Goal: Task Accomplishment & Management: Manage account settings

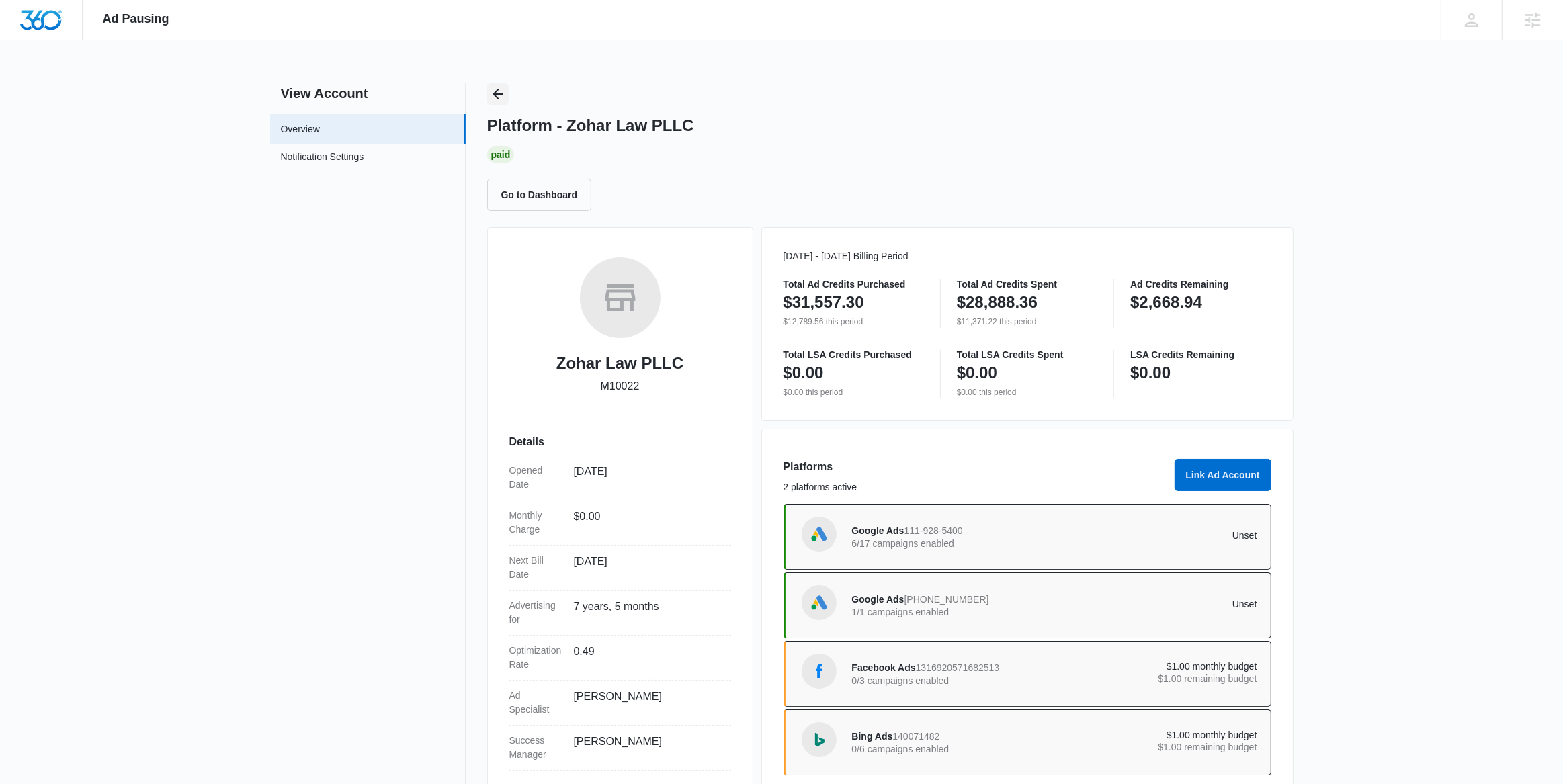
click at [494, 94] on icon "Back" at bounding box center [498, 93] width 11 height 11
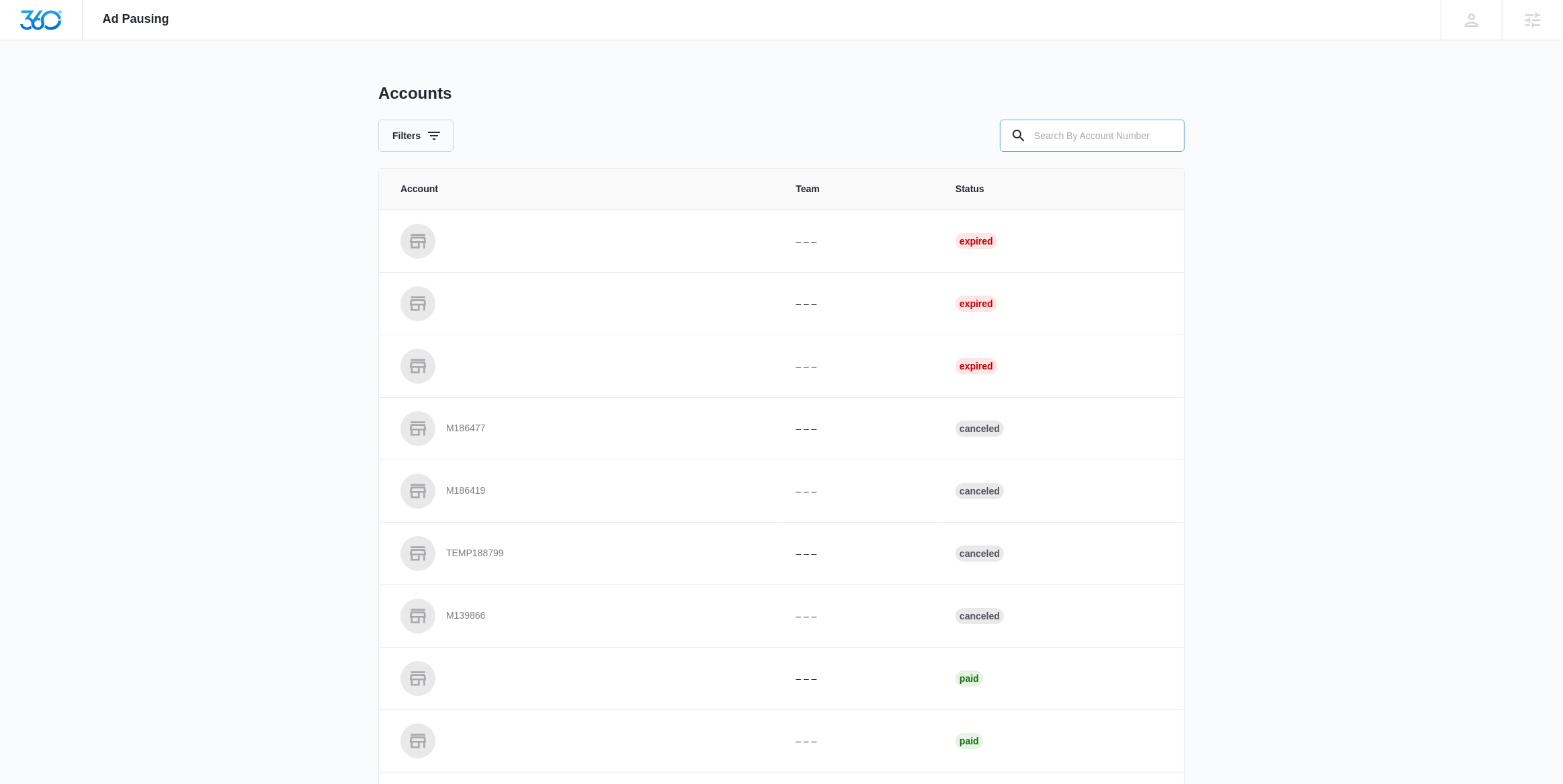
click at [1080, 136] on input "text" at bounding box center [1092, 135] width 185 height 32
paste input "M327485"
type input "M327485"
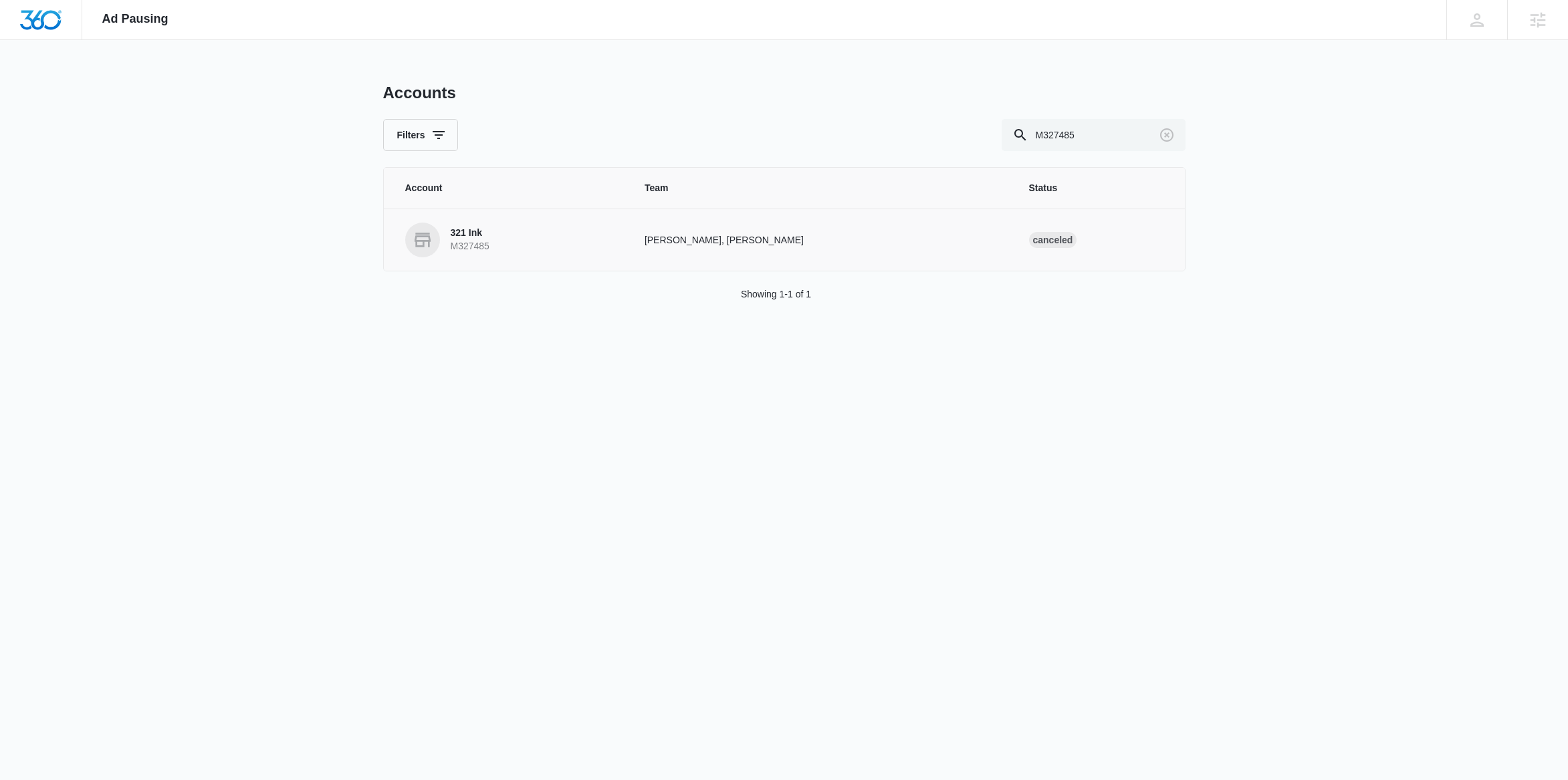
click at [475, 241] on p "M327485" at bounding box center [470, 246] width 39 height 13
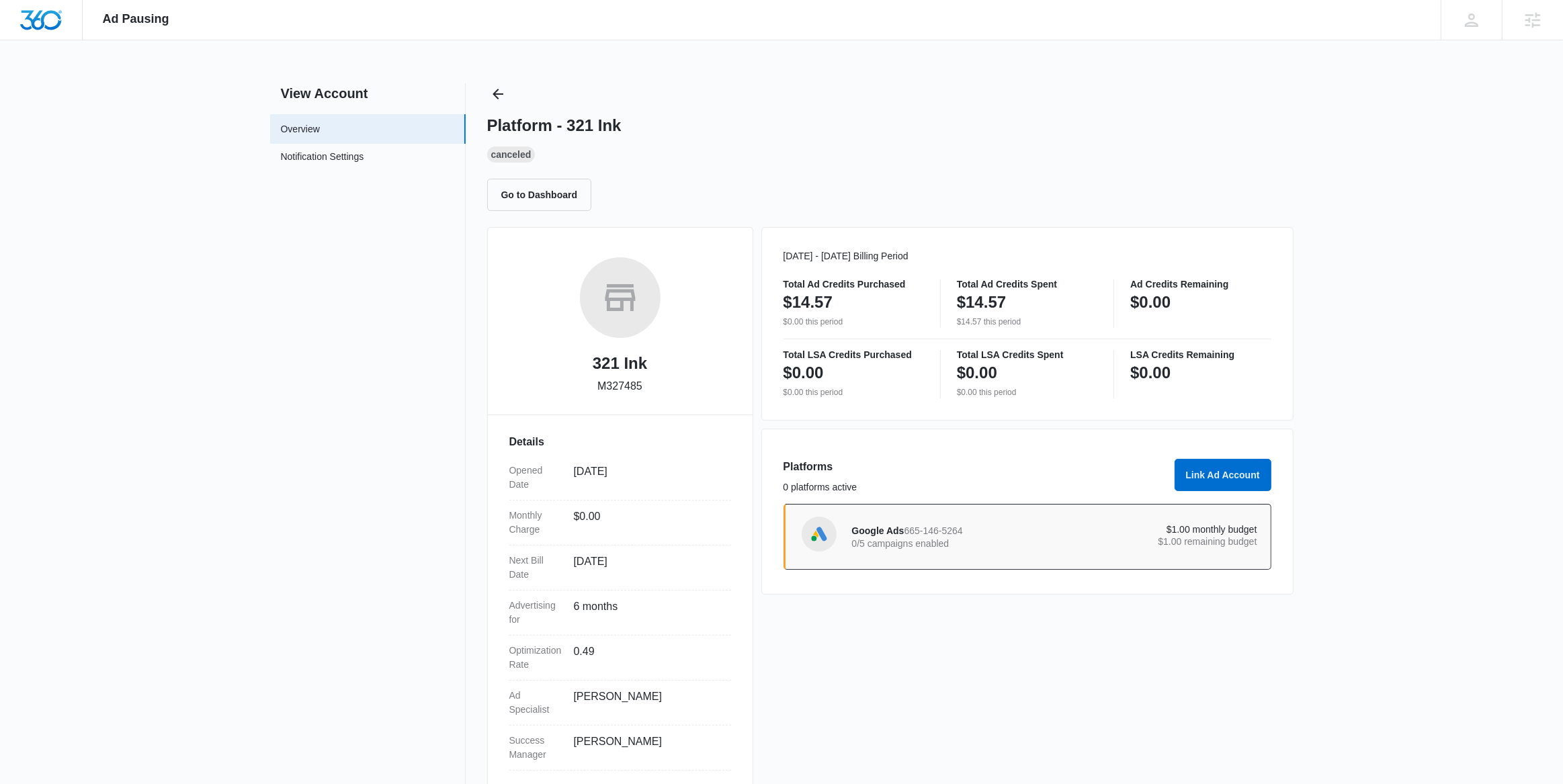
click at [931, 539] on p "0/5 campaigns enabled" at bounding box center [954, 543] width 203 height 9
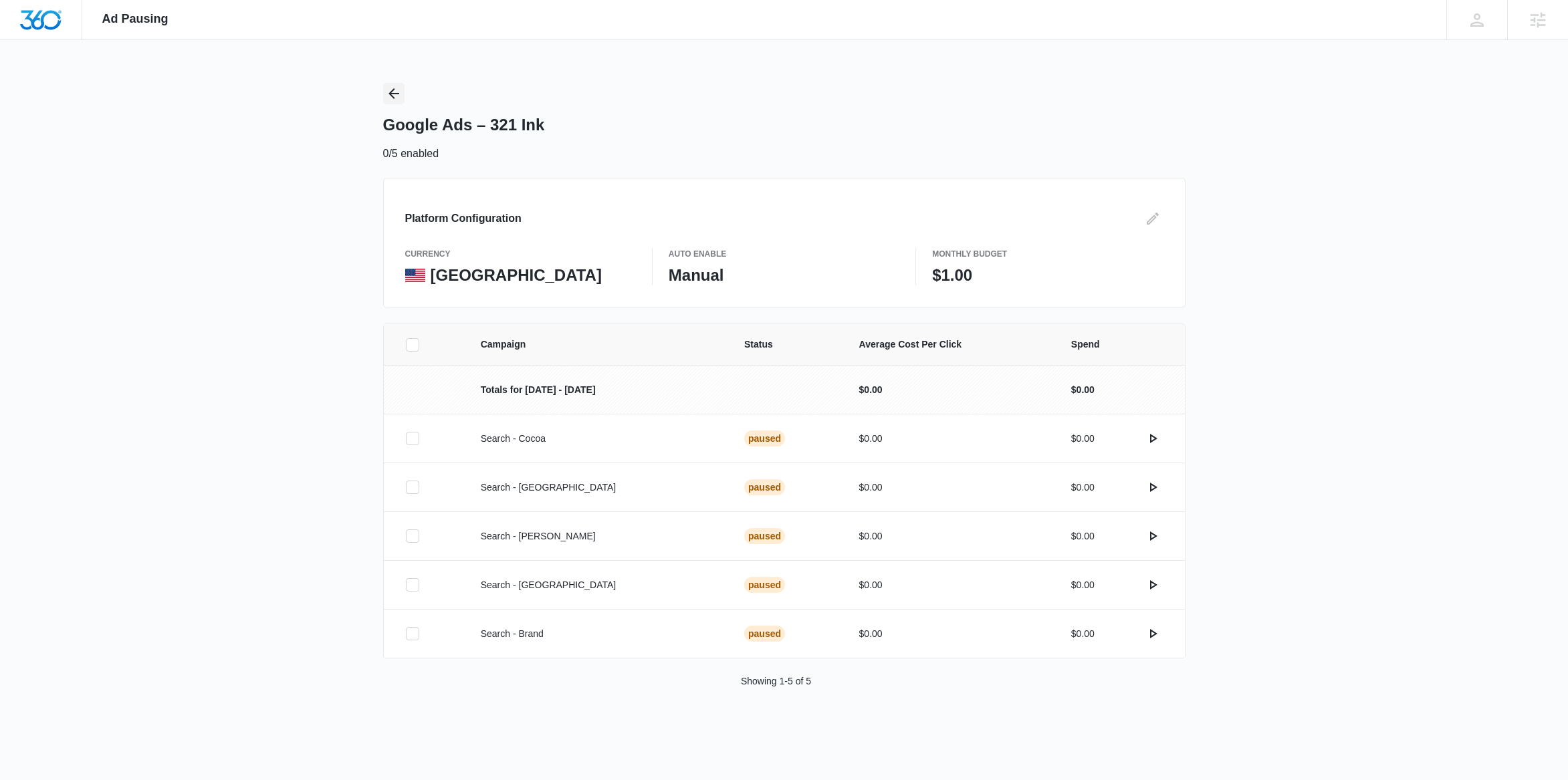
click at [398, 94] on icon "Back" at bounding box center [394, 94] width 16 height 16
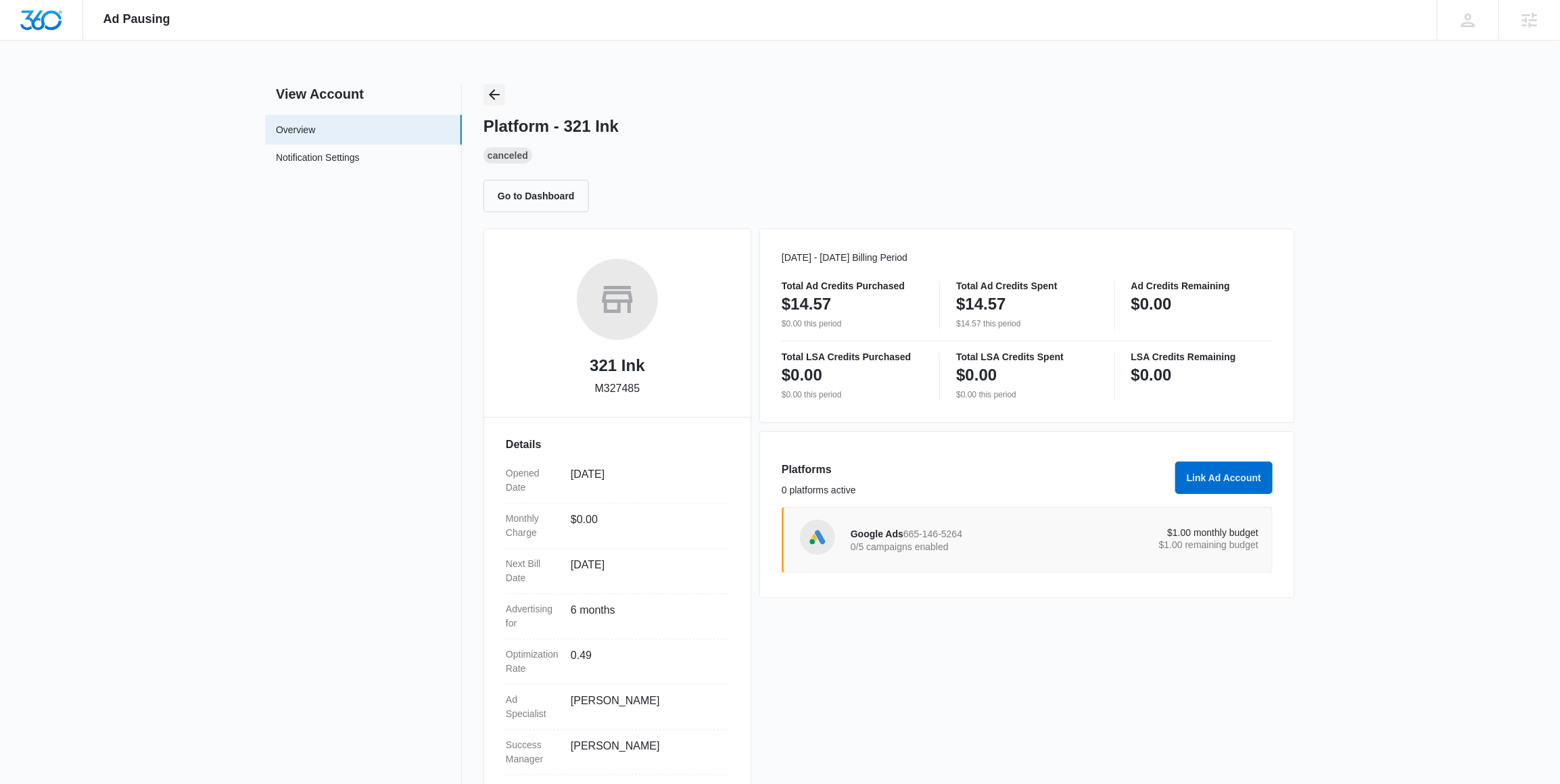
click at [499, 90] on icon "Back" at bounding box center [494, 95] width 17 height 17
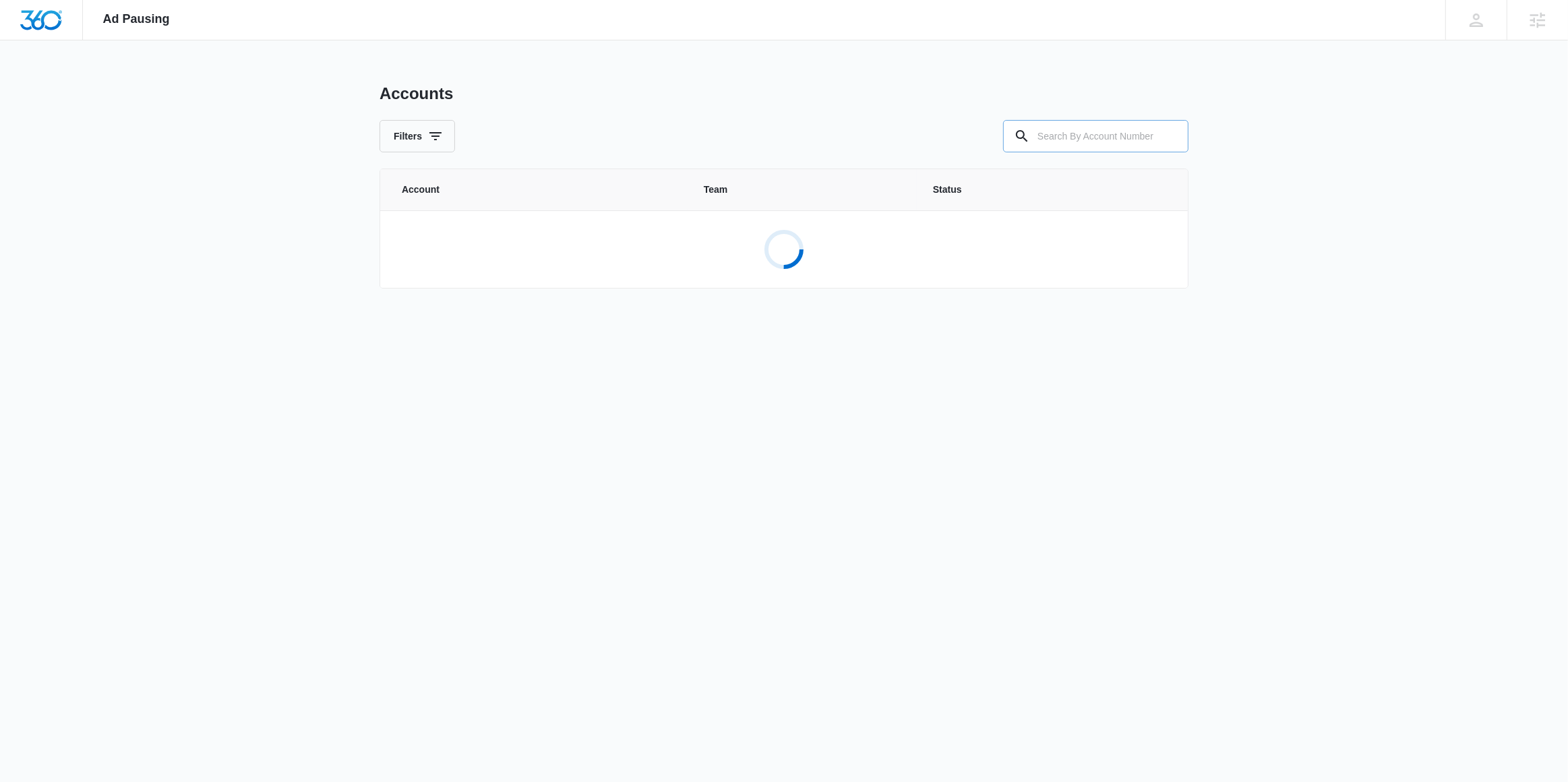
click at [1088, 143] on input "text" at bounding box center [1096, 136] width 186 height 32
paste input "M336177"
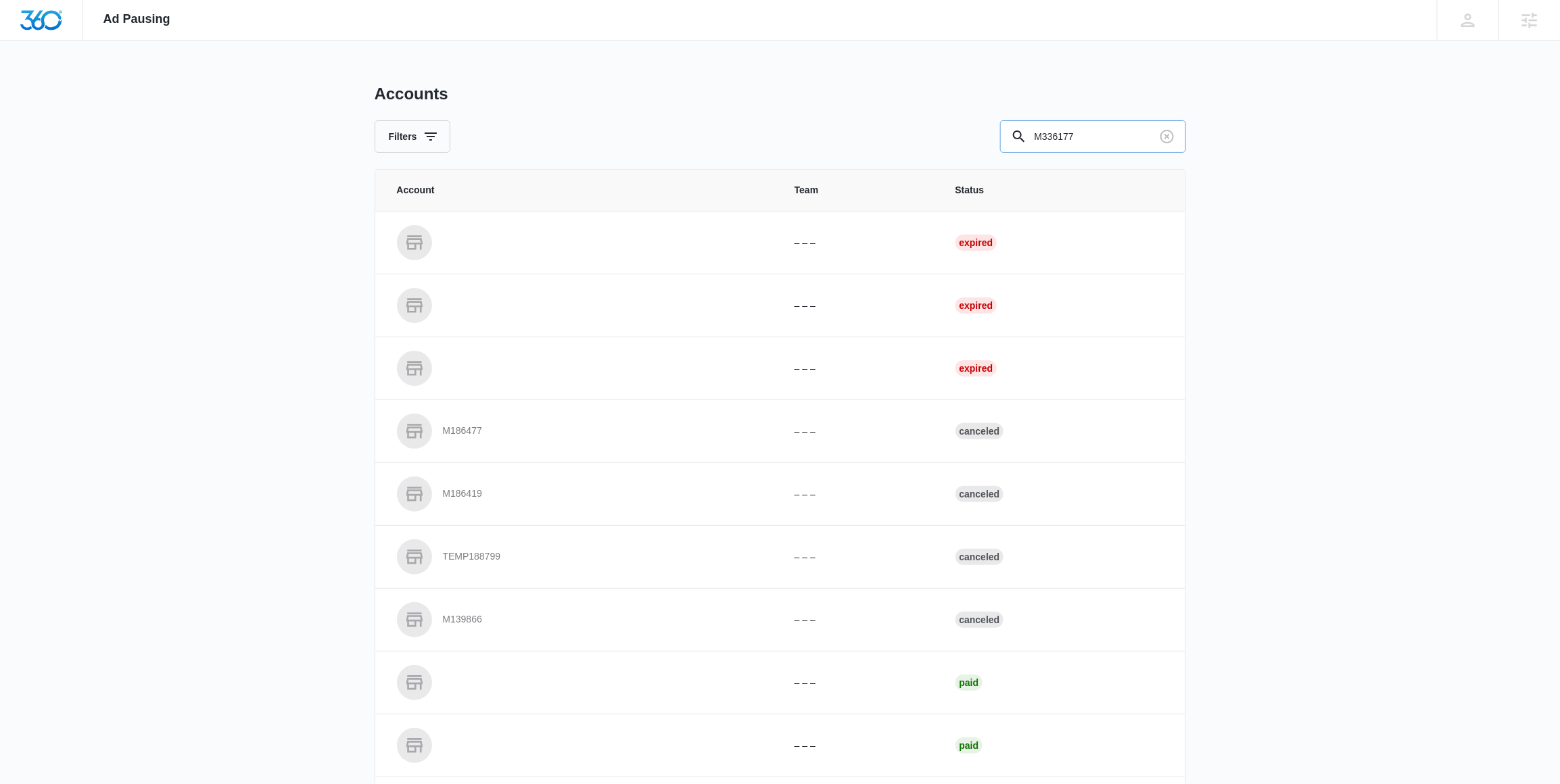
type input "M336177"
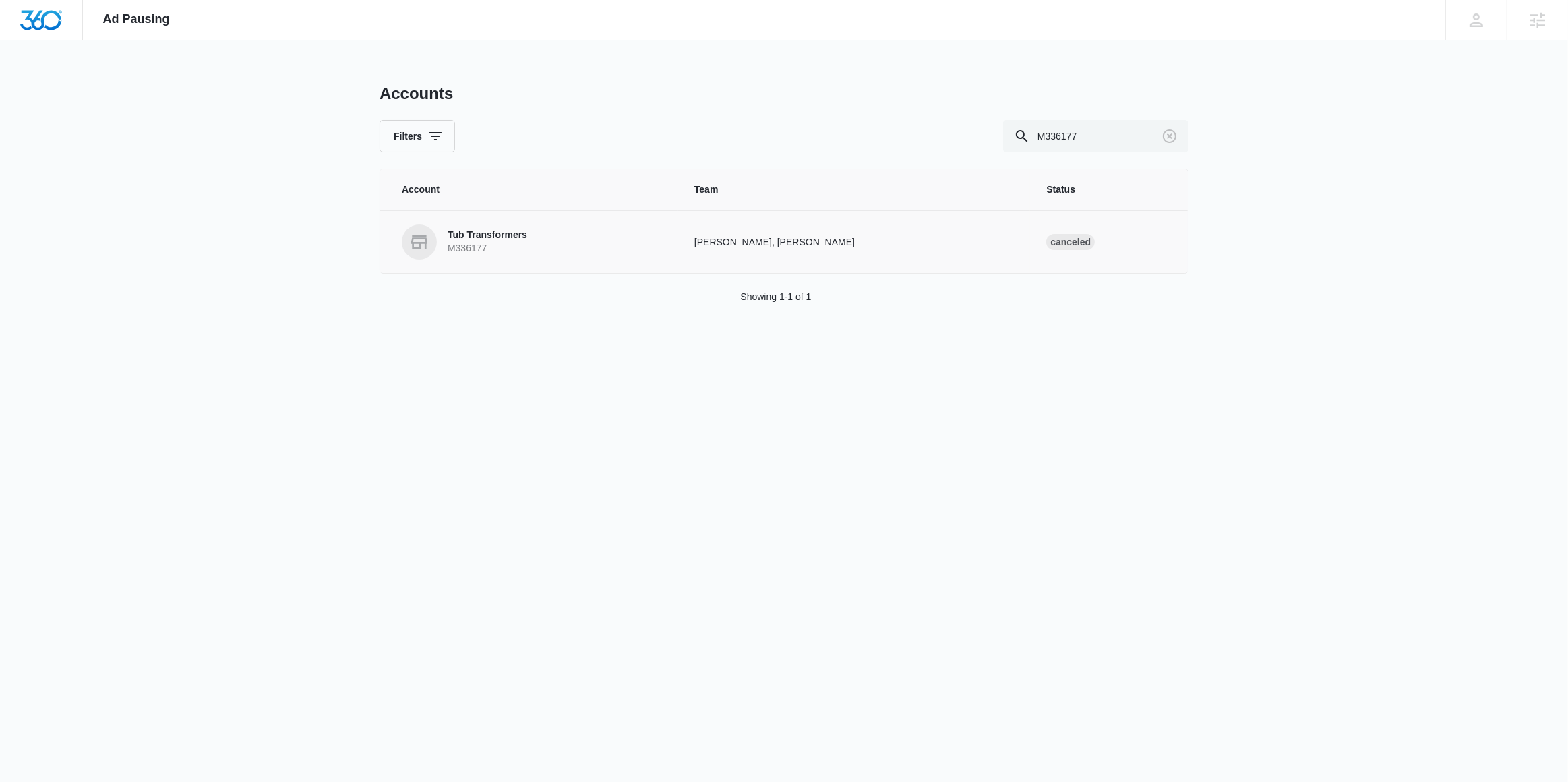
click at [504, 239] on p "Tub Transformers" at bounding box center [487, 235] width 80 height 13
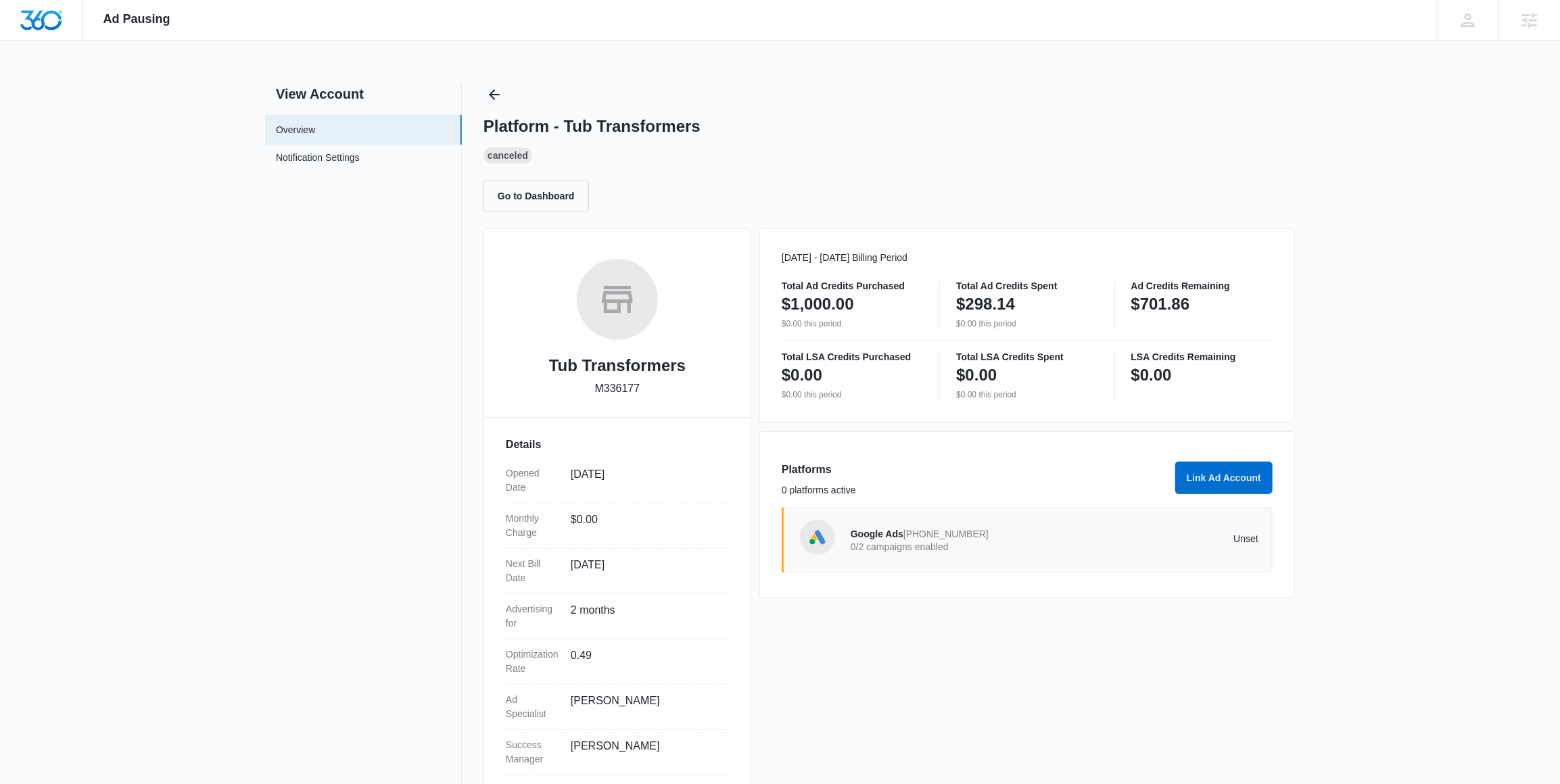
click at [918, 534] on span "[PHONE_NUMBER]" at bounding box center [946, 534] width 86 height 11
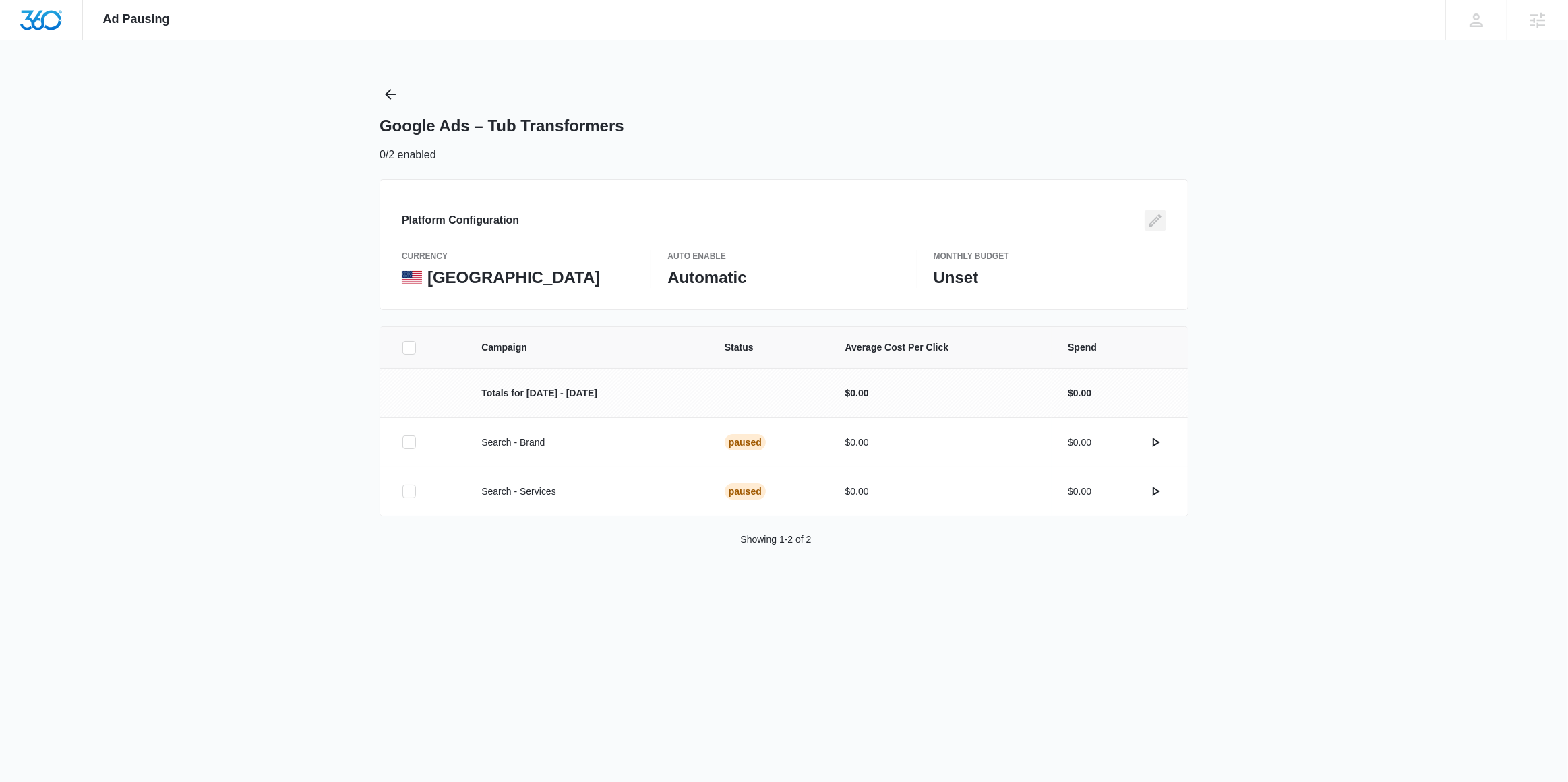
click at [1151, 226] on icon "Edit" at bounding box center [1155, 220] width 12 height 12
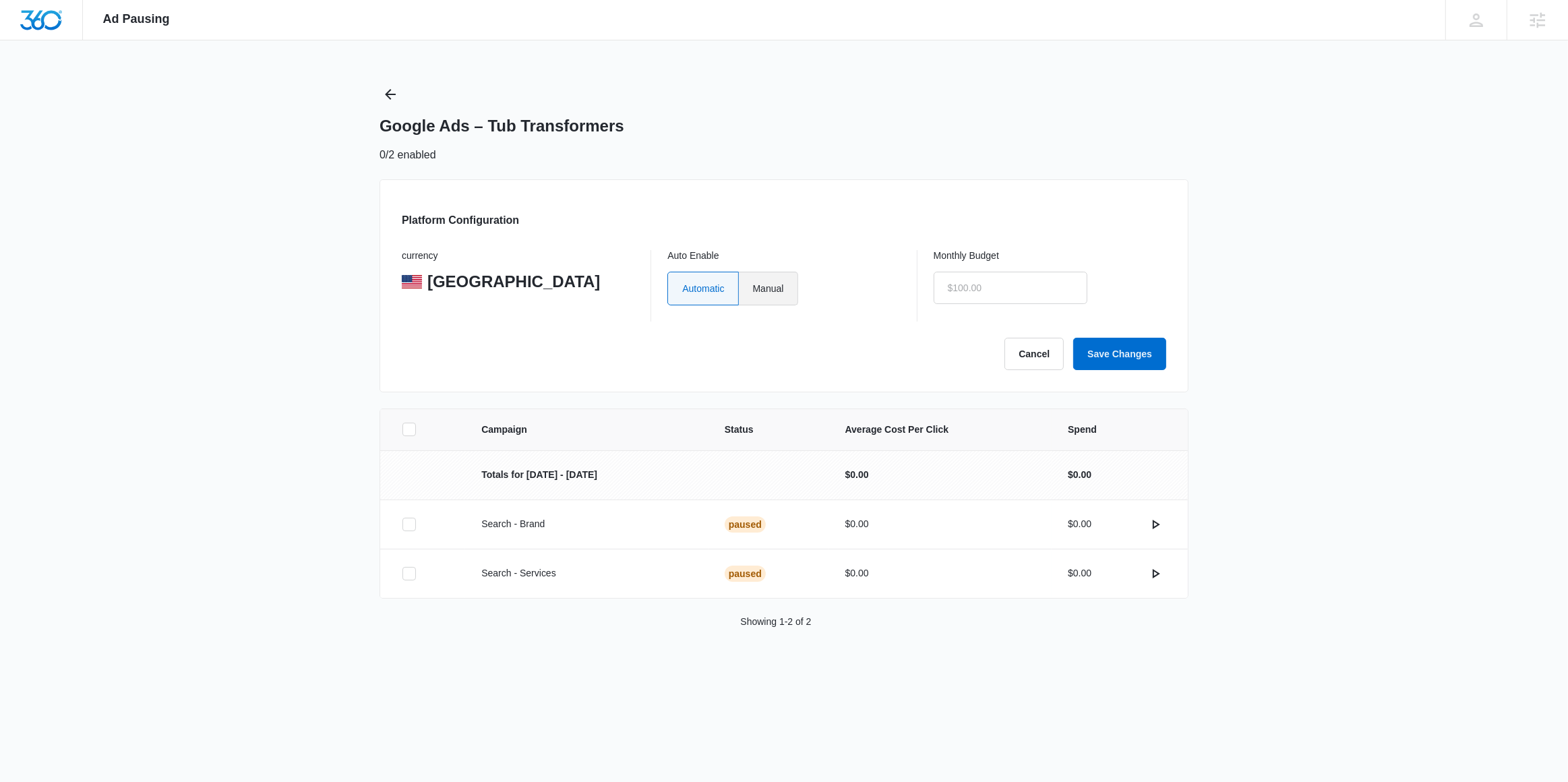
click at [780, 294] on label "Manual" at bounding box center [769, 288] width 60 height 34
click at [753, 288] on input "Manual" at bounding box center [752, 288] width 1 height 1
radio input "true"
click at [1019, 293] on input "text" at bounding box center [1011, 287] width 154 height 32
type input "$0.01"
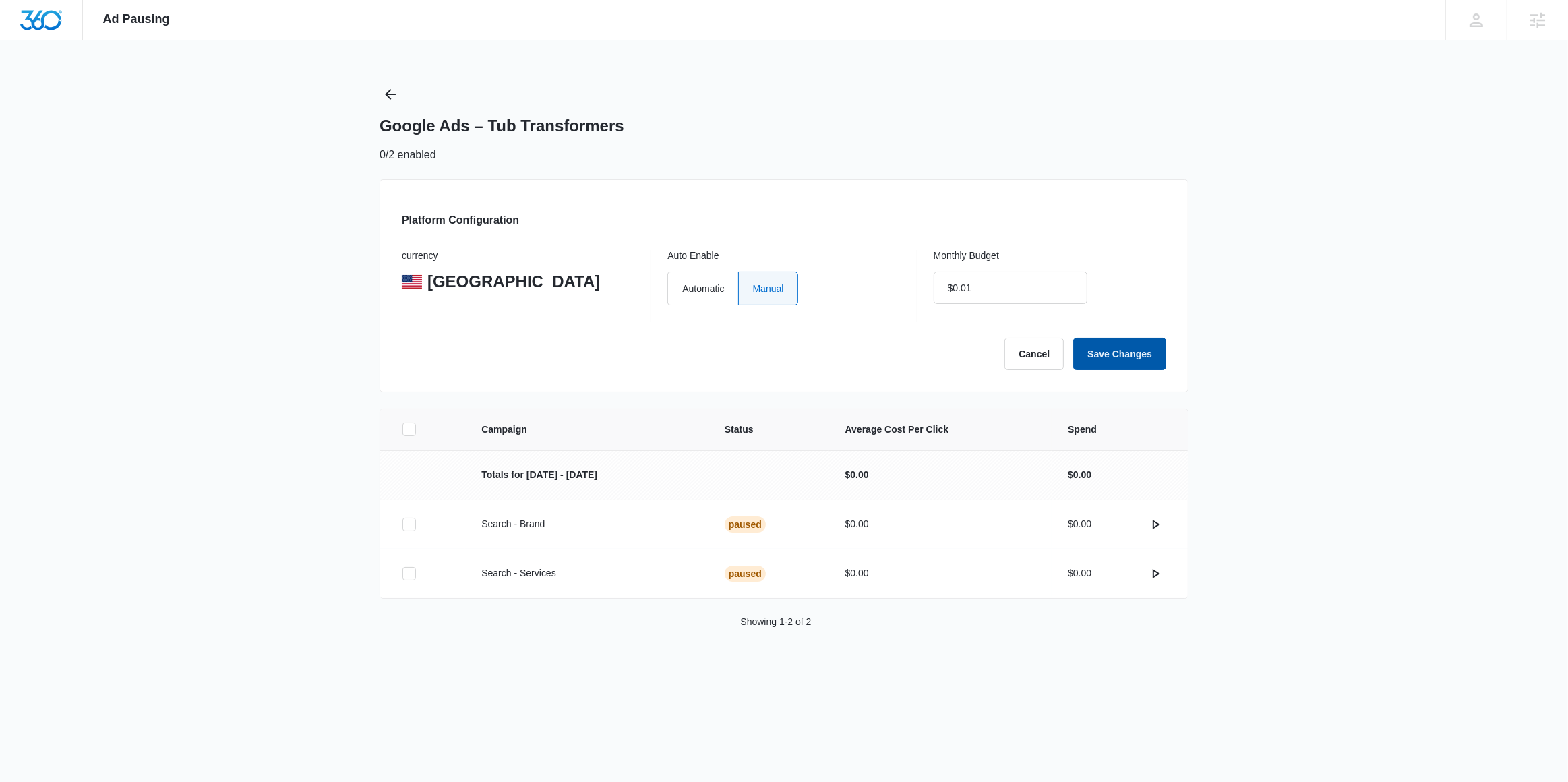
click at [1118, 367] on button "Save Changes" at bounding box center [1120, 354] width 93 height 32
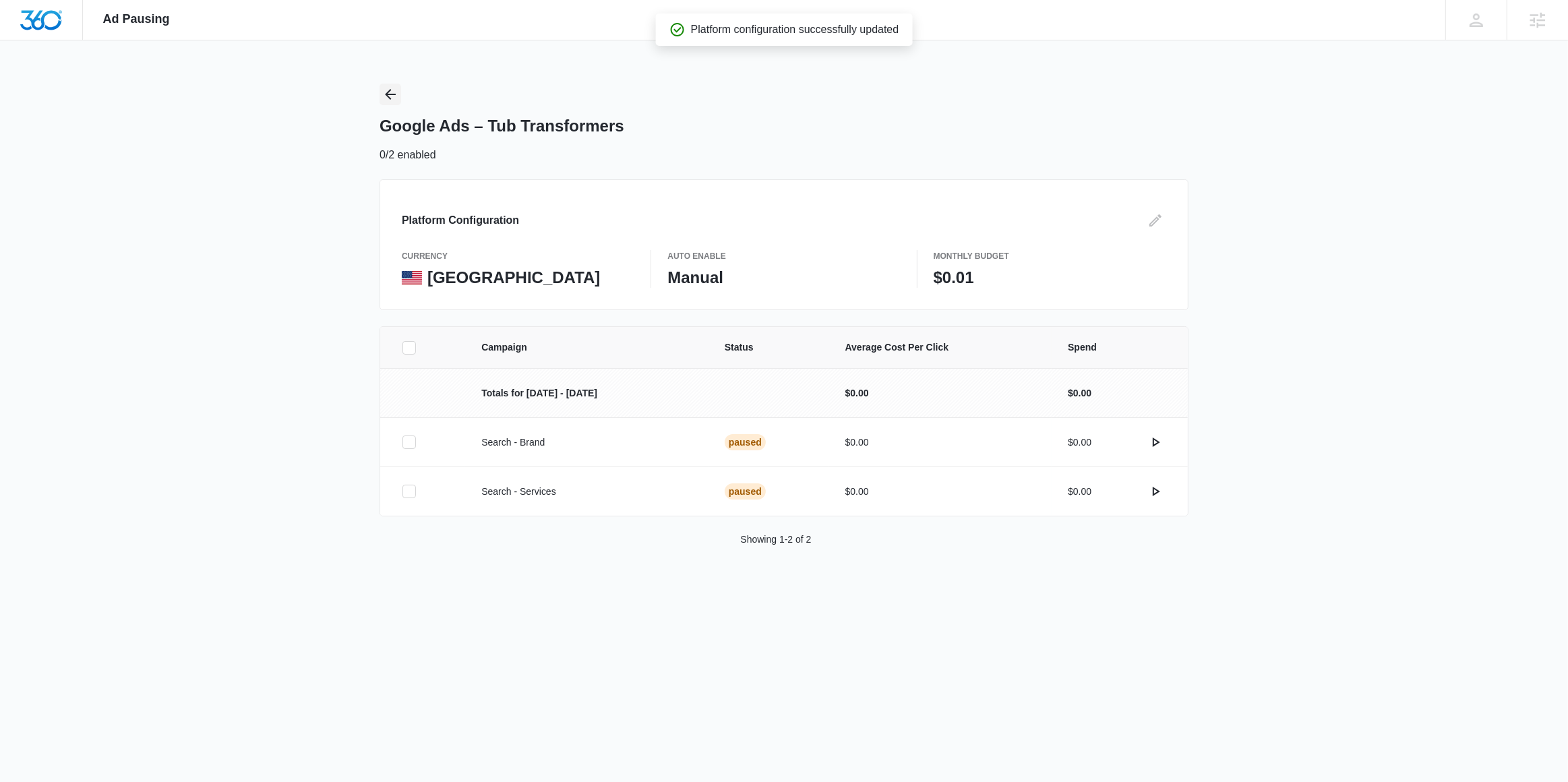
click at [392, 97] on icon "Back" at bounding box center [391, 94] width 17 height 17
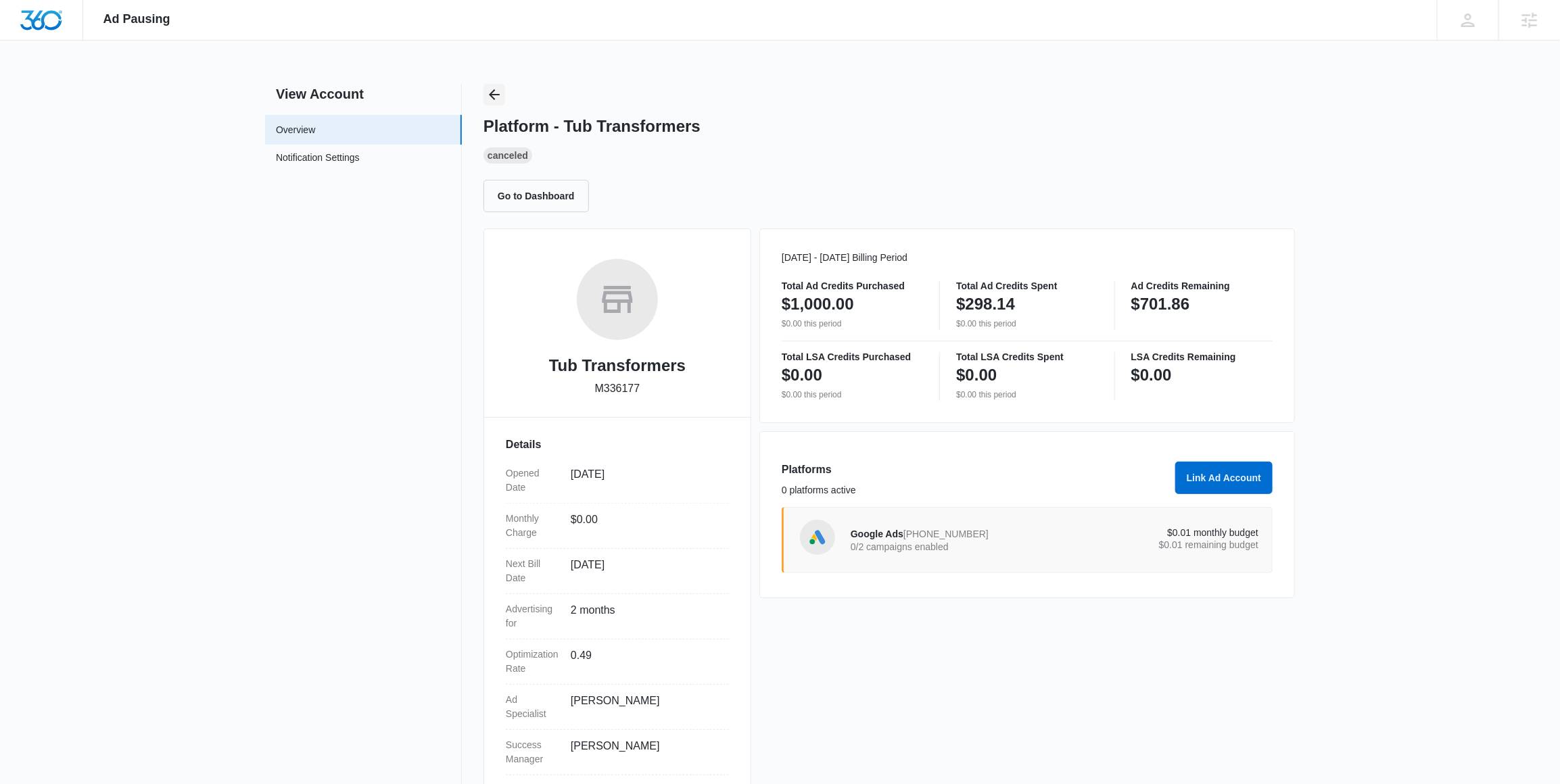
click at [495, 95] on icon "Back" at bounding box center [494, 94] width 11 height 11
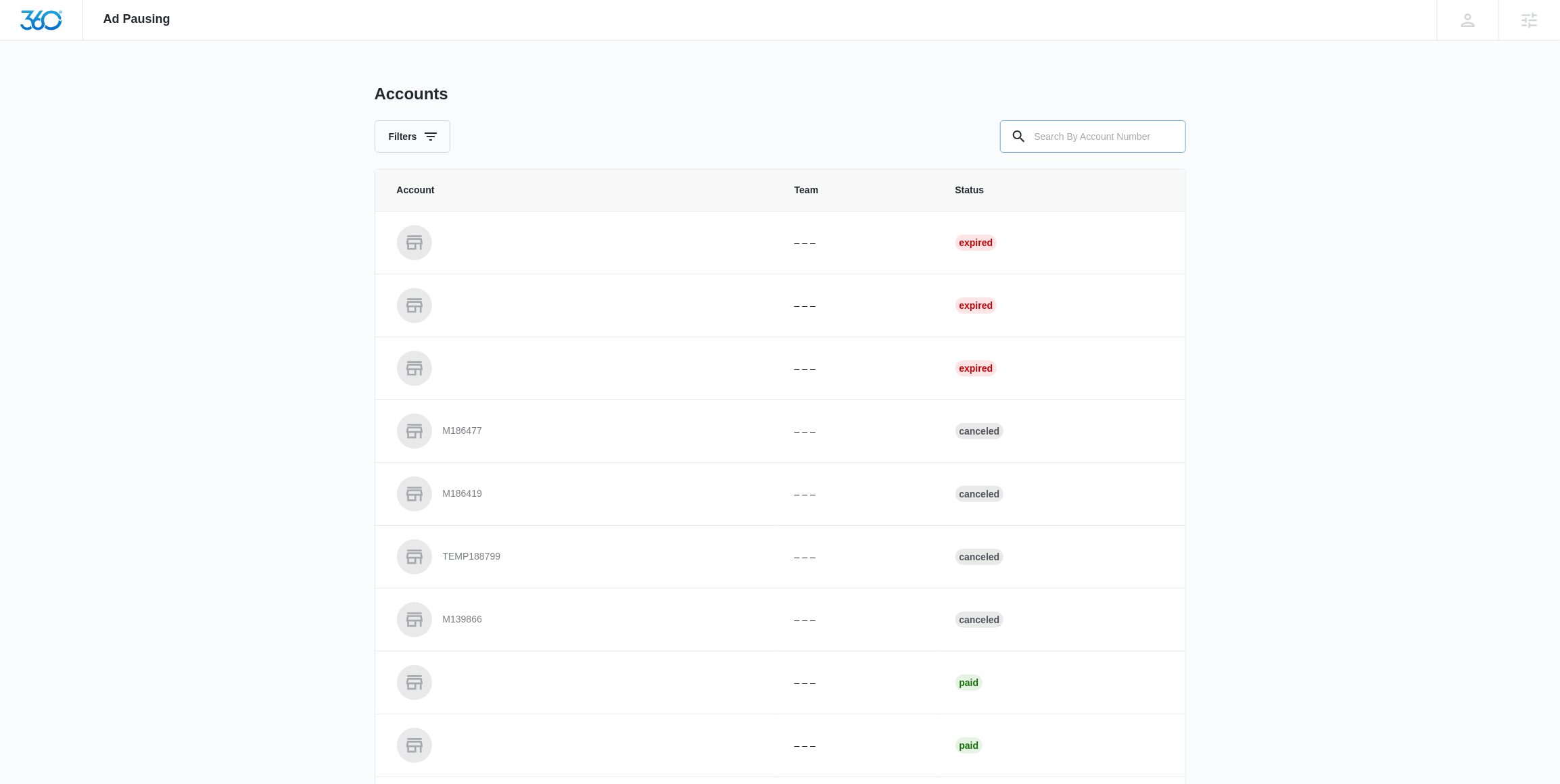
click at [1068, 136] on input "text" at bounding box center [1093, 136] width 186 height 32
paste input "M336177"
type input "M336177"
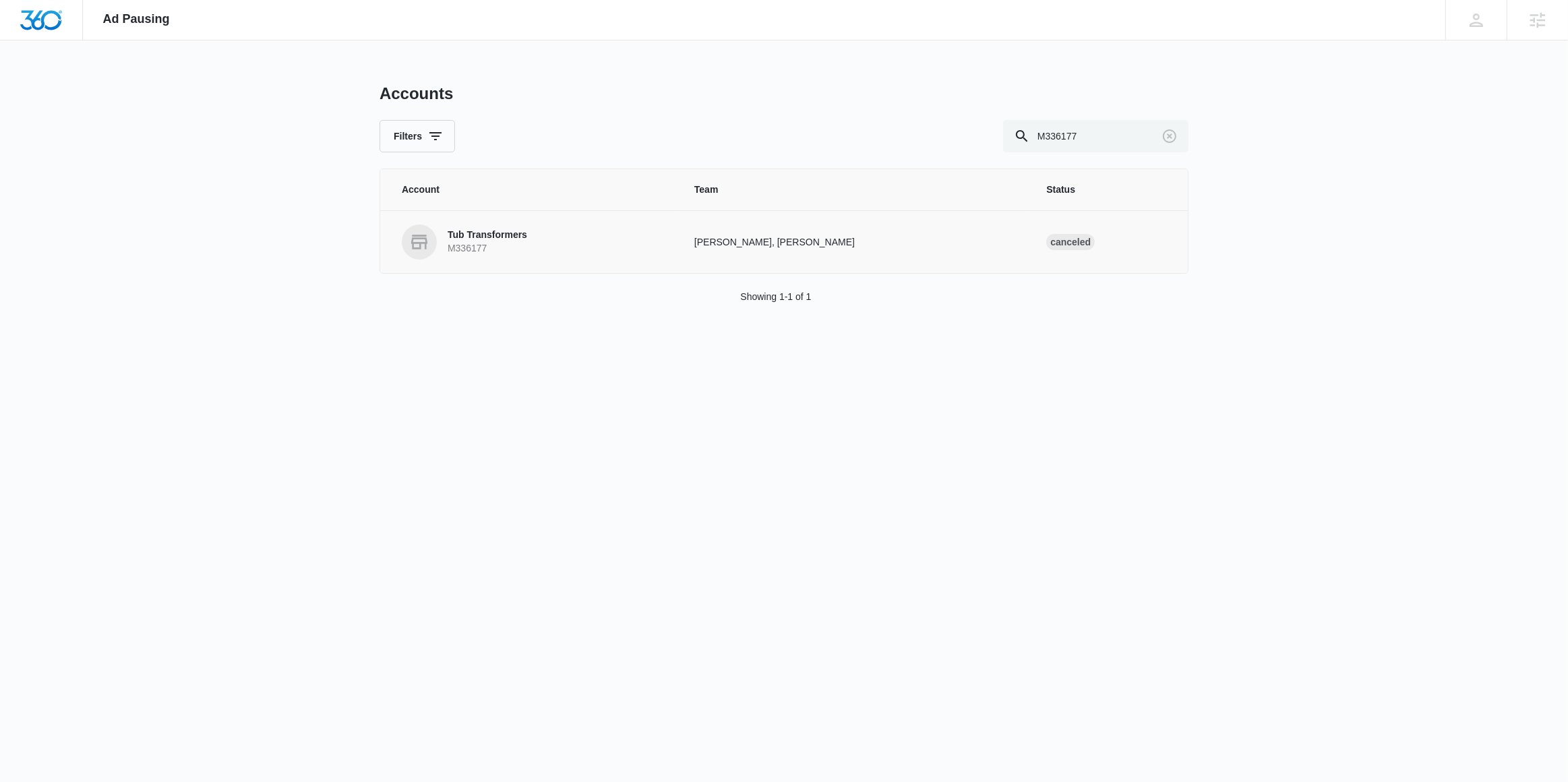
click at [448, 258] on link "Tub Transformers M336177" at bounding box center [532, 242] width 260 height 35
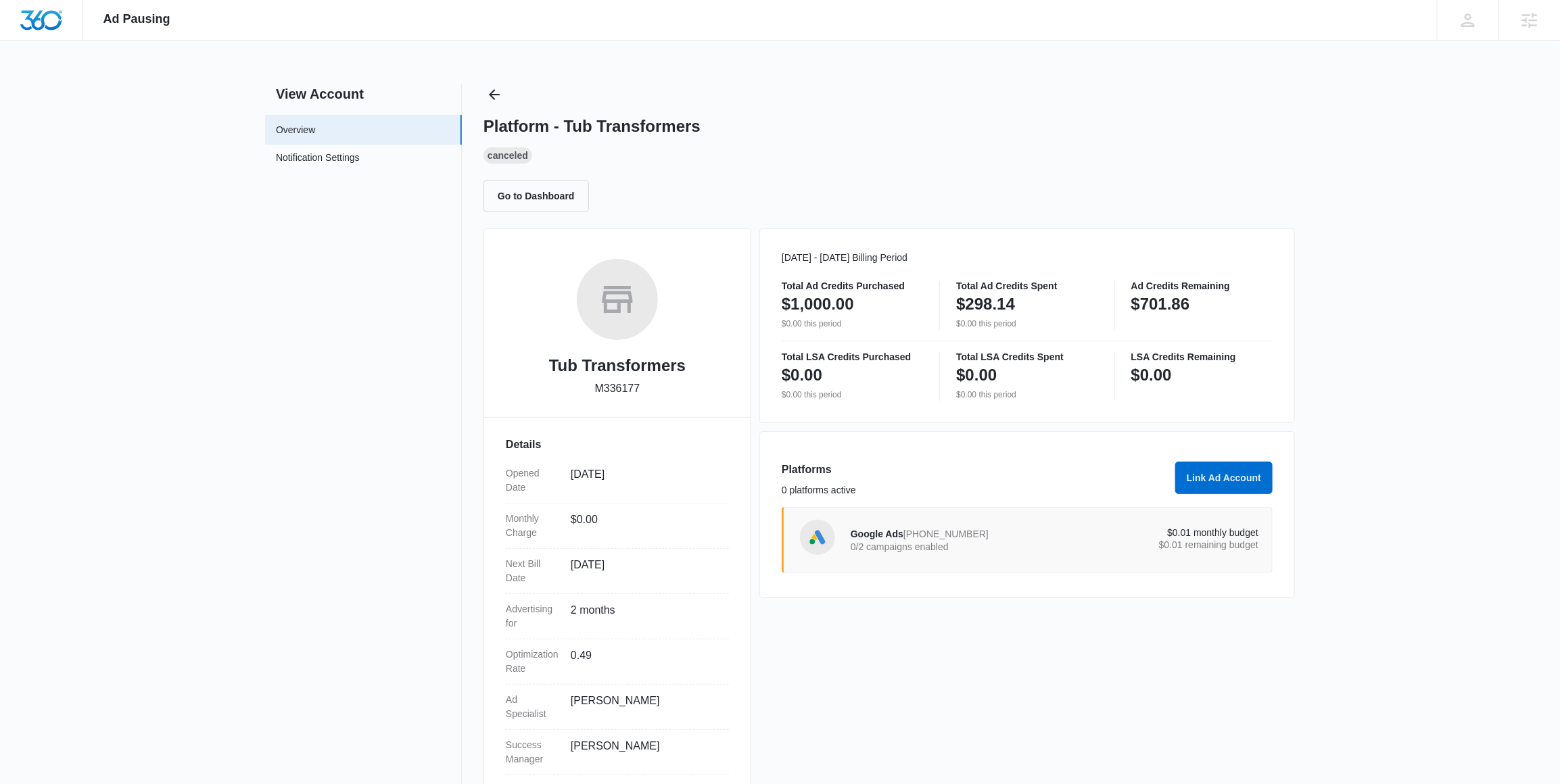
click at [907, 549] on p "0/2 campaigns enabled" at bounding box center [953, 546] width 204 height 9
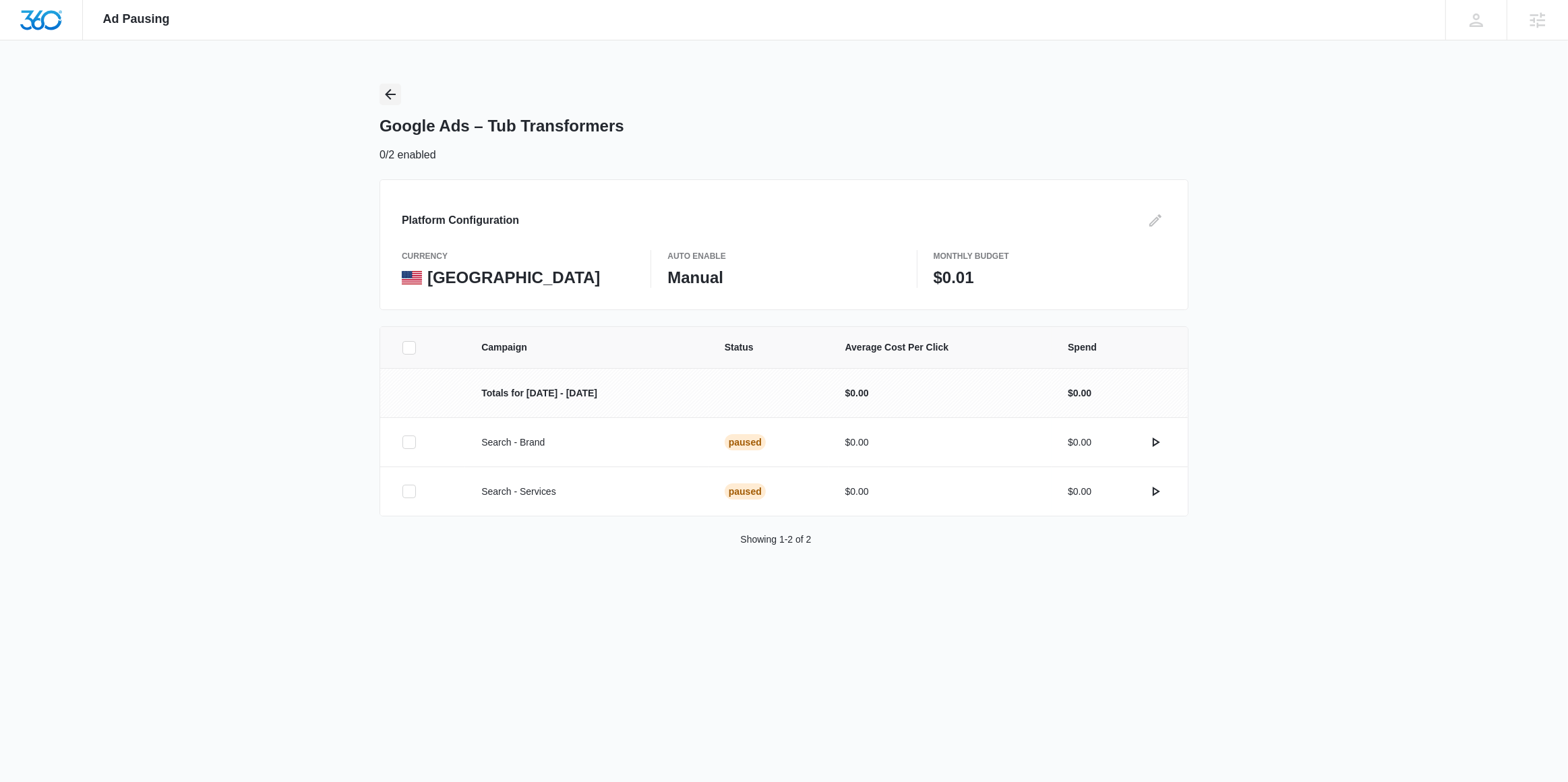
click at [388, 93] on icon "Back" at bounding box center [390, 94] width 11 height 11
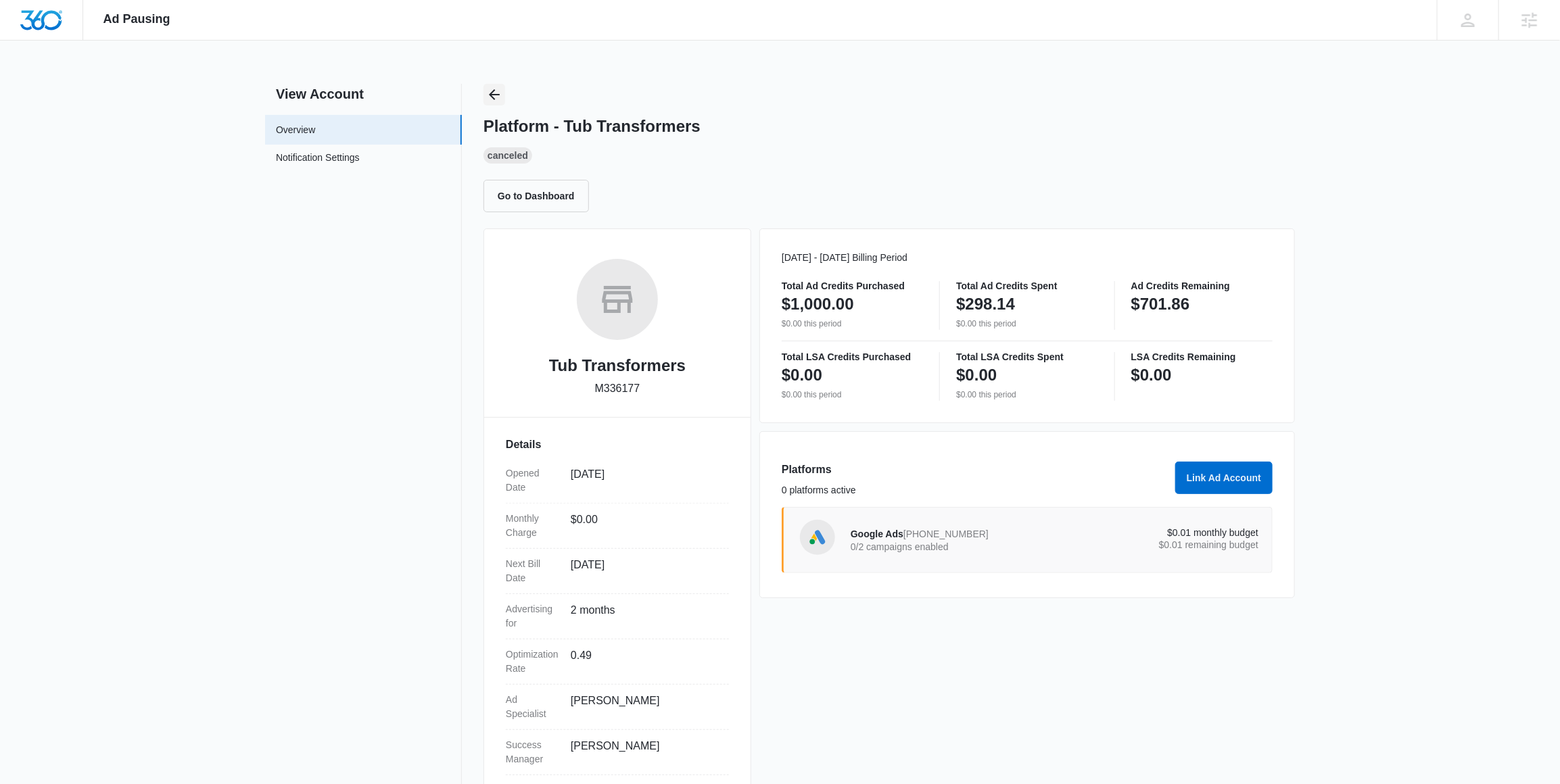
click at [497, 97] on icon "Back" at bounding box center [494, 95] width 17 height 17
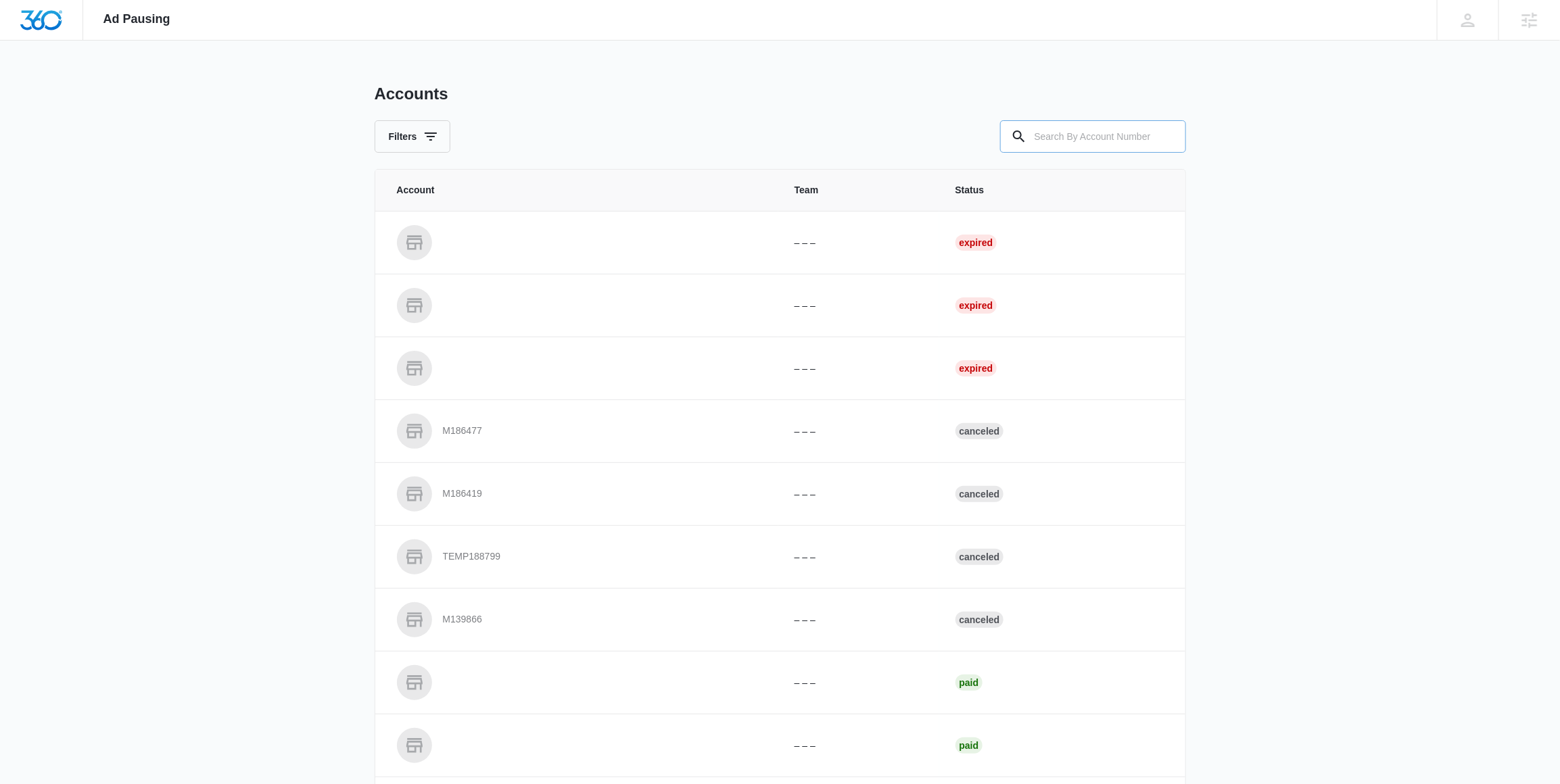
click at [1066, 141] on input "text" at bounding box center [1093, 136] width 186 height 32
paste input "M322471"
type input "M322471"
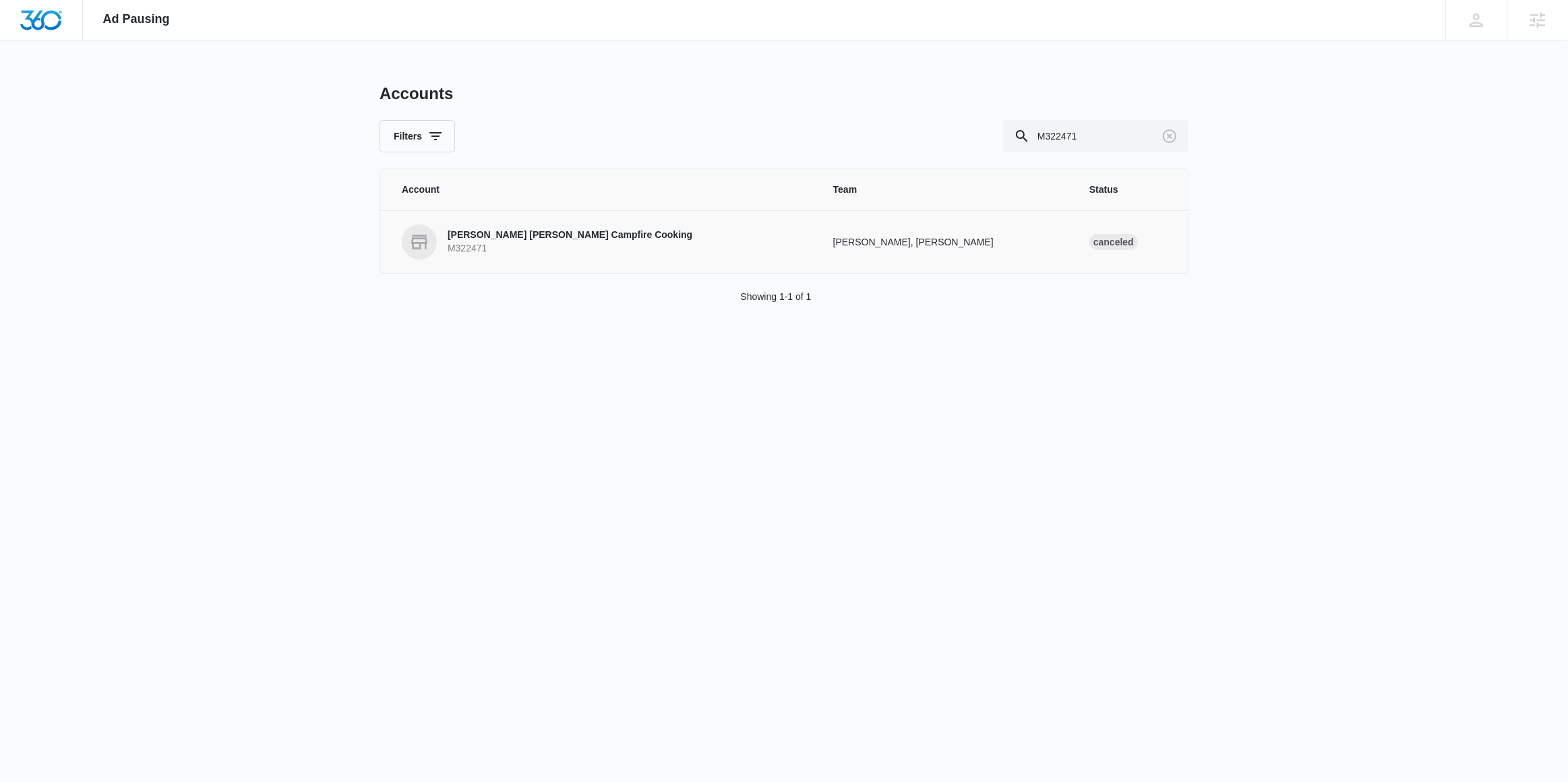
click at [490, 235] on p "[PERSON_NAME] [PERSON_NAME] Campfire Cooking" at bounding box center [569, 235] width 244 height 13
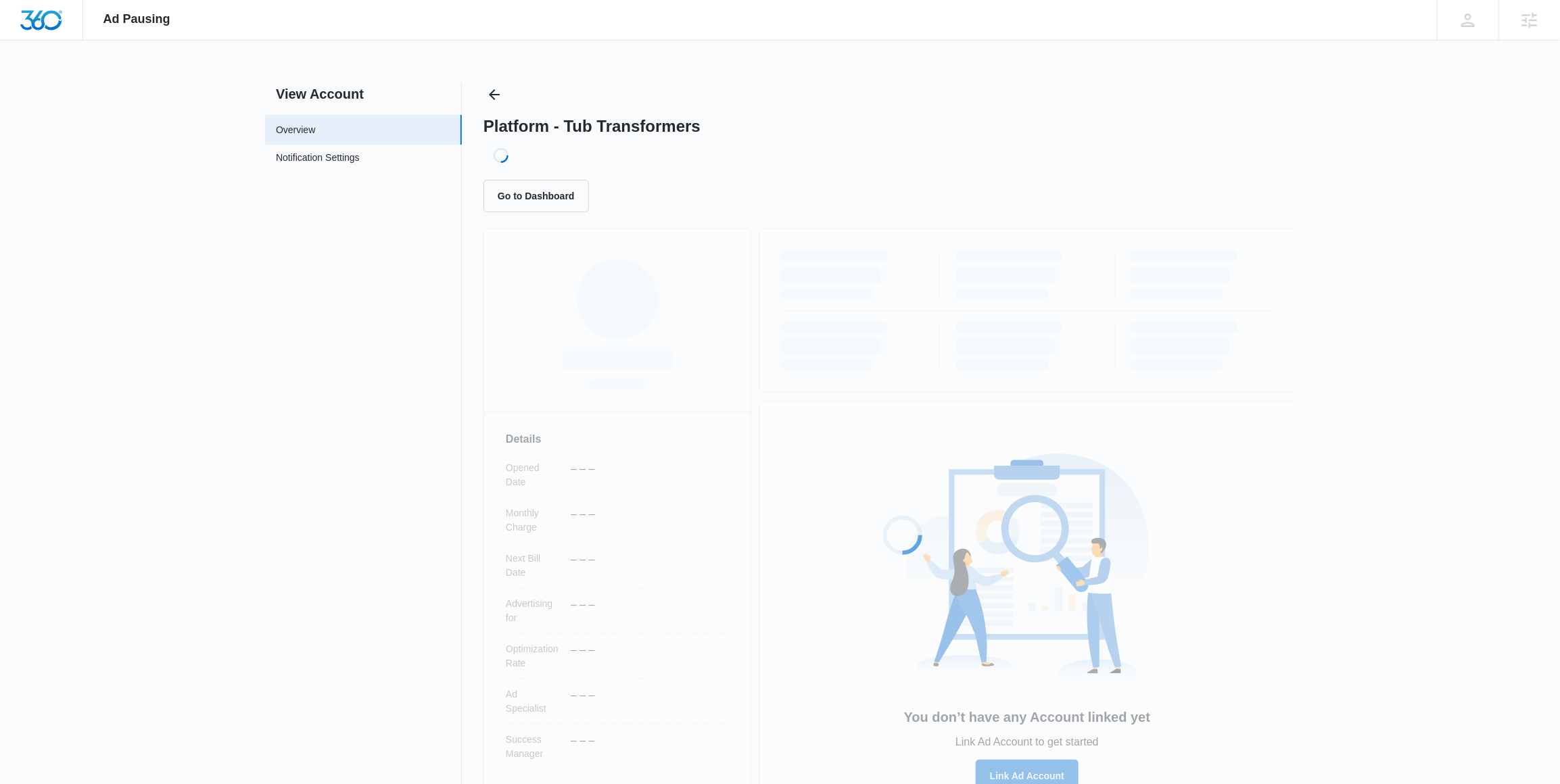
click at [493, 236] on div "Loading... Details Opened Date – – – Monthly Charge – – – Next Bill Date – – – …" at bounding box center [889, 522] width 812 height 586
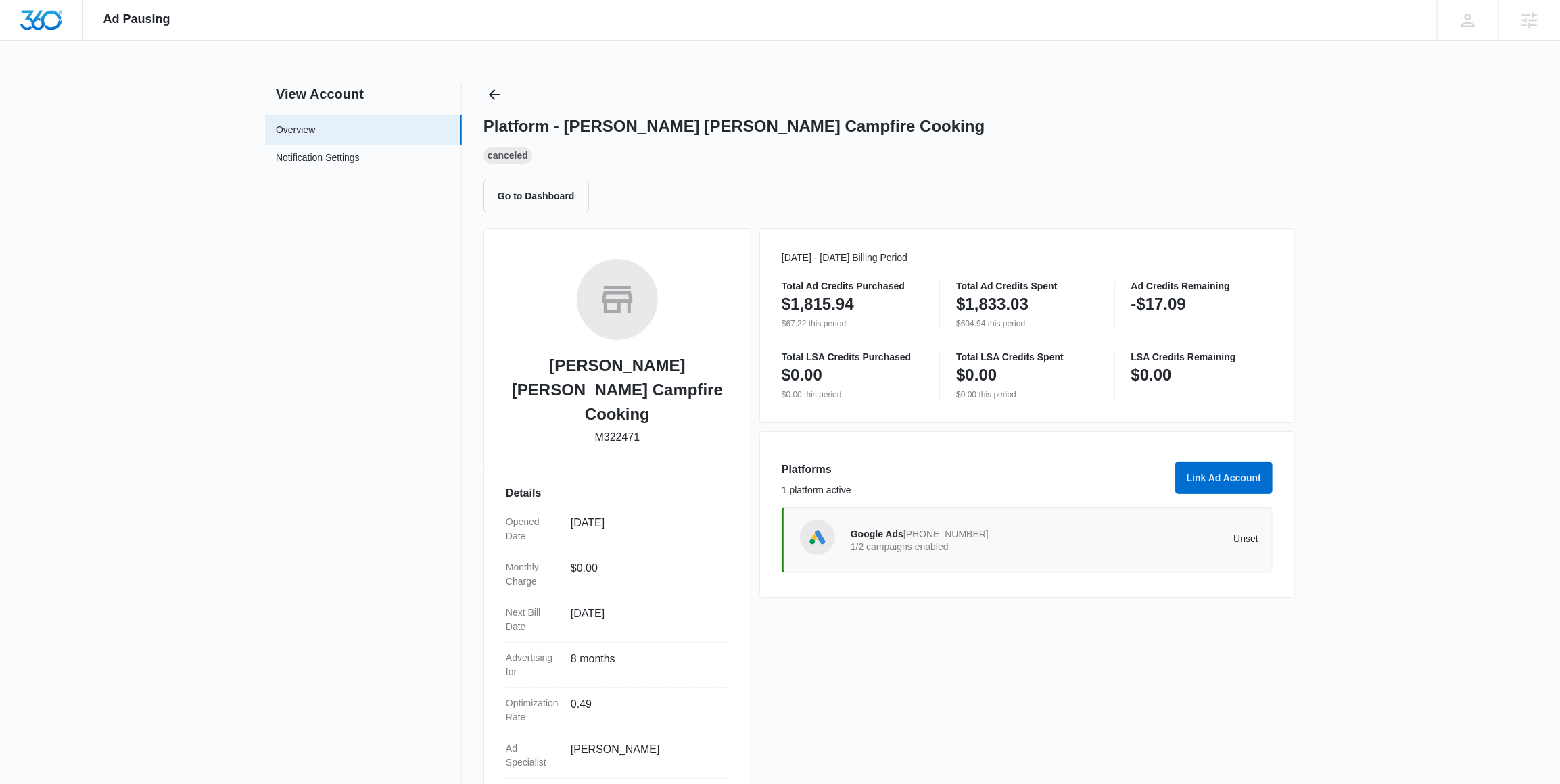
click at [1009, 546] on p "1/2 campaigns enabled" at bounding box center [953, 546] width 204 height 9
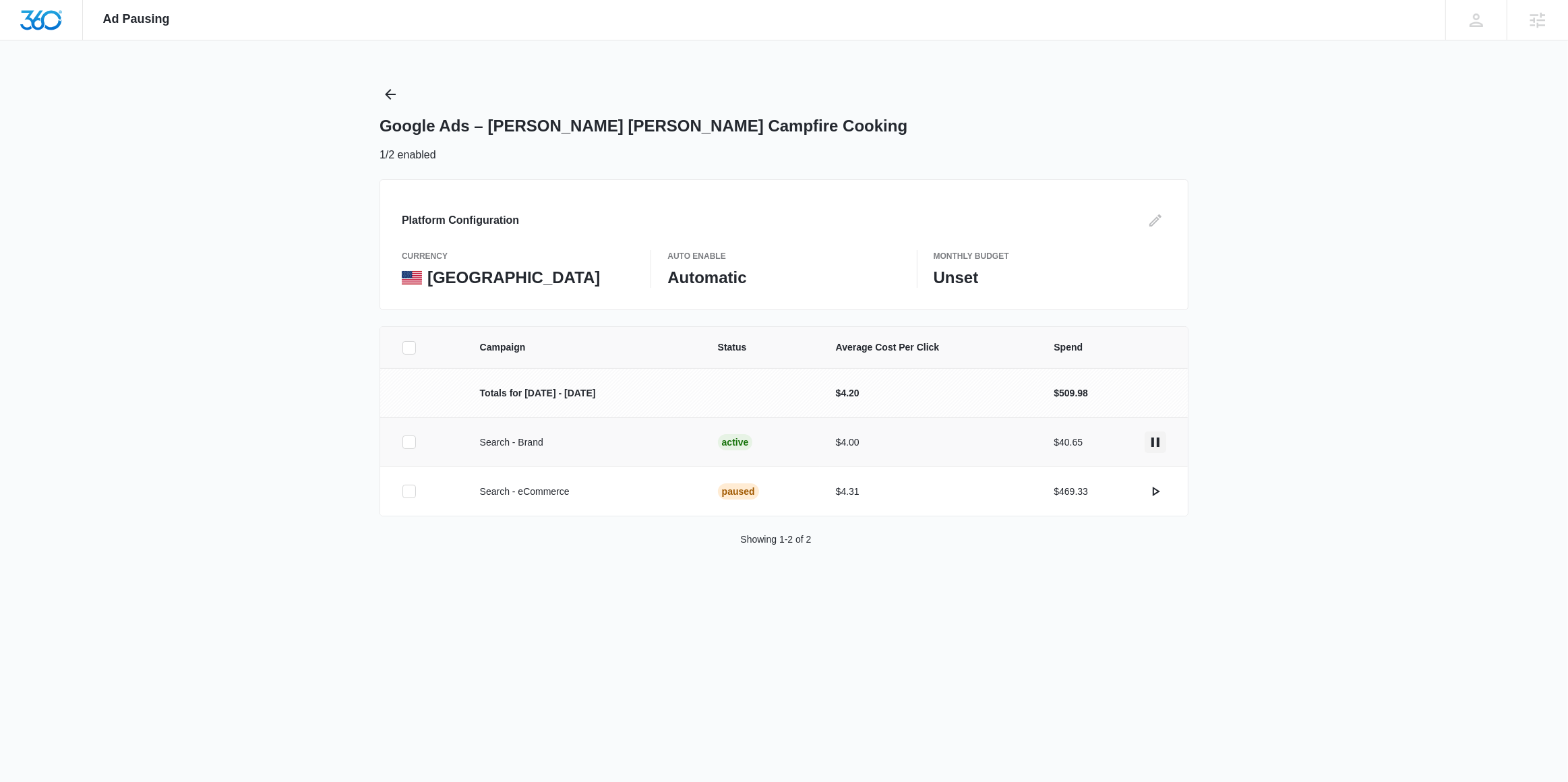
click at [1154, 445] on icon "actions.pause" at bounding box center [1155, 442] width 8 height 9
click at [1139, 239] on div "Platform Configuration currency United States Auto Enable Automatic Monthly Bud…" at bounding box center [784, 245] width 809 height 131
click at [1152, 230] on button "Edit" at bounding box center [1155, 220] width 22 height 22
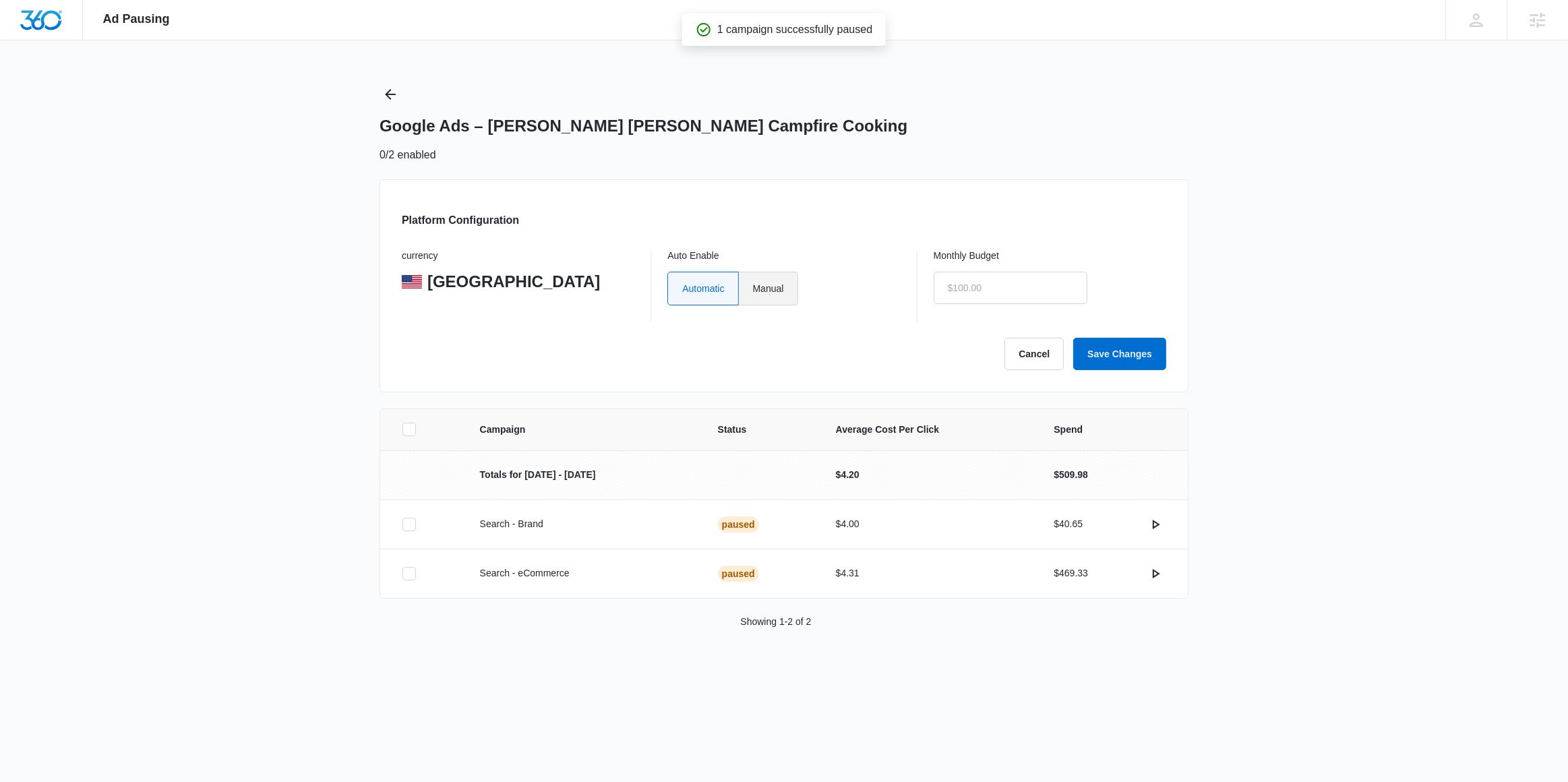
click at [786, 297] on label "Manual" at bounding box center [769, 288] width 60 height 34
click at [753, 288] on input "Manual" at bounding box center [752, 288] width 1 height 1
radio input "true"
click at [987, 292] on input "text" at bounding box center [1011, 287] width 154 height 32
type input "$0.01"
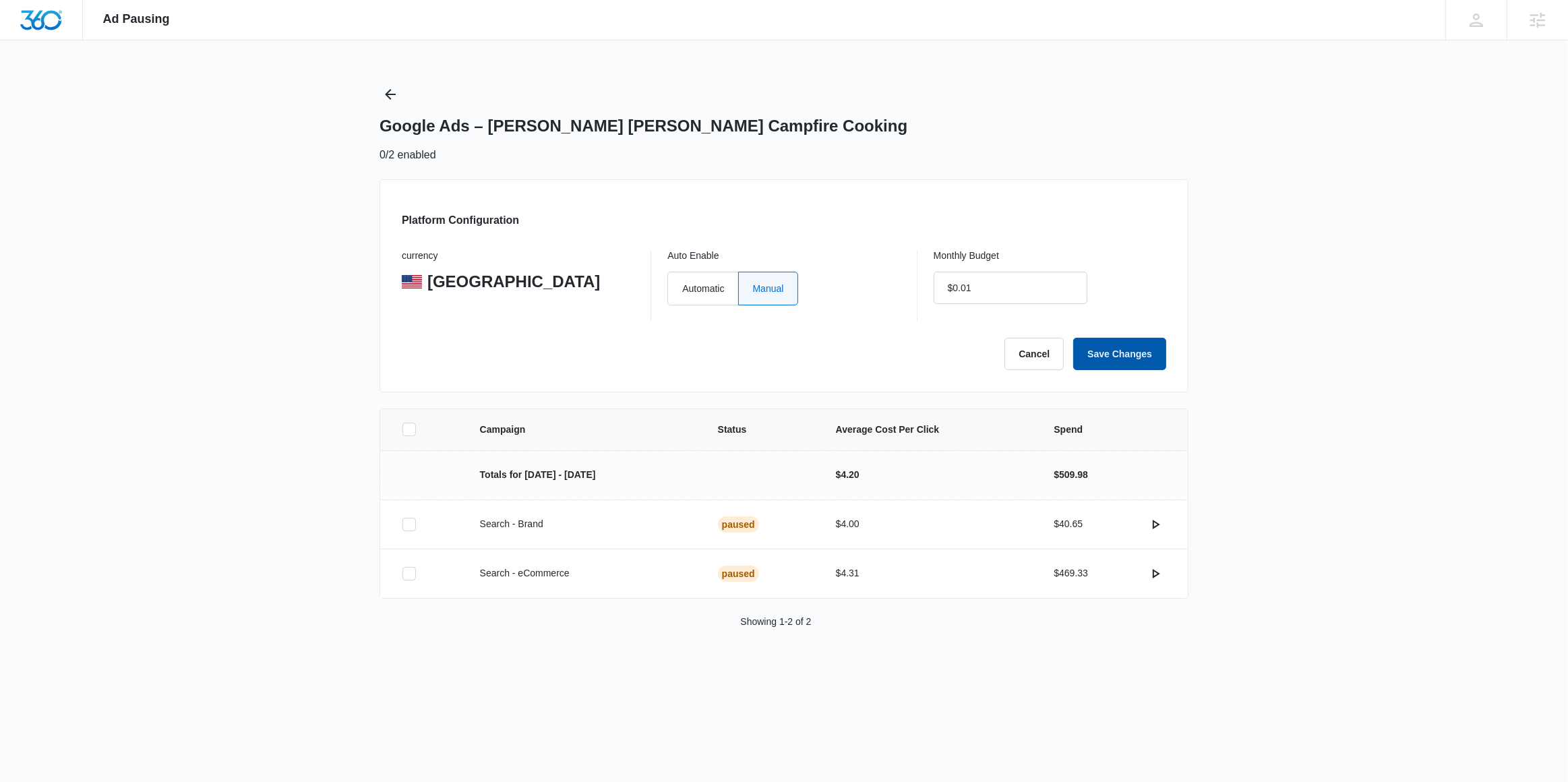
click at [1127, 347] on button "Save Changes" at bounding box center [1120, 354] width 93 height 32
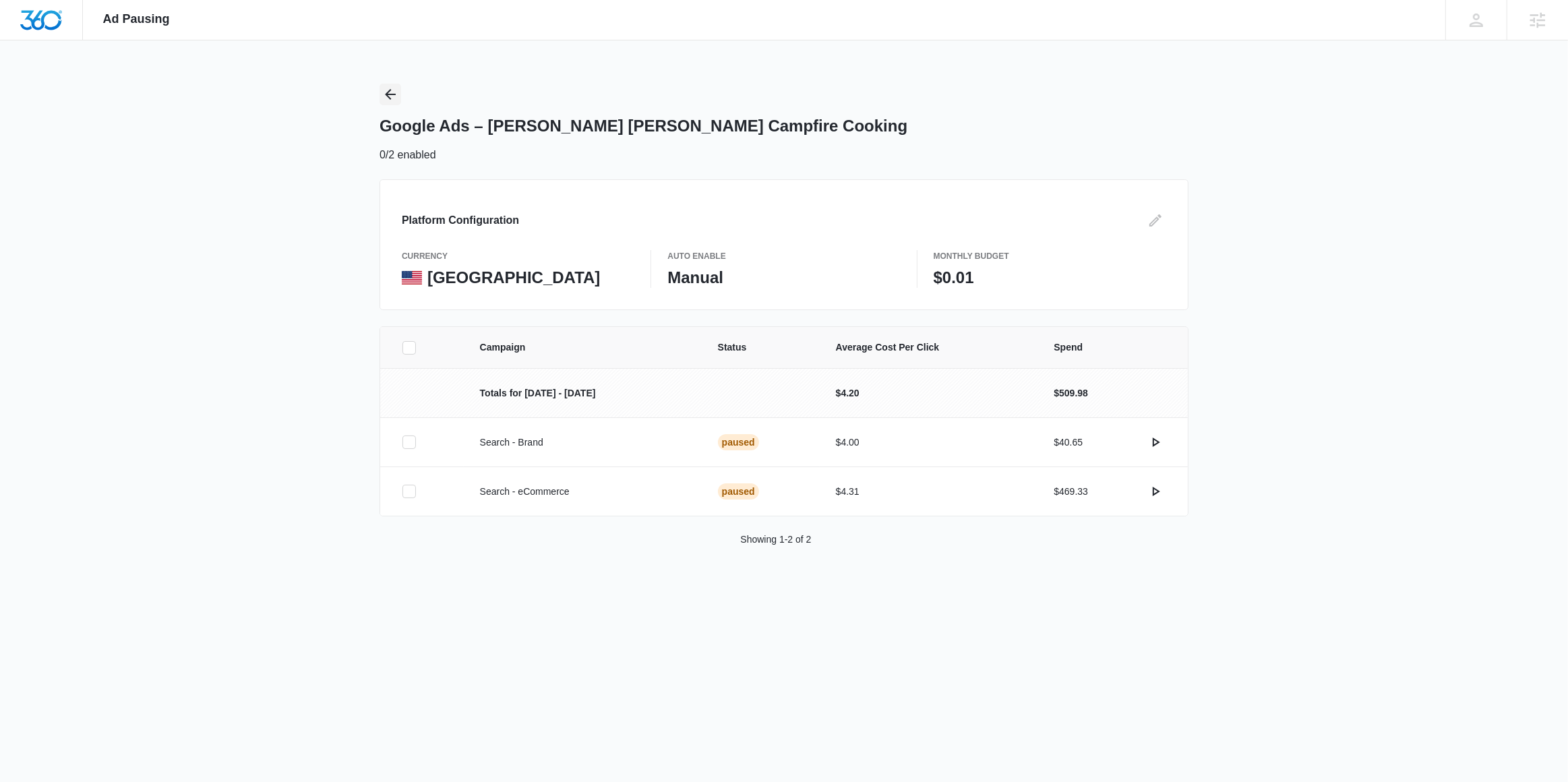
click at [386, 94] on icon "Back" at bounding box center [390, 94] width 11 height 11
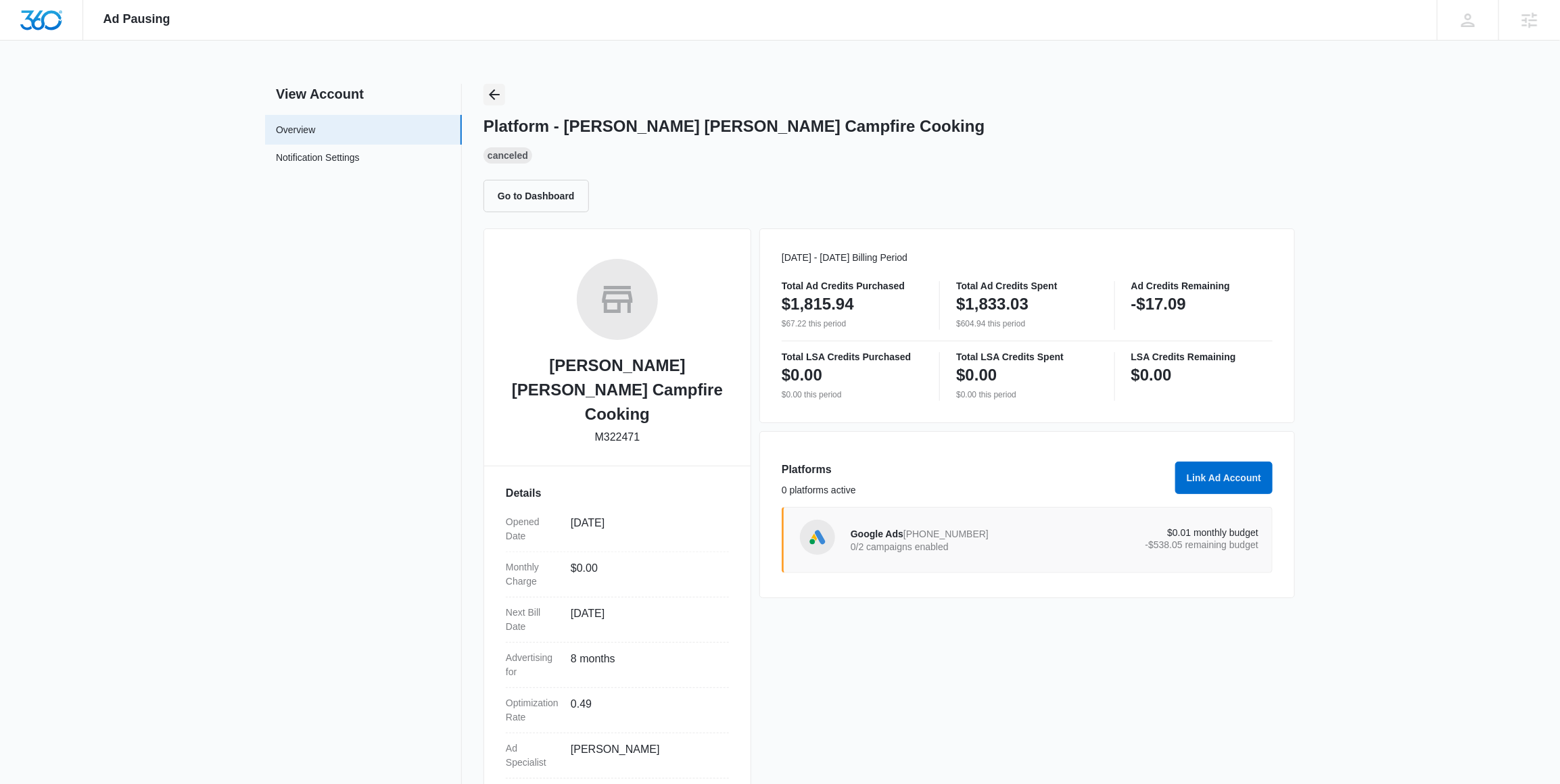
click at [501, 93] on icon "Back" at bounding box center [494, 95] width 17 height 17
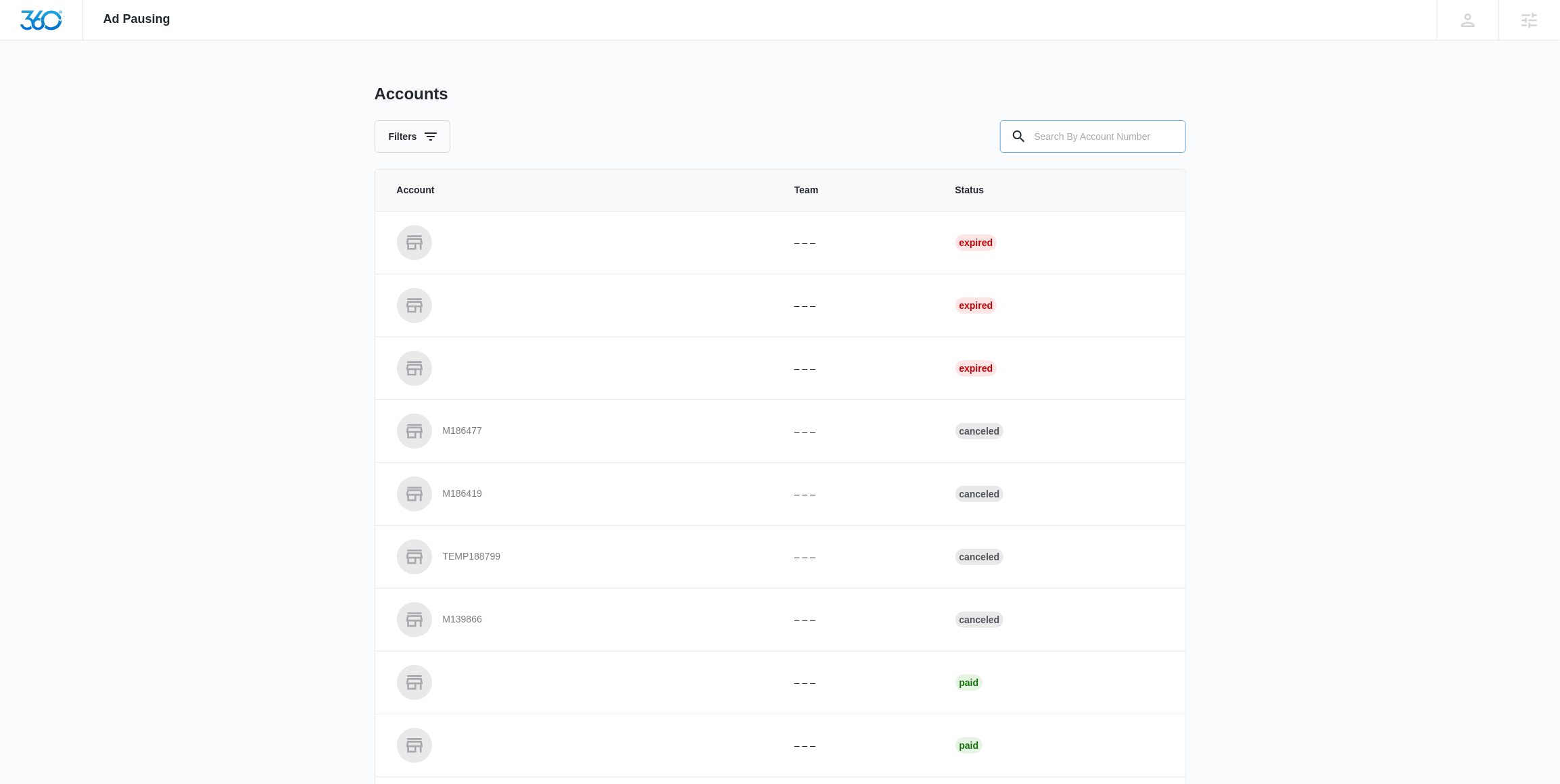
click at [1059, 132] on input "text" at bounding box center [1093, 136] width 186 height 32
paste input "M171492"
type input "M171492"
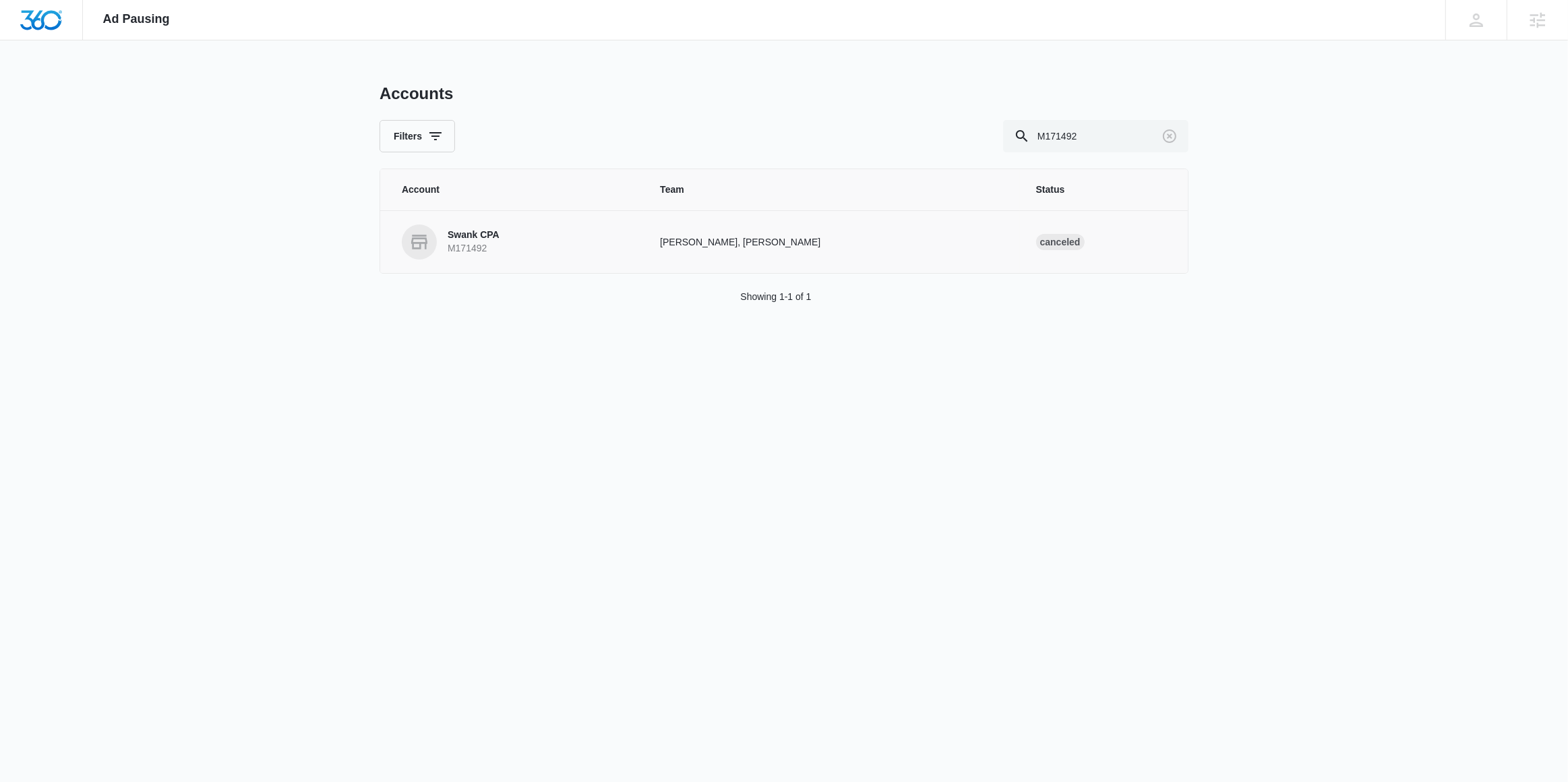
click at [491, 248] on p "M171492" at bounding box center [473, 249] width 52 height 13
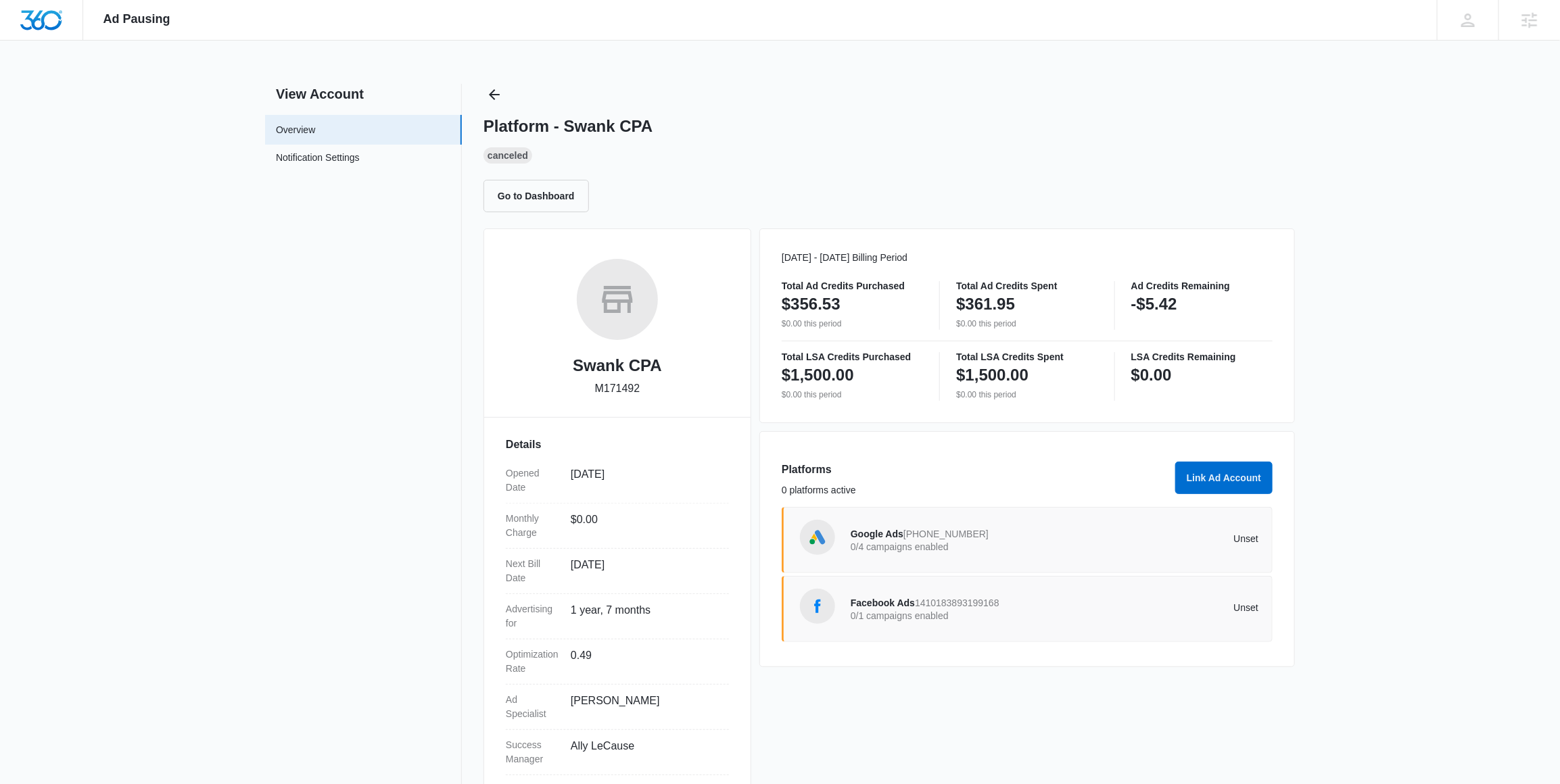
click at [974, 554] on div "Google Ads [PHONE_NUMBER] 0/4 campaigns enabled" at bounding box center [953, 540] width 204 height 28
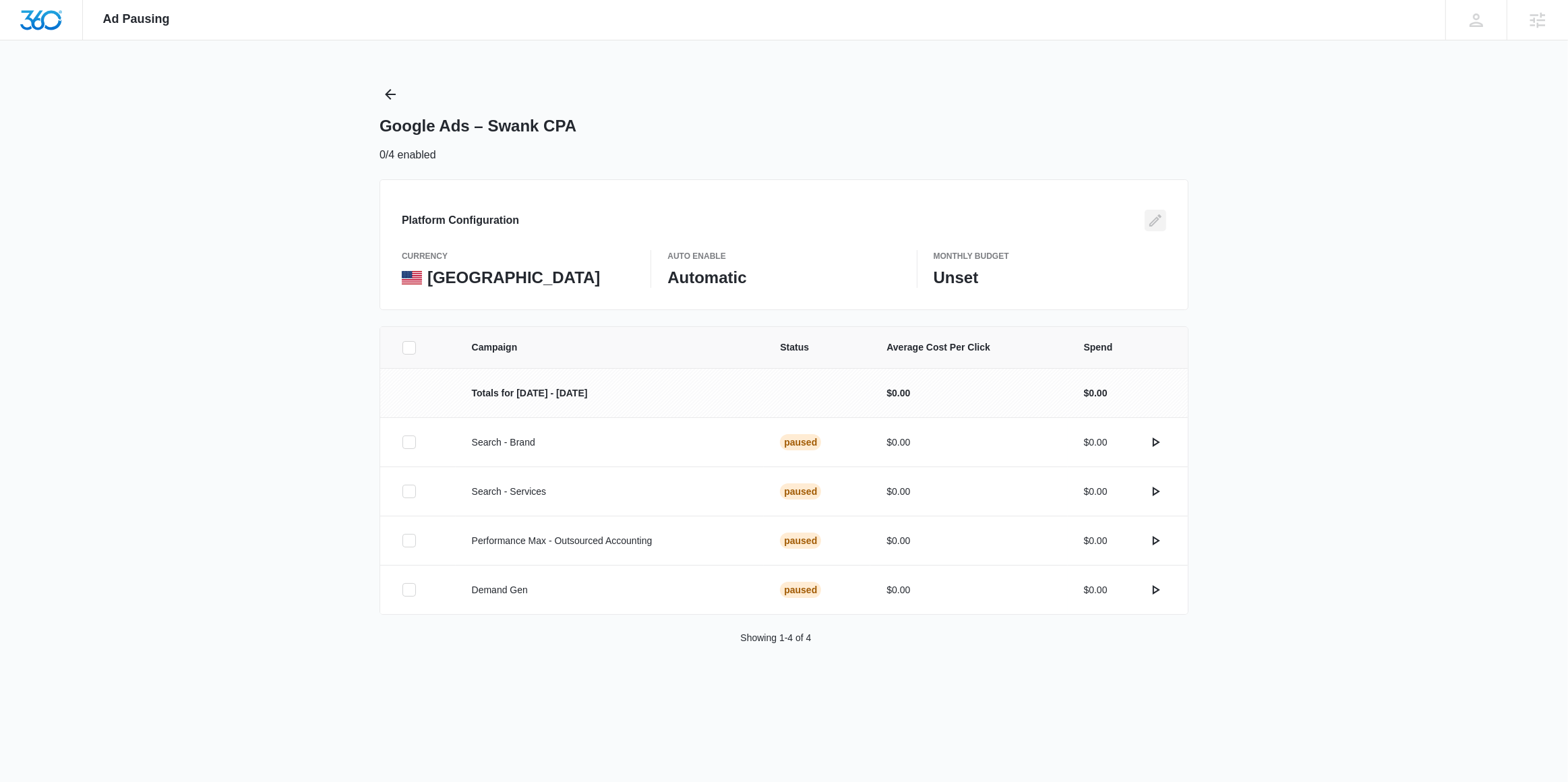
click at [1155, 219] on icon "Edit" at bounding box center [1155, 220] width 17 height 17
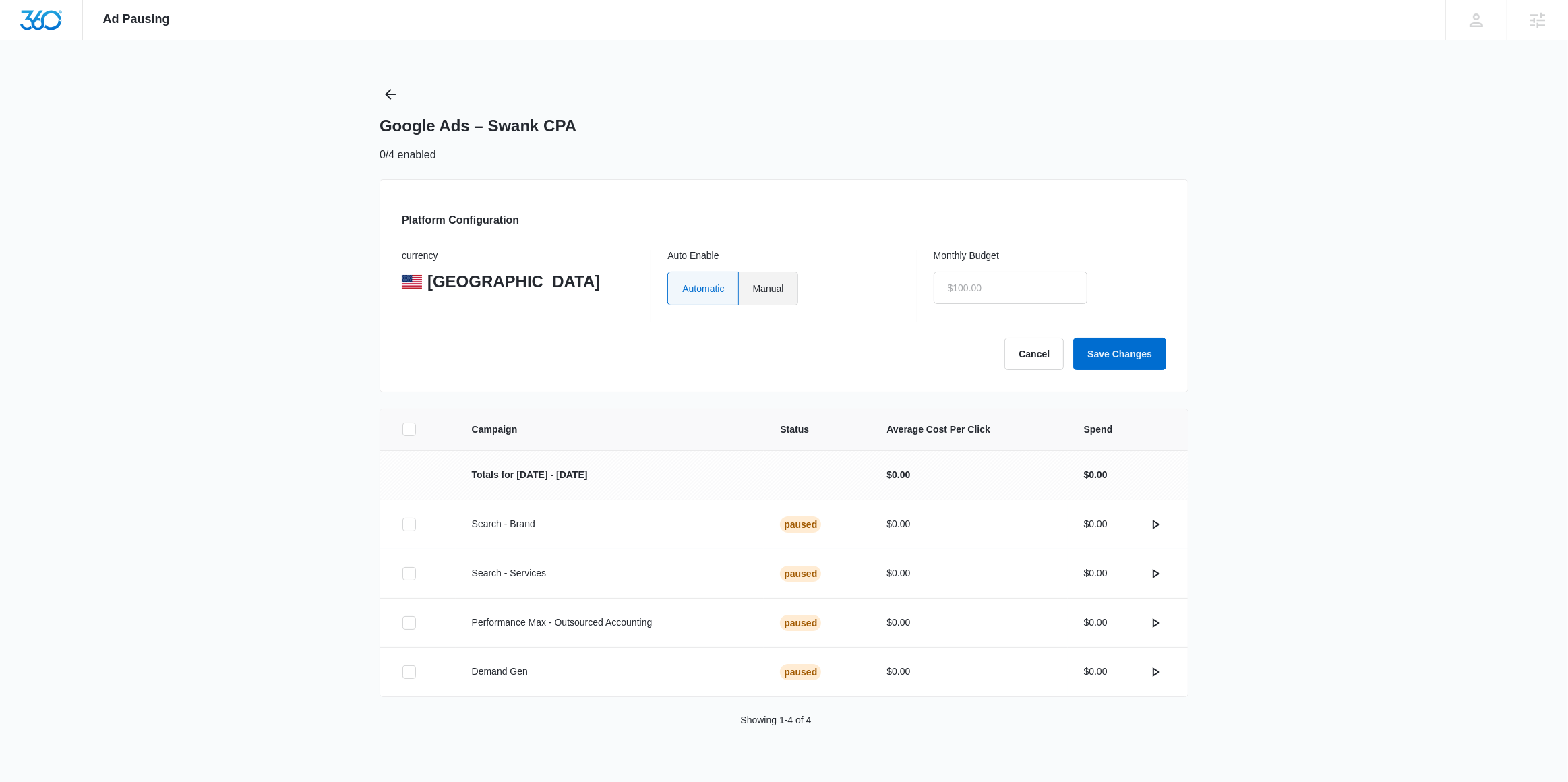
click at [788, 287] on label "Manual" at bounding box center [769, 288] width 60 height 34
click at [753, 288] on input "Manual" at bounding box center [752, 288] width 1 height 1
radio input "true"
click at [972, 289] on input "text" at bounding box center [1011, 287] width 154 height 32
type input "$0.01"
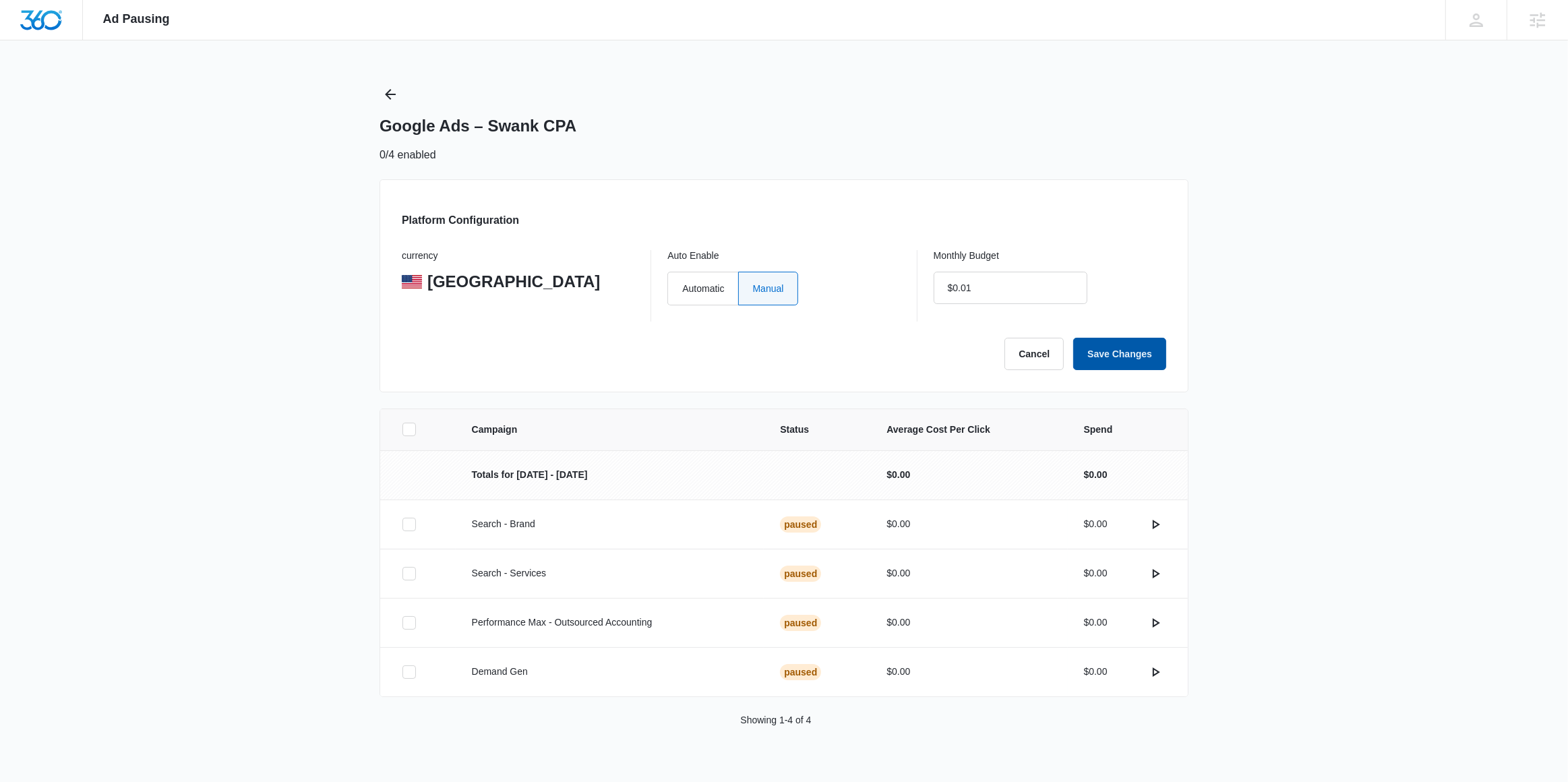
click at [1118, 354] on button "Save Changes" at bounding box center [1120, 354] width 93 height 32
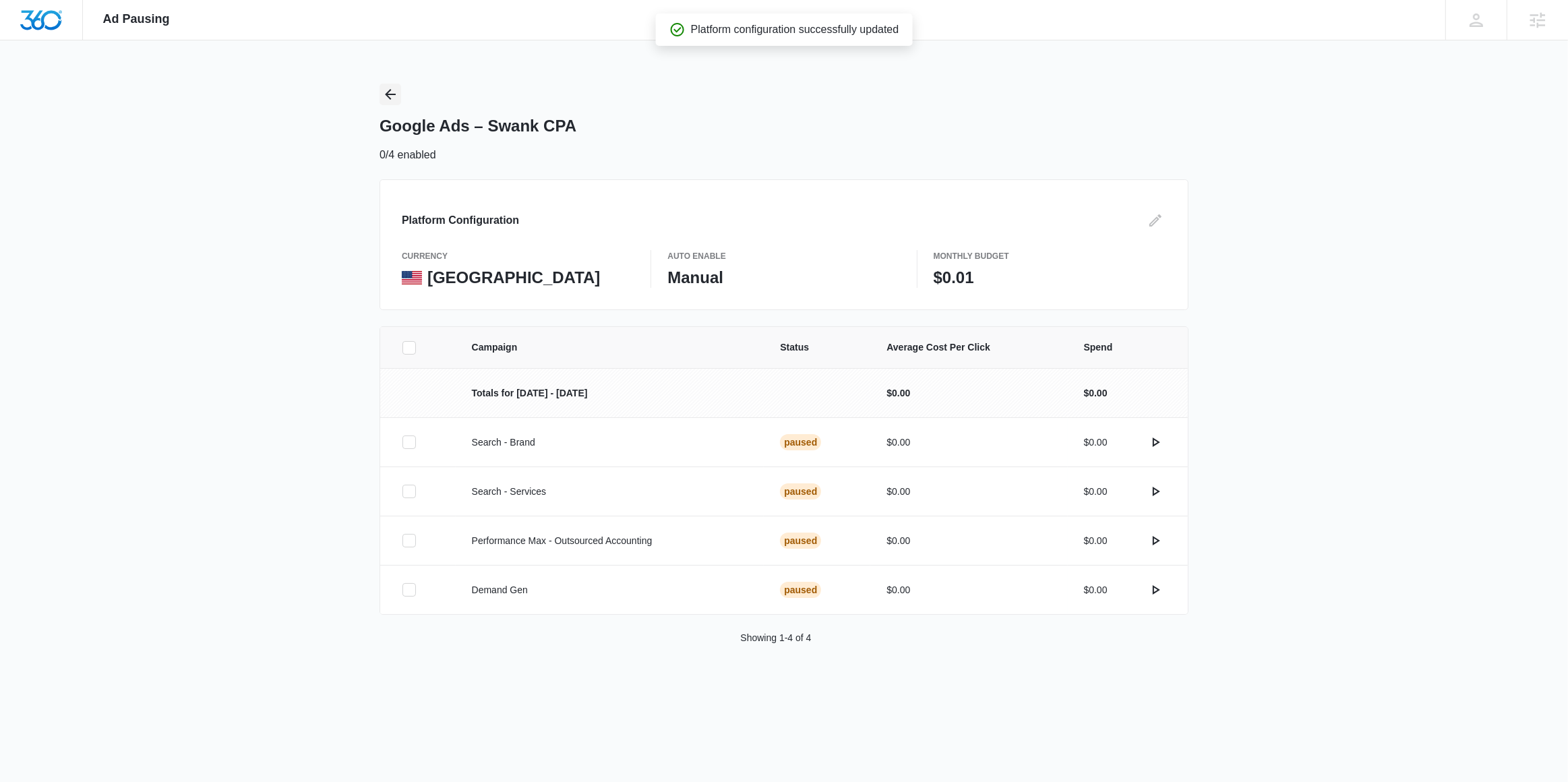
click at [384, 96] on icon "Back" at bounding box center [391, 94] width 17 height 17
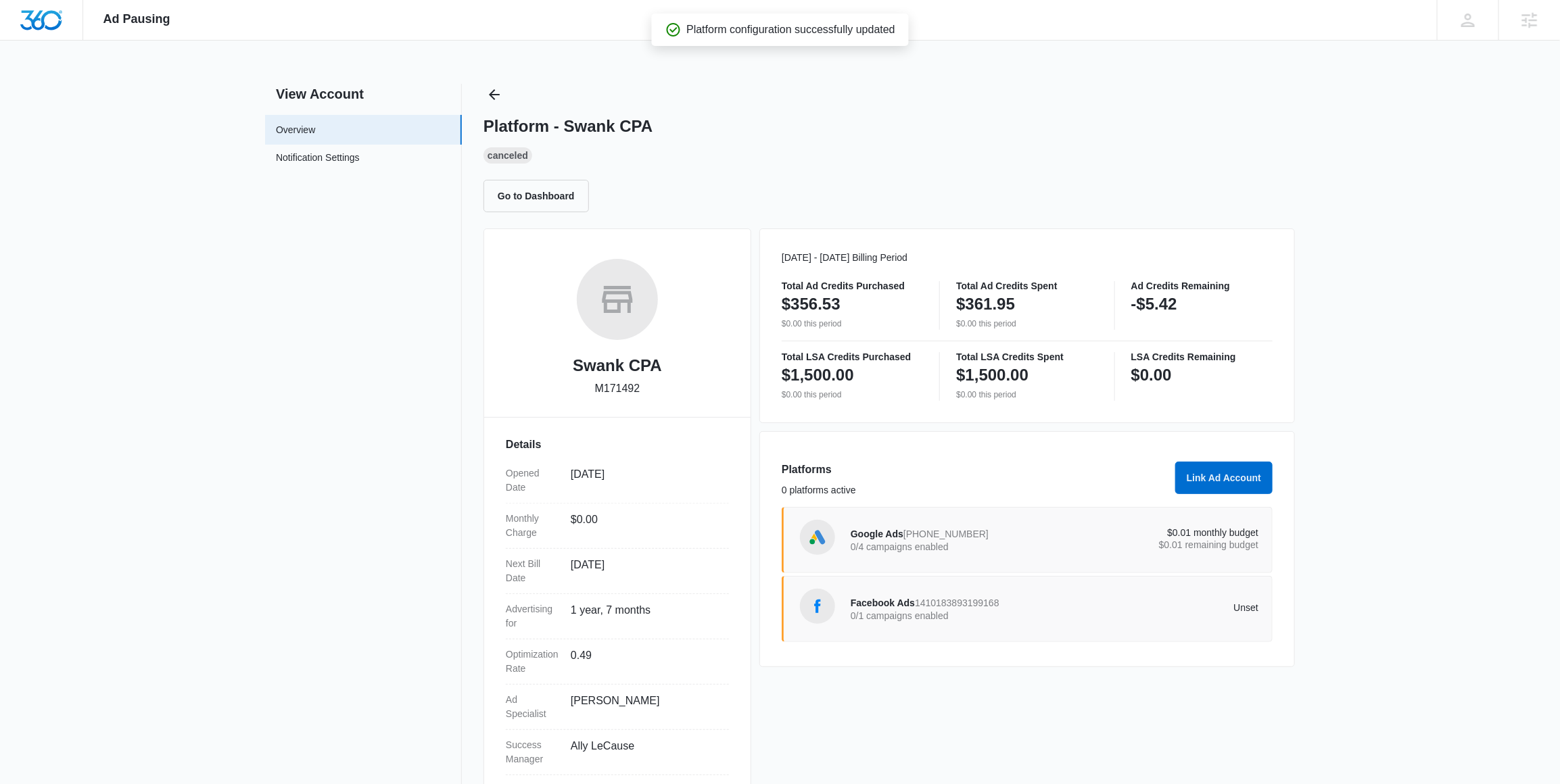
click at [966, 604] on span "1410183893199168" at bounding box center [957, 603] width 85 height 11
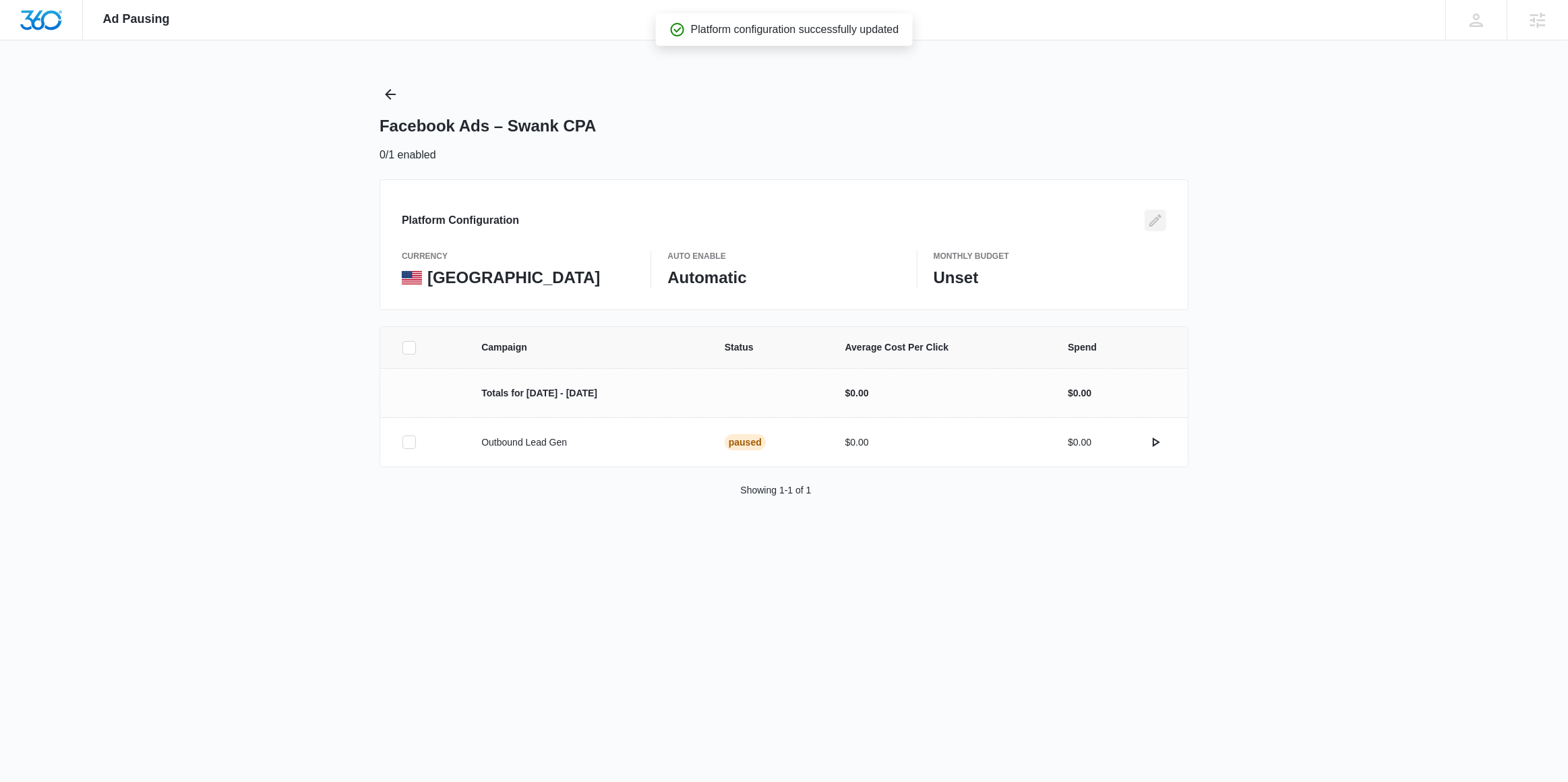
click at [1153, 212] on icon "Edit" at bounding box center [1155, 220] width 17 height 17
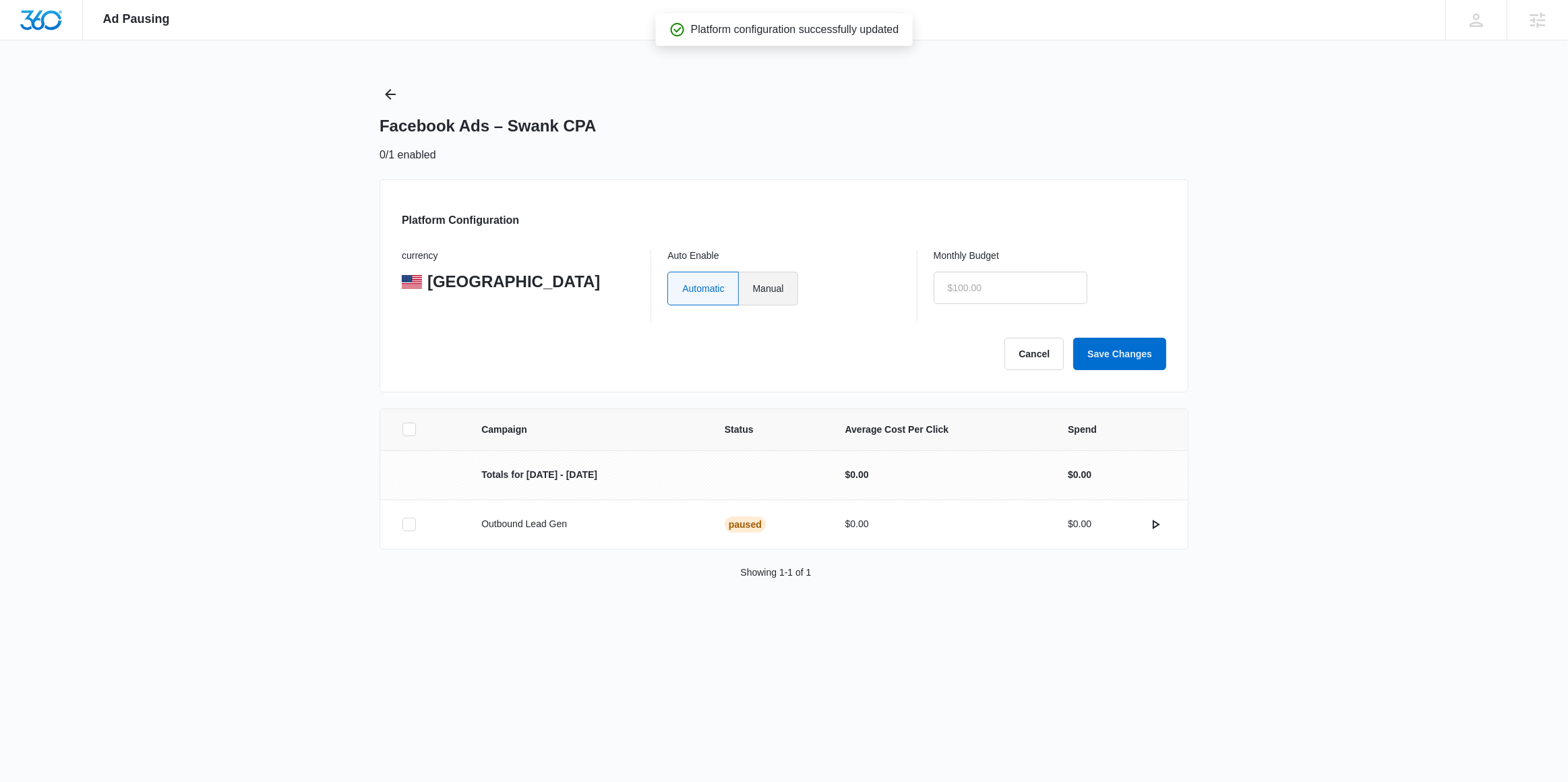
click at [764, 285] on label "Manual" at bounding box center [769, 288] width 60 height 34
click at [753, 288] on input "Manual" at bounding box center [752, 288] width 1 height 1
radio input "true"
click at [1035, 281] on input "text" at bounding box center [1011, 287] width 154 height 32
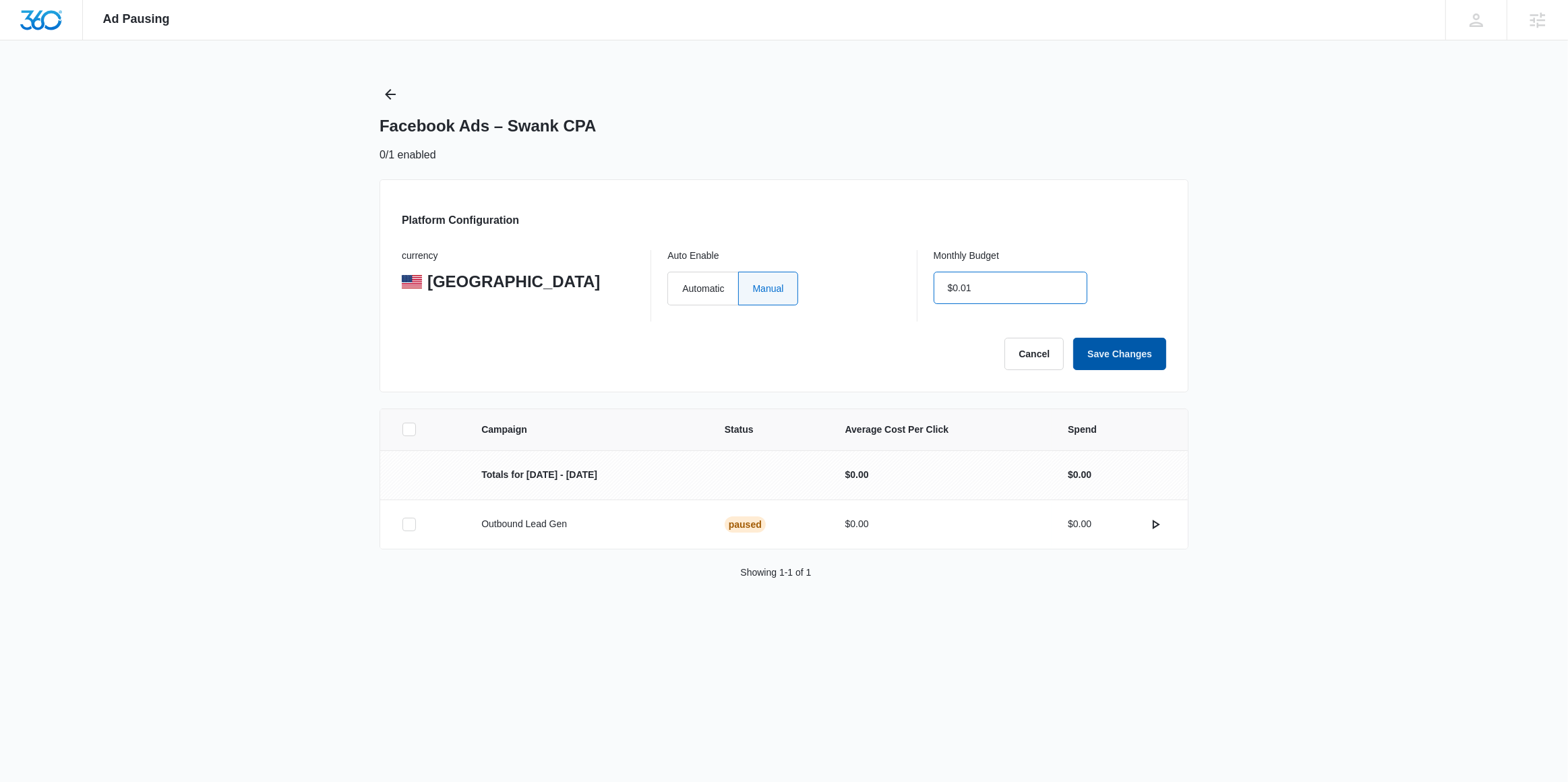
type input "$0.01"
click at [1135, 363] on button "Save Changes" at bounding box center [1120, 354] width 93 height 32
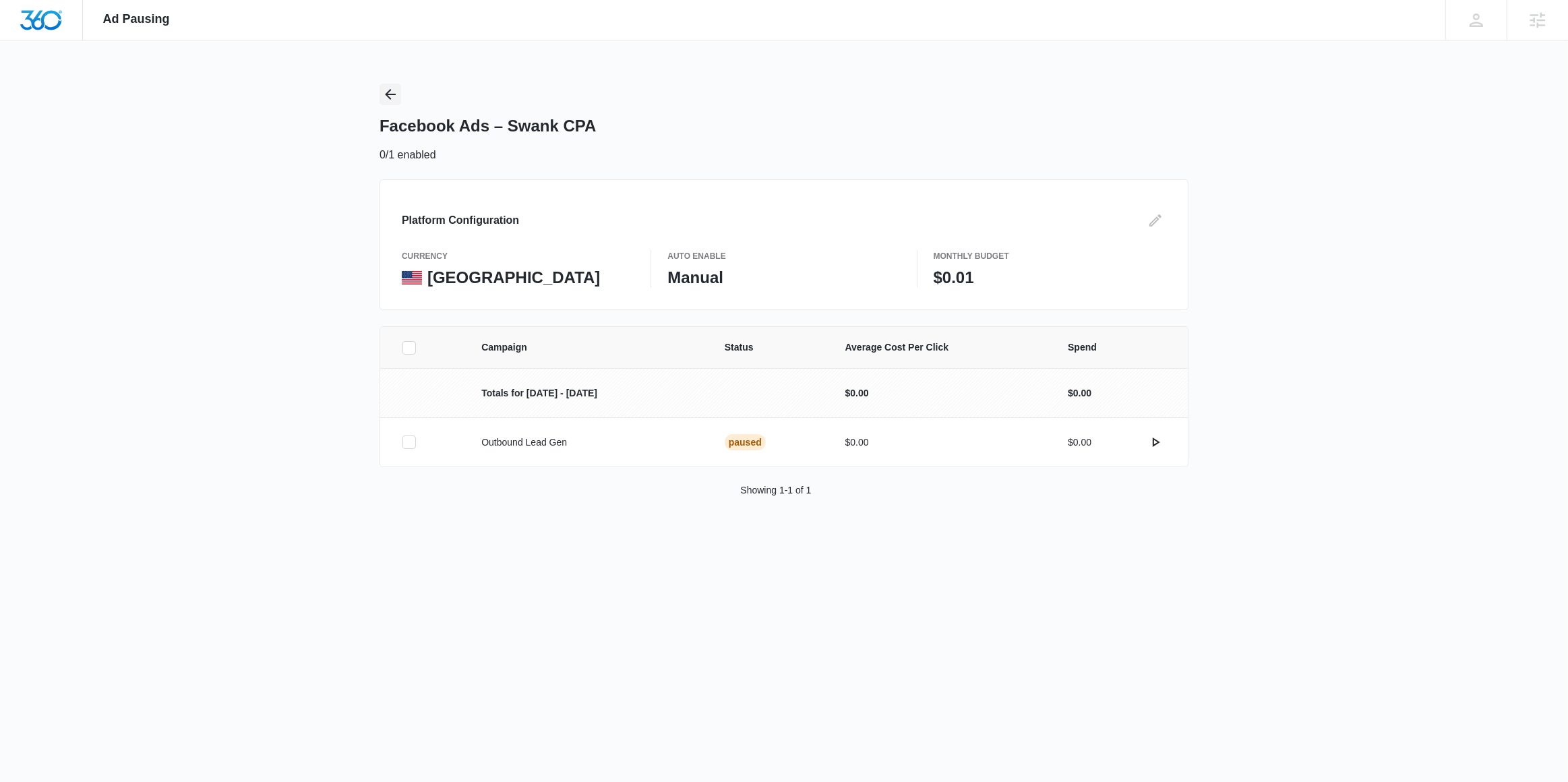
click at [393, 95] on icon "Back" at bounding box center [391, 94] width 17 height 17
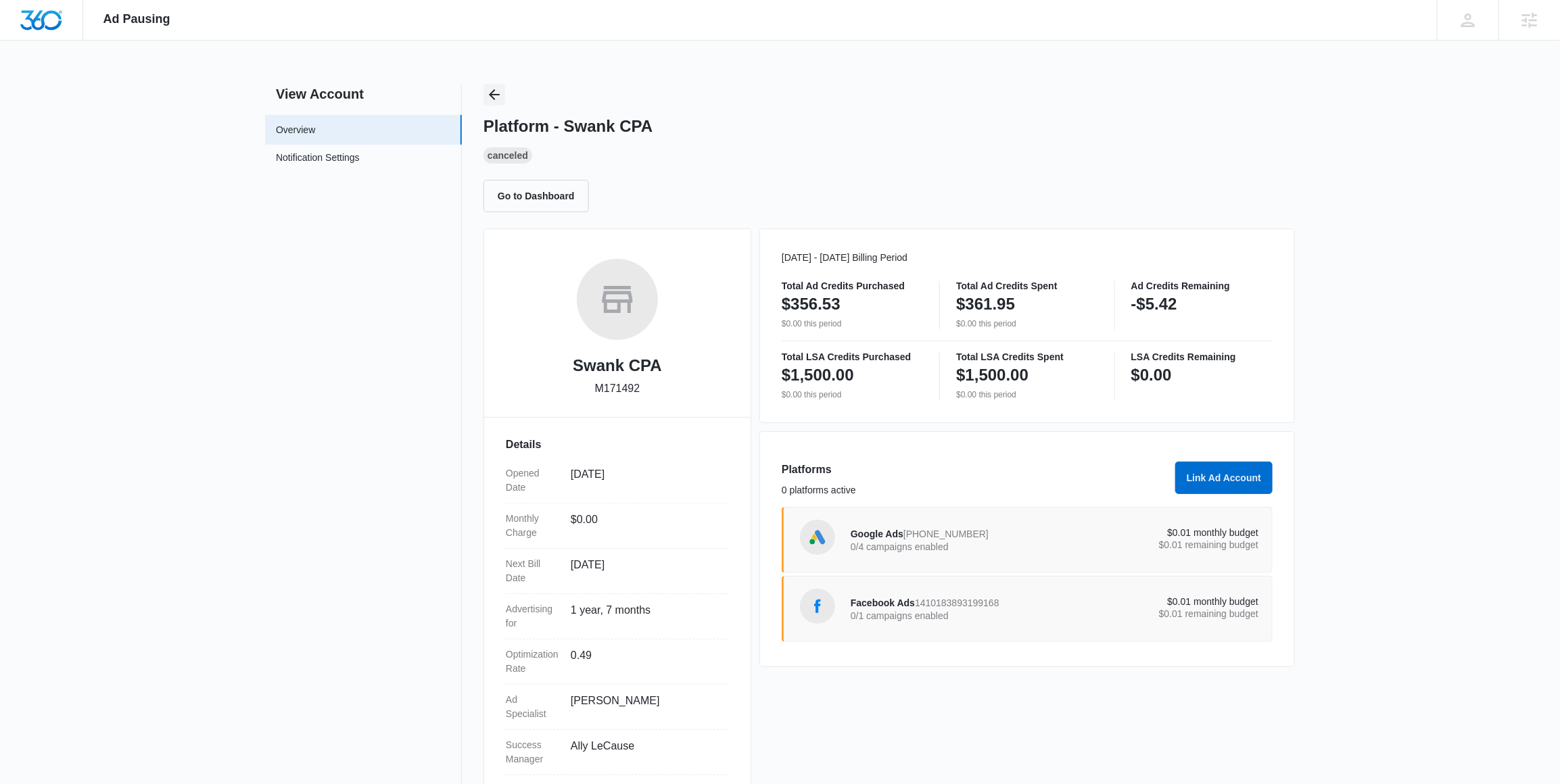
click at [496, 93] on icon "Back" at bounding box center [494, 95] width 17 height 17
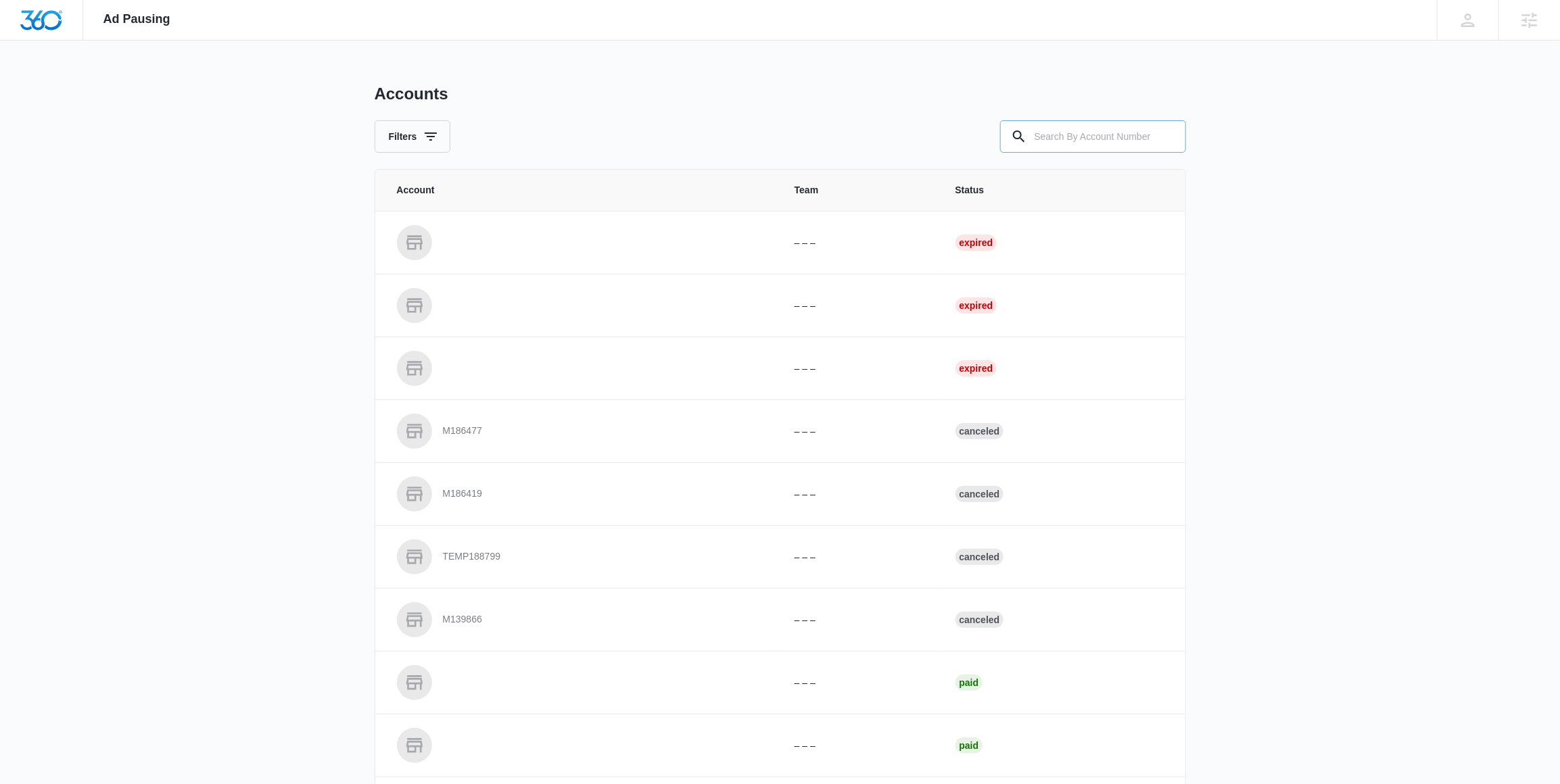
click at [1071, 136] on input "text" at bounding box center [1093, 136] width 186 height 32
paste input "M58547"
type input "M58547"
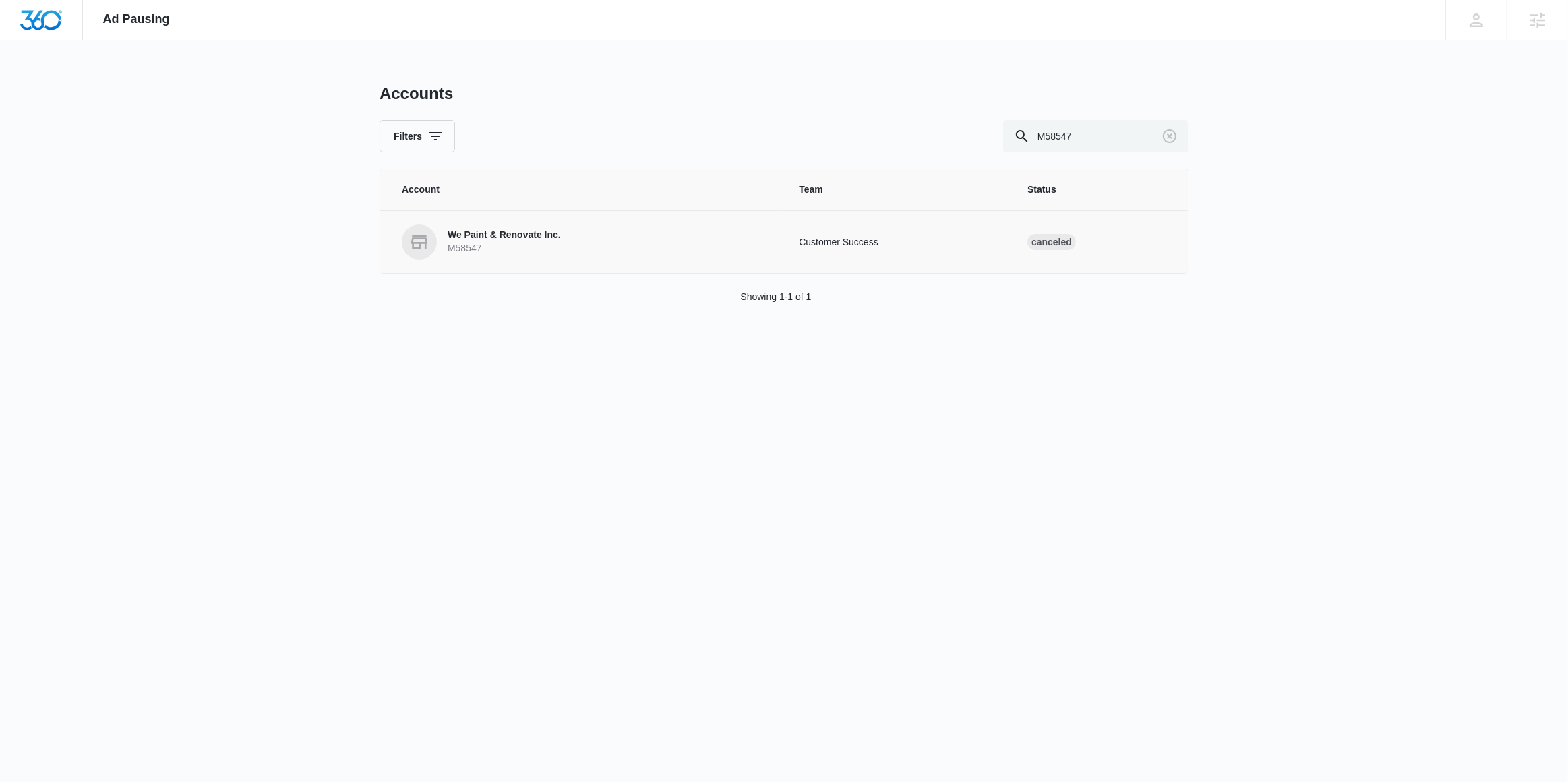
click at [514, 252] on p "M58547" at bounding box center [504, 249] width 113 height 13
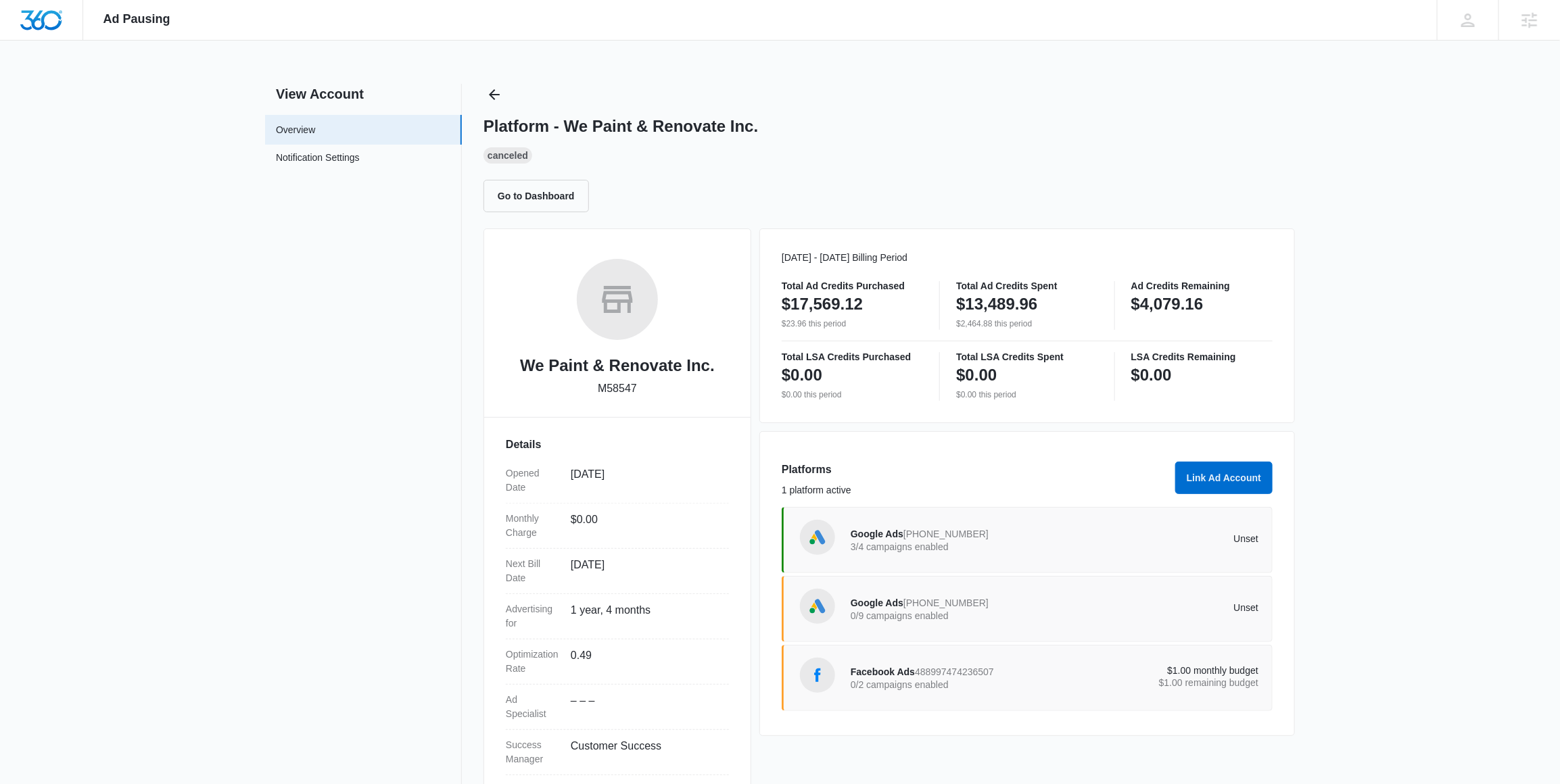
click at [991, 545] on p "3/4 campaigns enabled" at bounding box center [953, 546] width 204 height 9
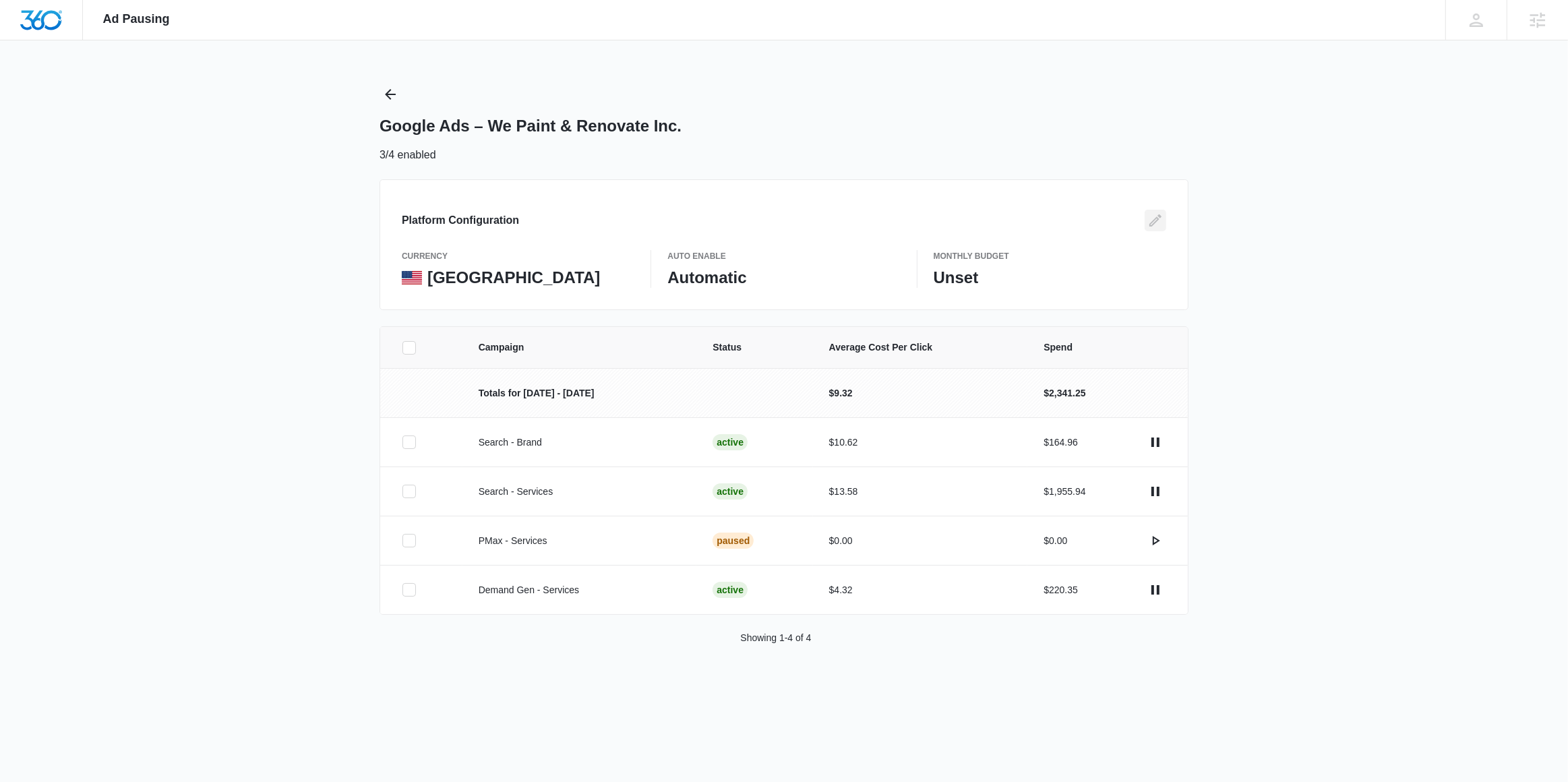
drag, startPoint x: 1155, startPoint y: 223, endPoint x: 1169, endPoint y: 147, distance: 77.3
click at [1169, 147] on div "Google Ads – We Paint & Renovate Inc. 3/4 enabled Platform Configuration curren…" at bounding box center [784, 205] width 809 height 243
click at [1157, 592] on icon "actions.pause" at bounding box center [1155, 590] width 8 height 9
click at [1155, 492] on icon "actions.pause" at bounding box center [1155, 492] width 17 height 17
click at [1157, 443] on icon "actions.pause" at bounding box center [1155, 442] width 8 height 9
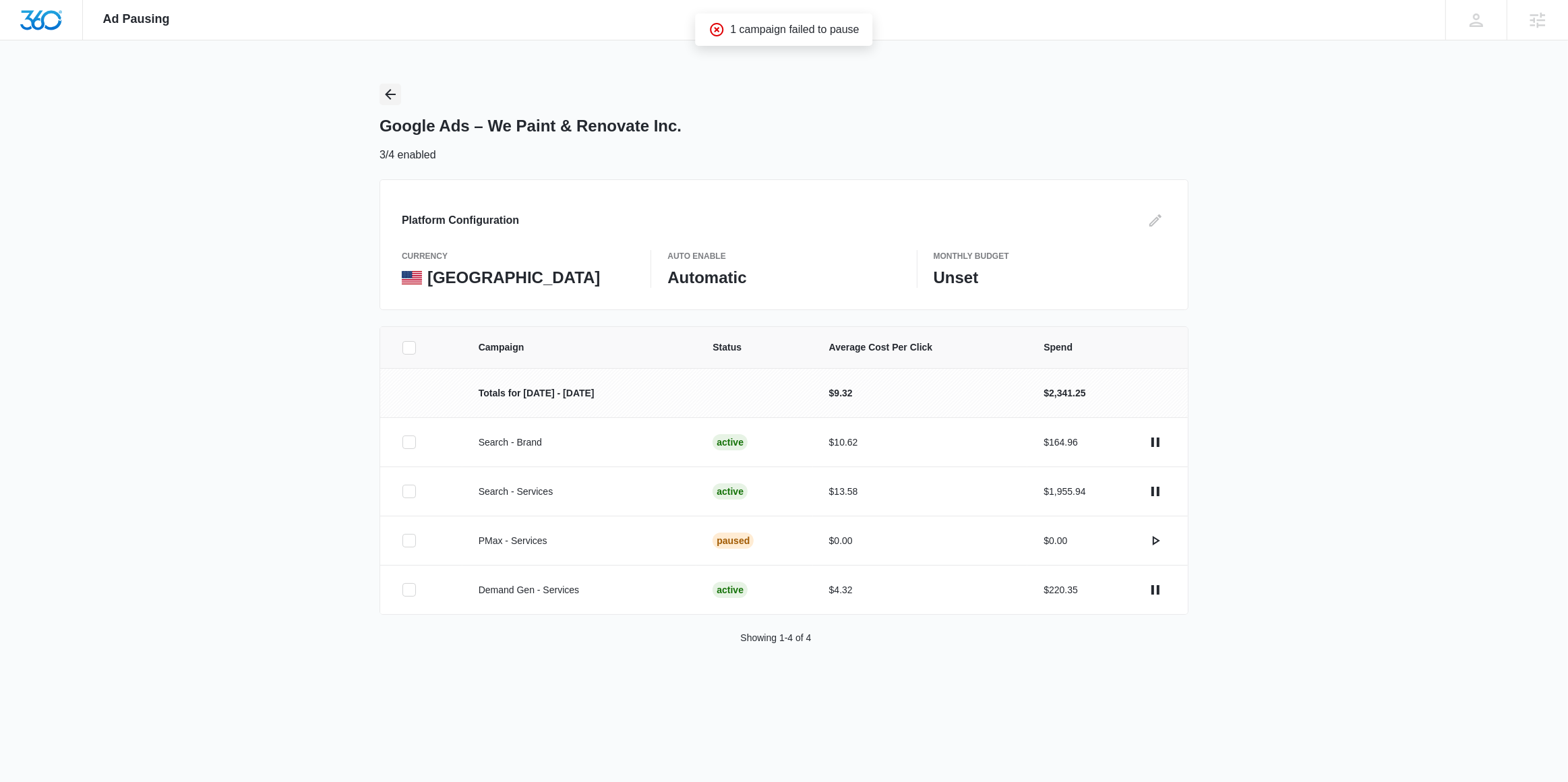
click at [390, 96] on icon "Back" at bounding box center [391, 94] width 17 height 17
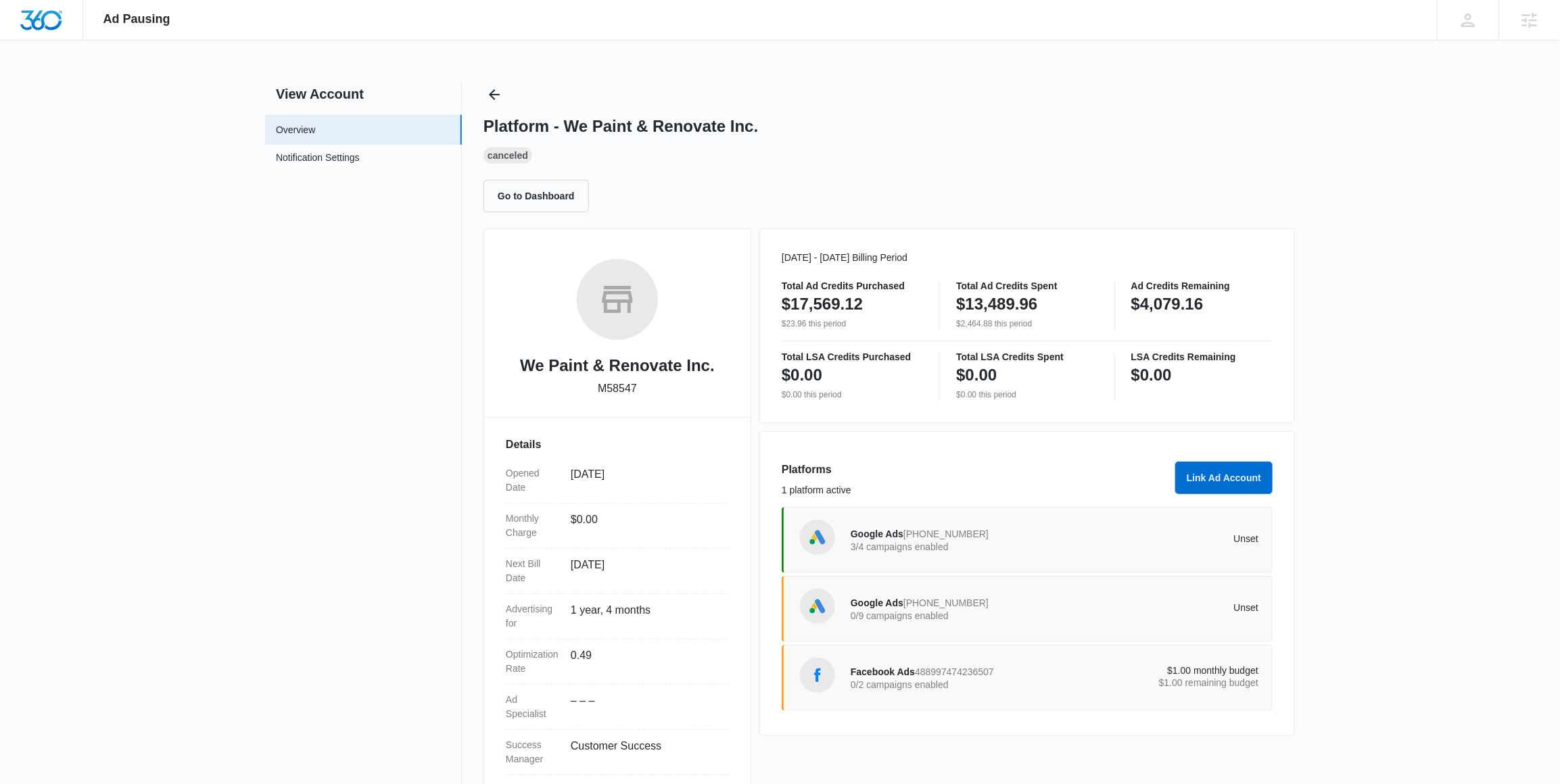
click at [1052, 537] on div "Google Ads [PHONE_NUMBER] 3/4 campaigns enabled" at bounding box center [953, 540] width 204 height 28
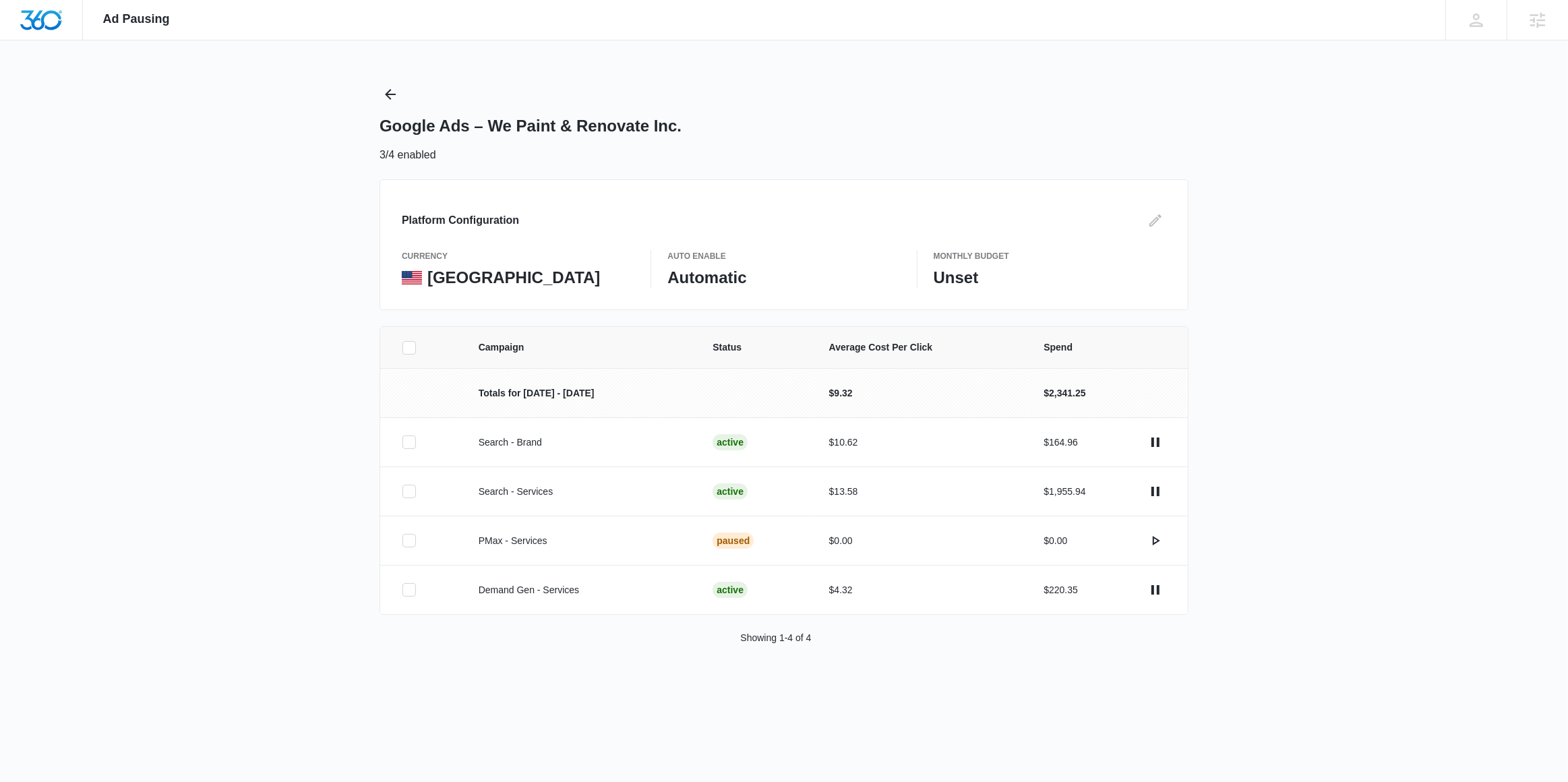
click at [1167, 220] on div "Platform Configuration currency United States Auto Enable Automatic Monthly Bud…" at bounding box center [784, 245] width 809 height 131
click at [1154, 221] on icon "Edit" at bounding box center [1155, 220] width 12 height 12
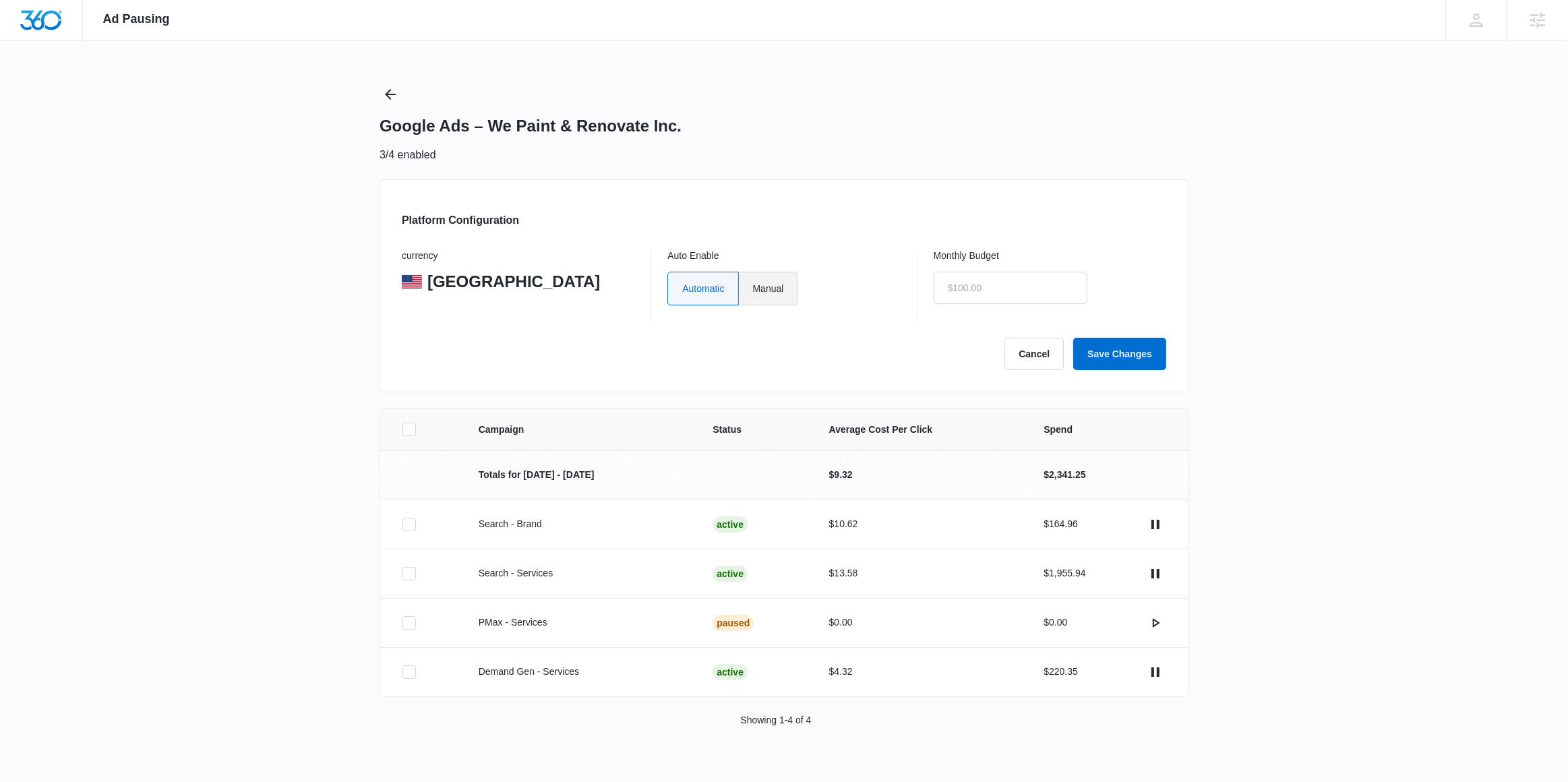
click at [788, 292] on label "Manual" at bounding box center [769, 288] width 60 height 34
click at [753, 288] on input "Manual" at bounding box center [752, 288] width 1 height 1
radio input "true"
click at [964, 288] on input "text" at bounding box center [1011, 287] width 154 height 32
type input "$0.01"
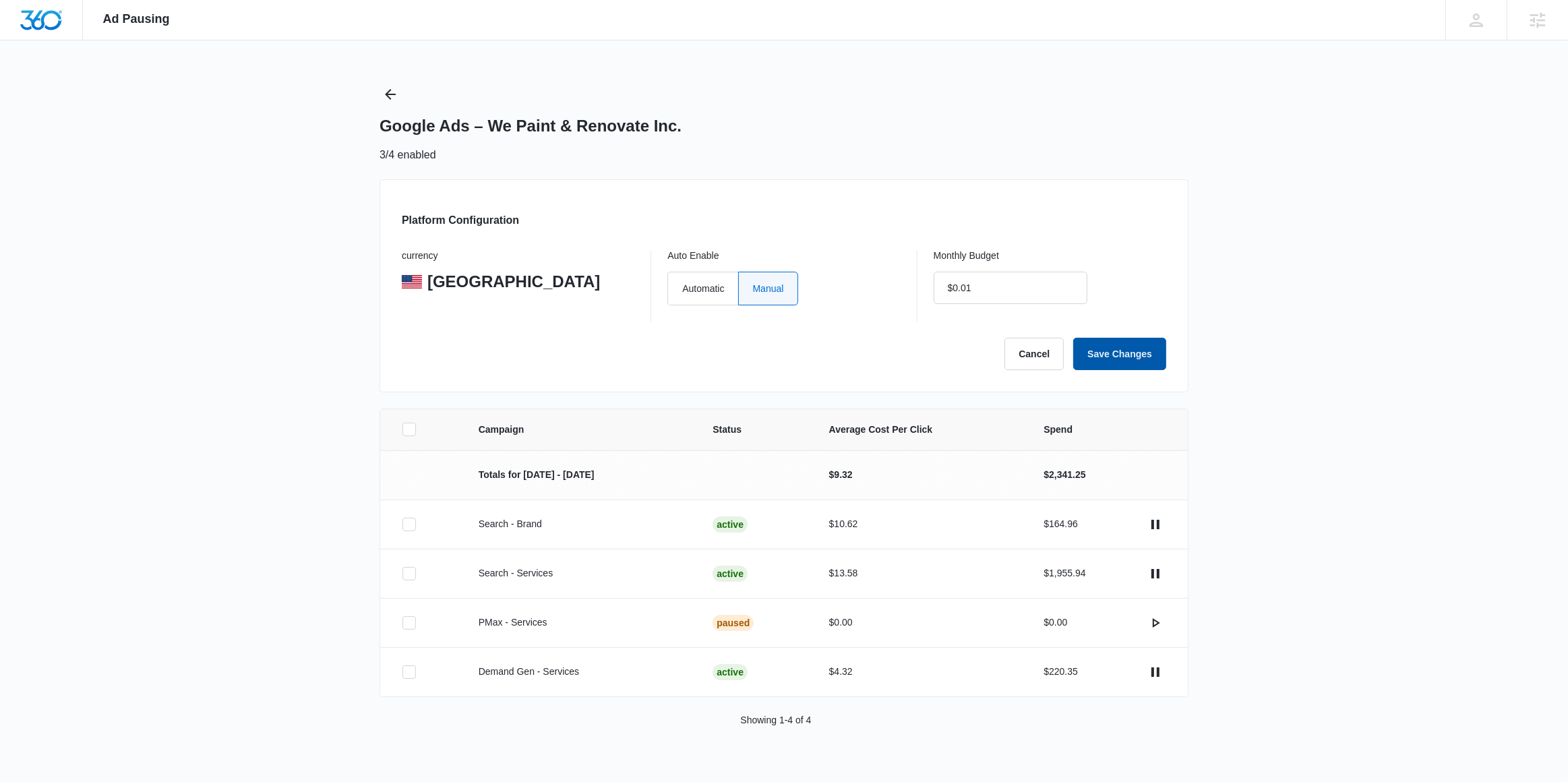
click at [1148, 354] on button "Save Changes" at bounding box center [1120, 354] width 93 height 32
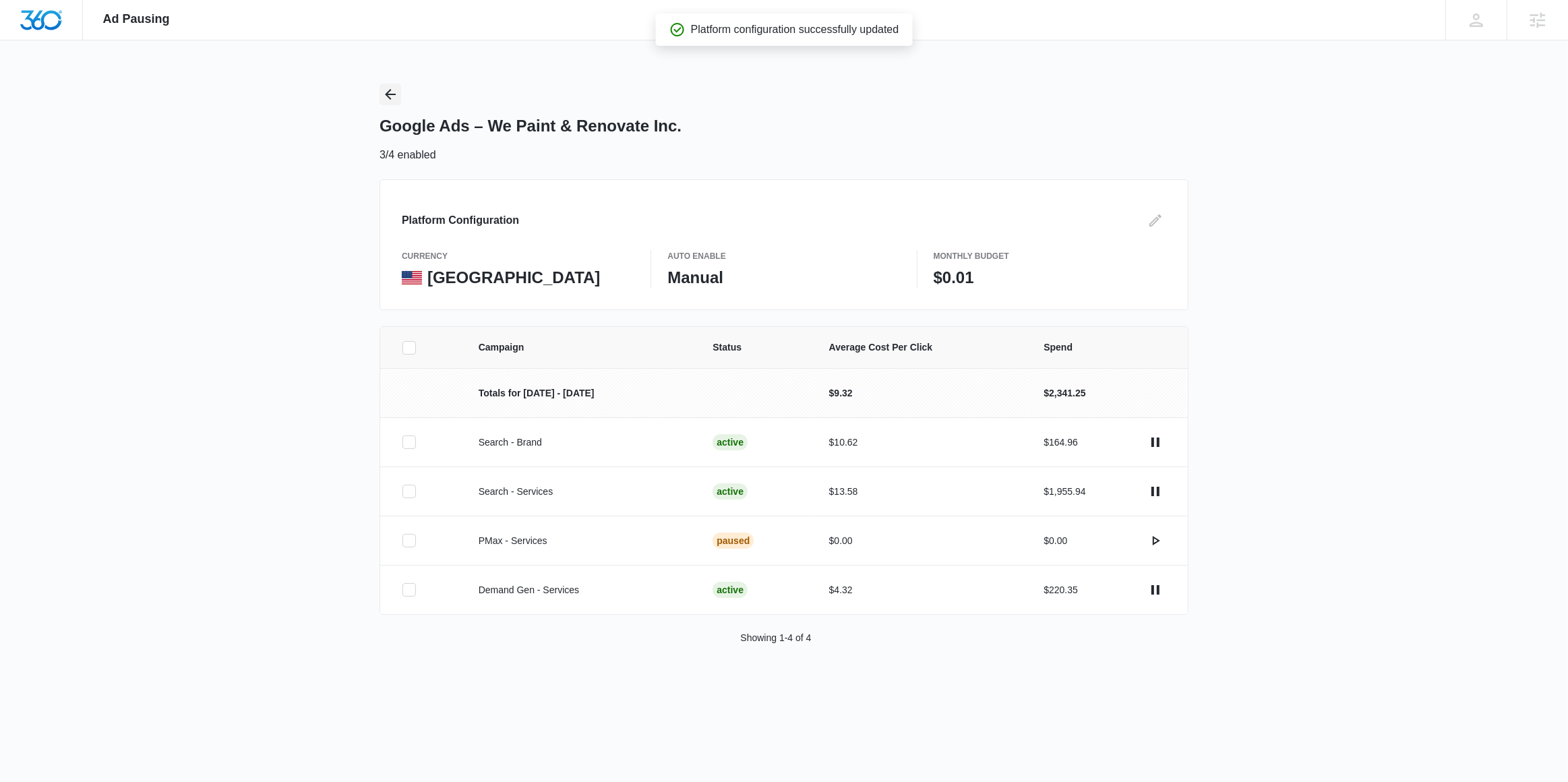
click at [383, 96] on icon "Back" at bounding box center [391, 94] width 17 height 17
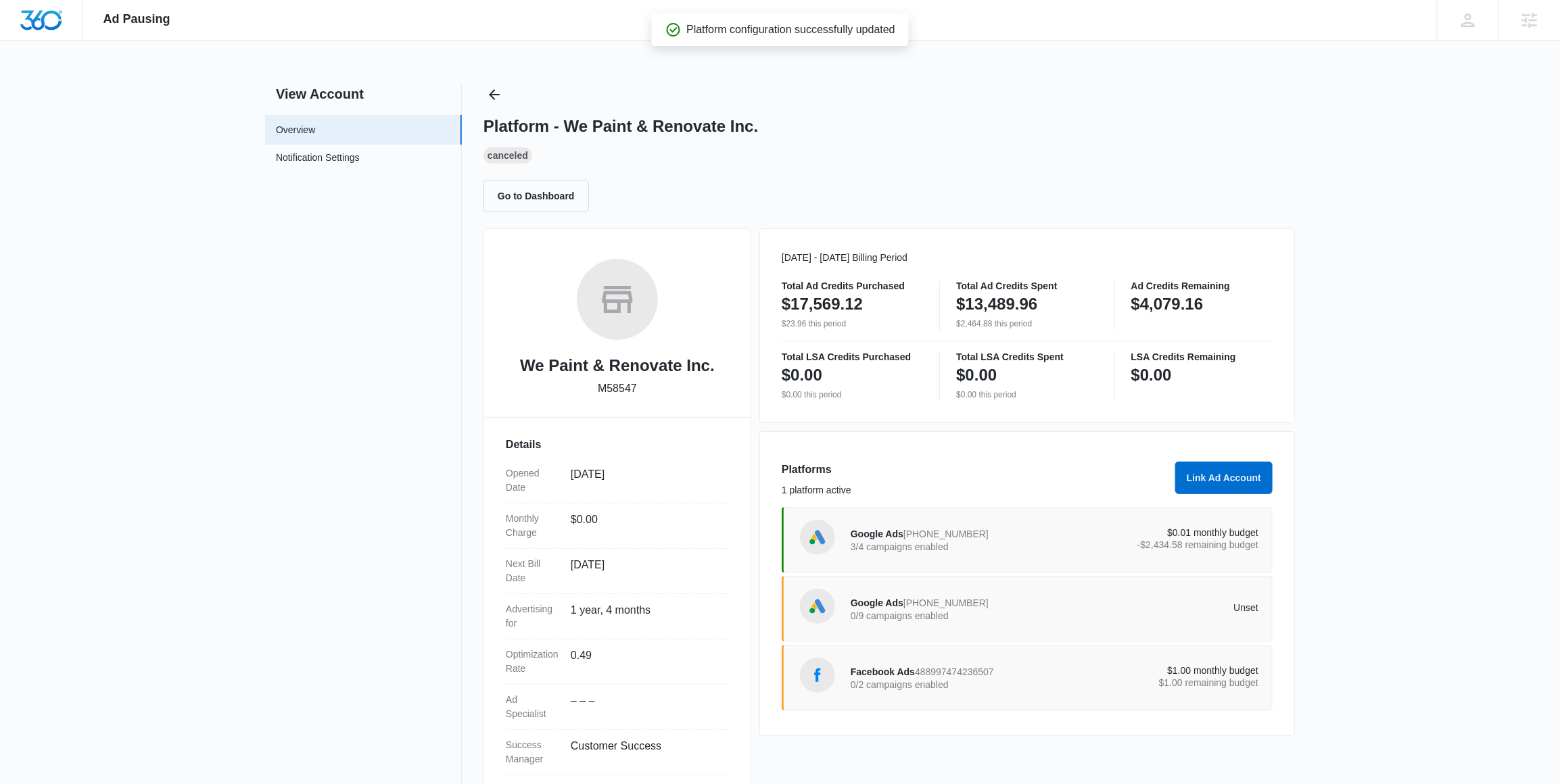
click at [1063, 615] on div "Unset" at bounding box center [1157, 609] width 204 height 12
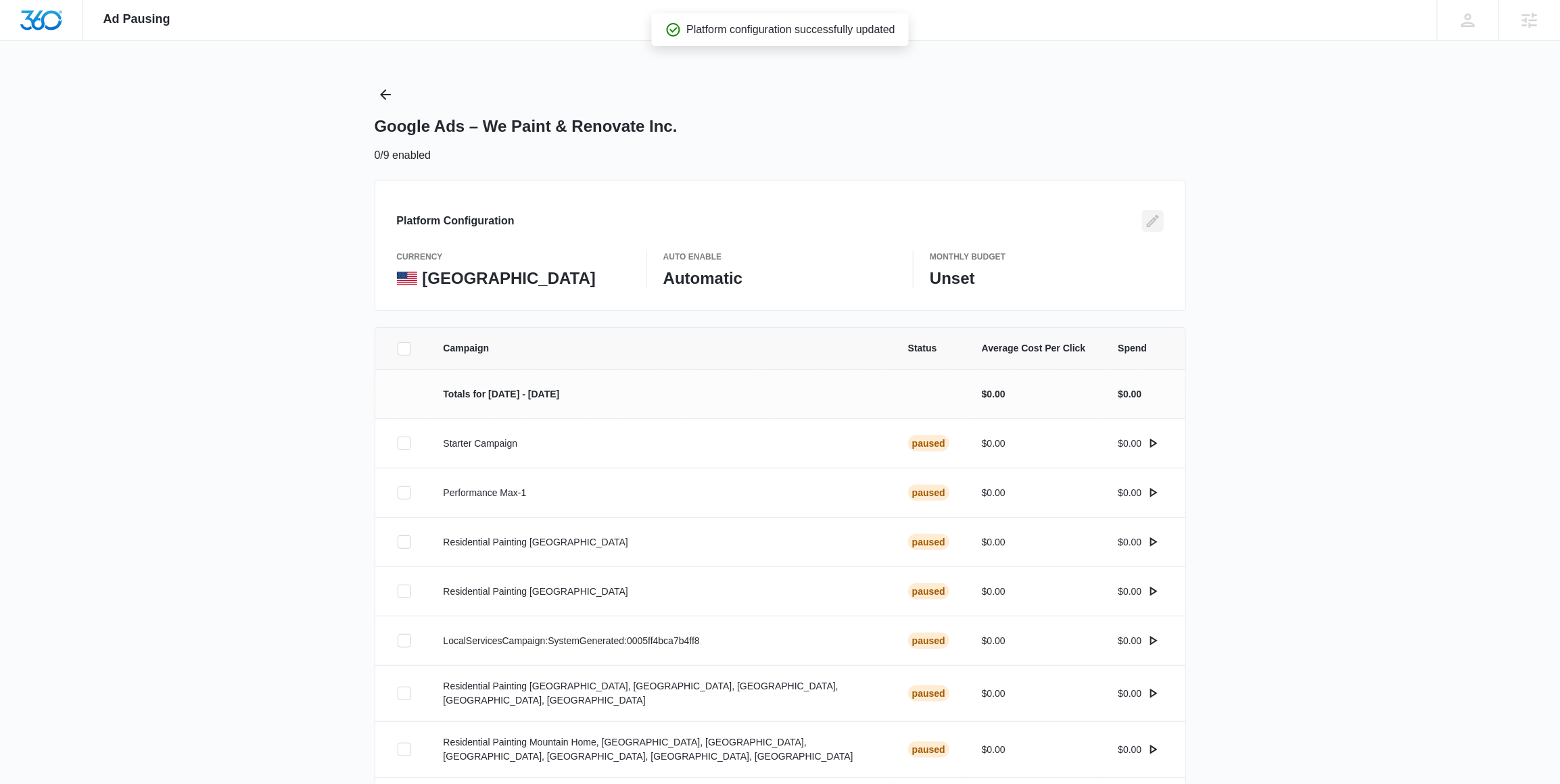
click at [1154, 230] on button "Edit" at bounding box center [1153, 221] width 22 height 22
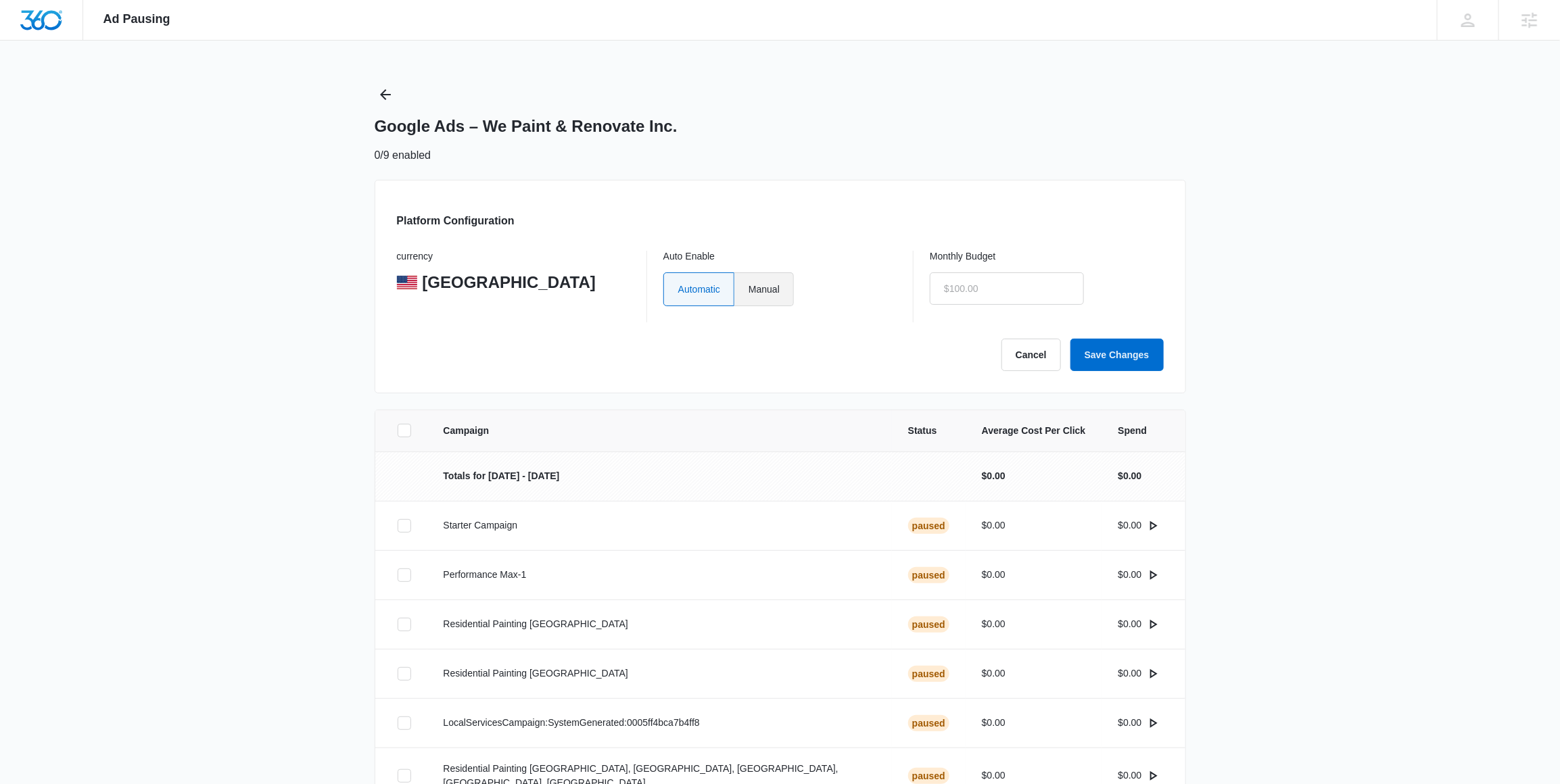
type input "$0.00"
click at [762, 296] on label "Manual" at bounding box center [764, 289] width 60 height 34
click at [748, 289] on input "Manual" at bounding box center [748, 289] width 1 height 1
radio input "true"
click at [1006, 289] on input "$0.00" at bounding box center [1007, 288] width 155 height 32
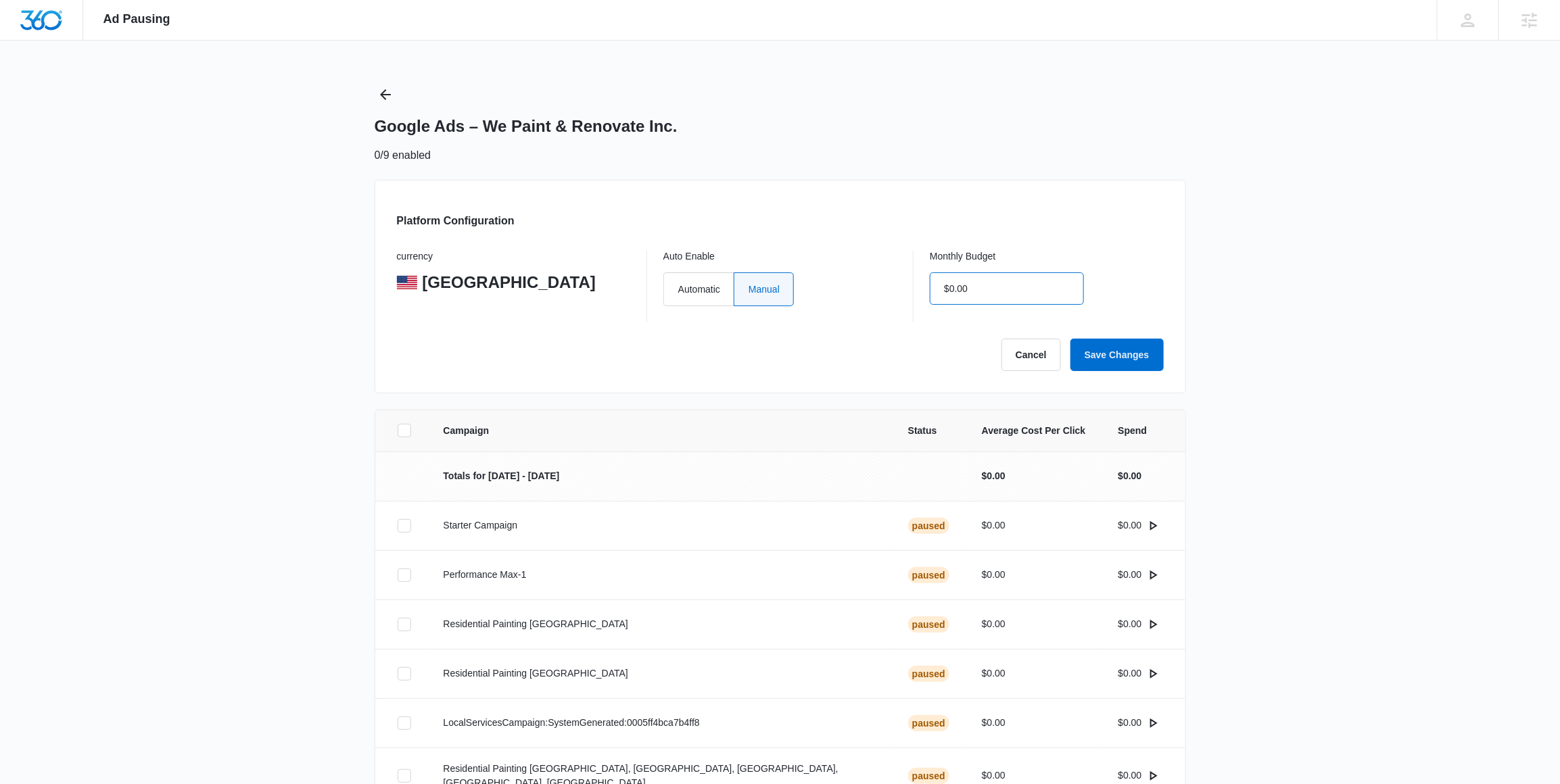
type input "$0.01"
click button "Save Changes" at bounding box center [1117, 355] width 93 height 32
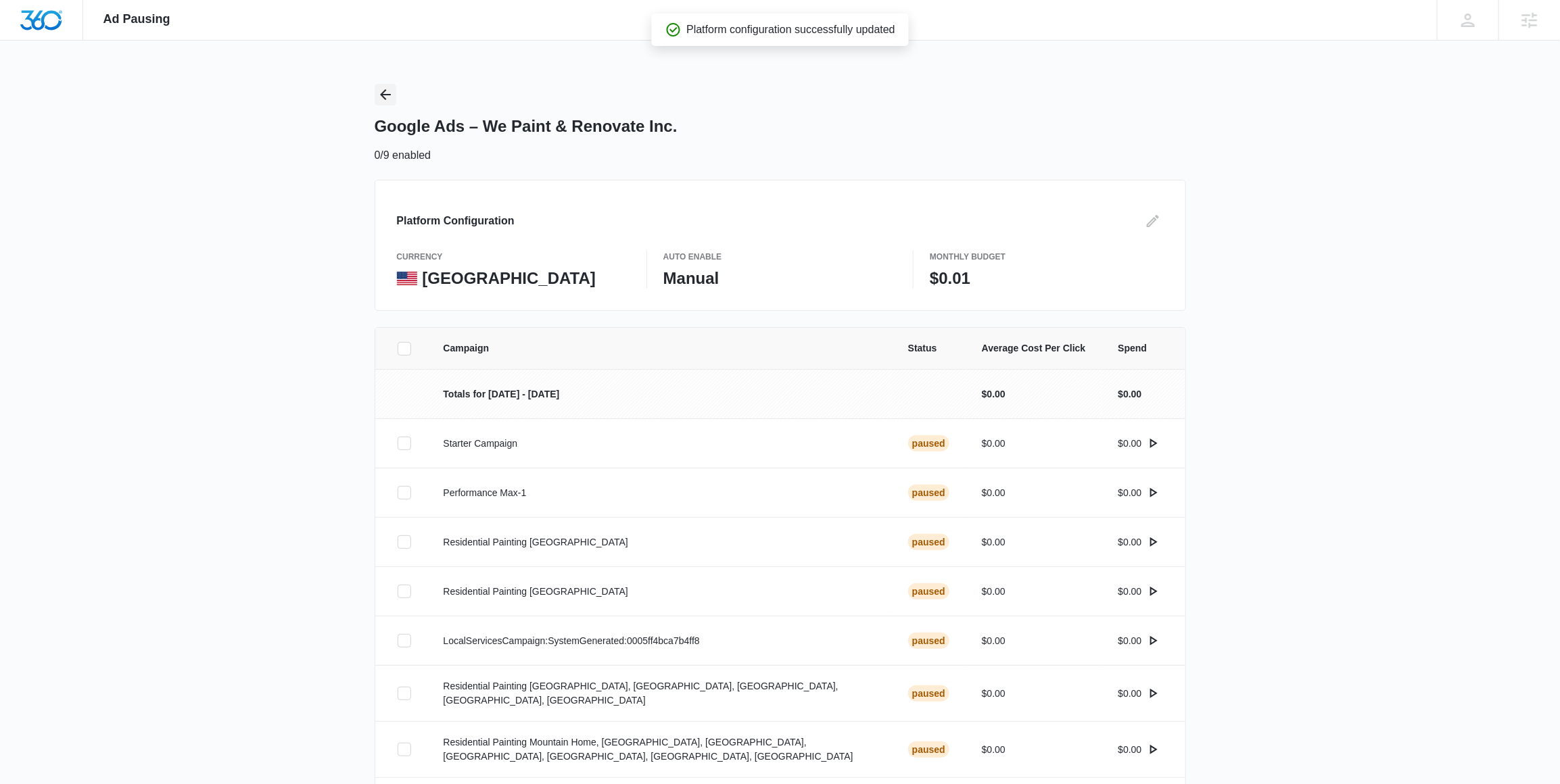
click at [390, 90] on icon "Back" at bounding box center [385, 95] width 17 height 17
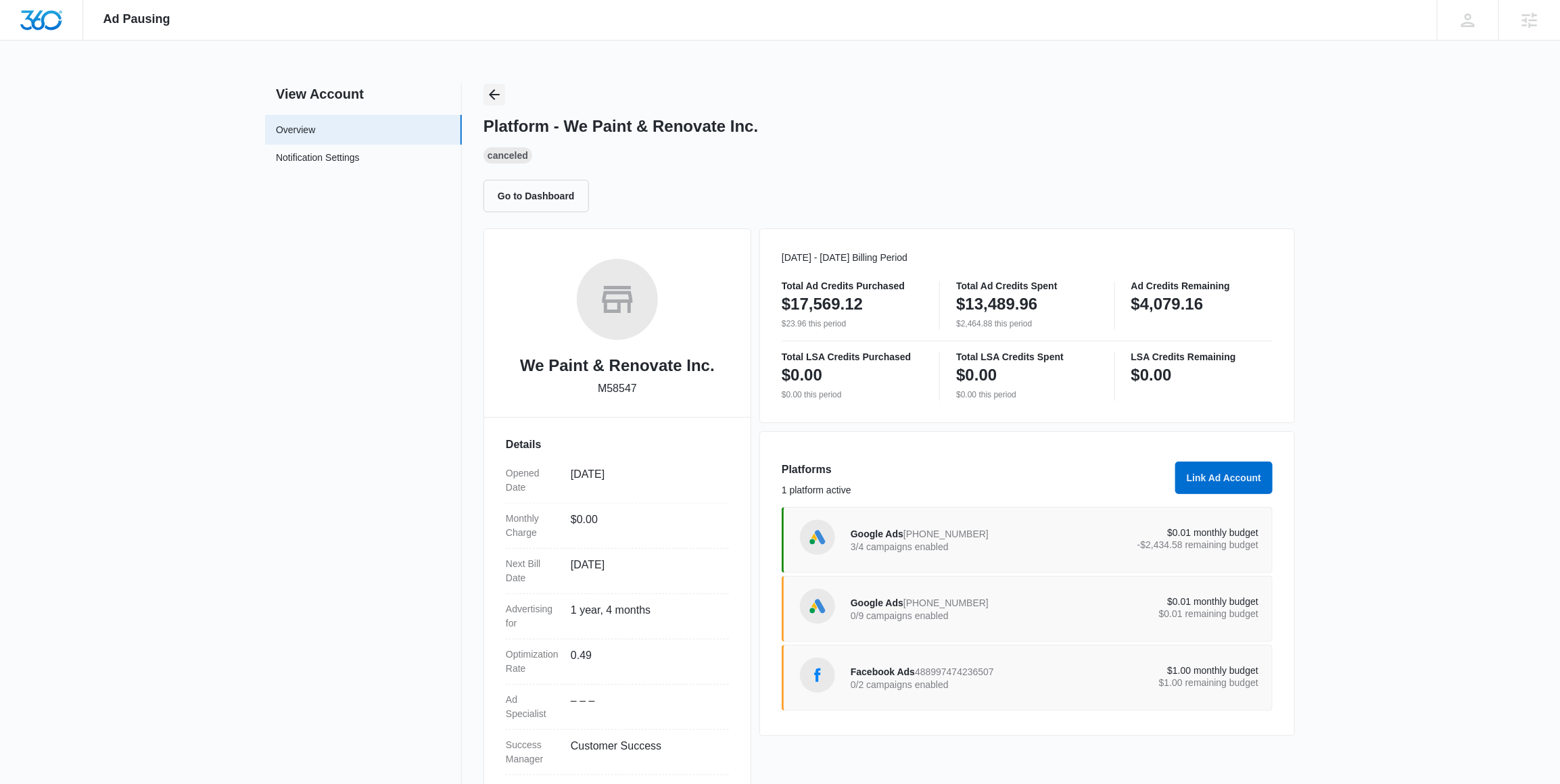
click at [498, 96] on icon "Back" at bounding box center [494, 95] width 17 height 17
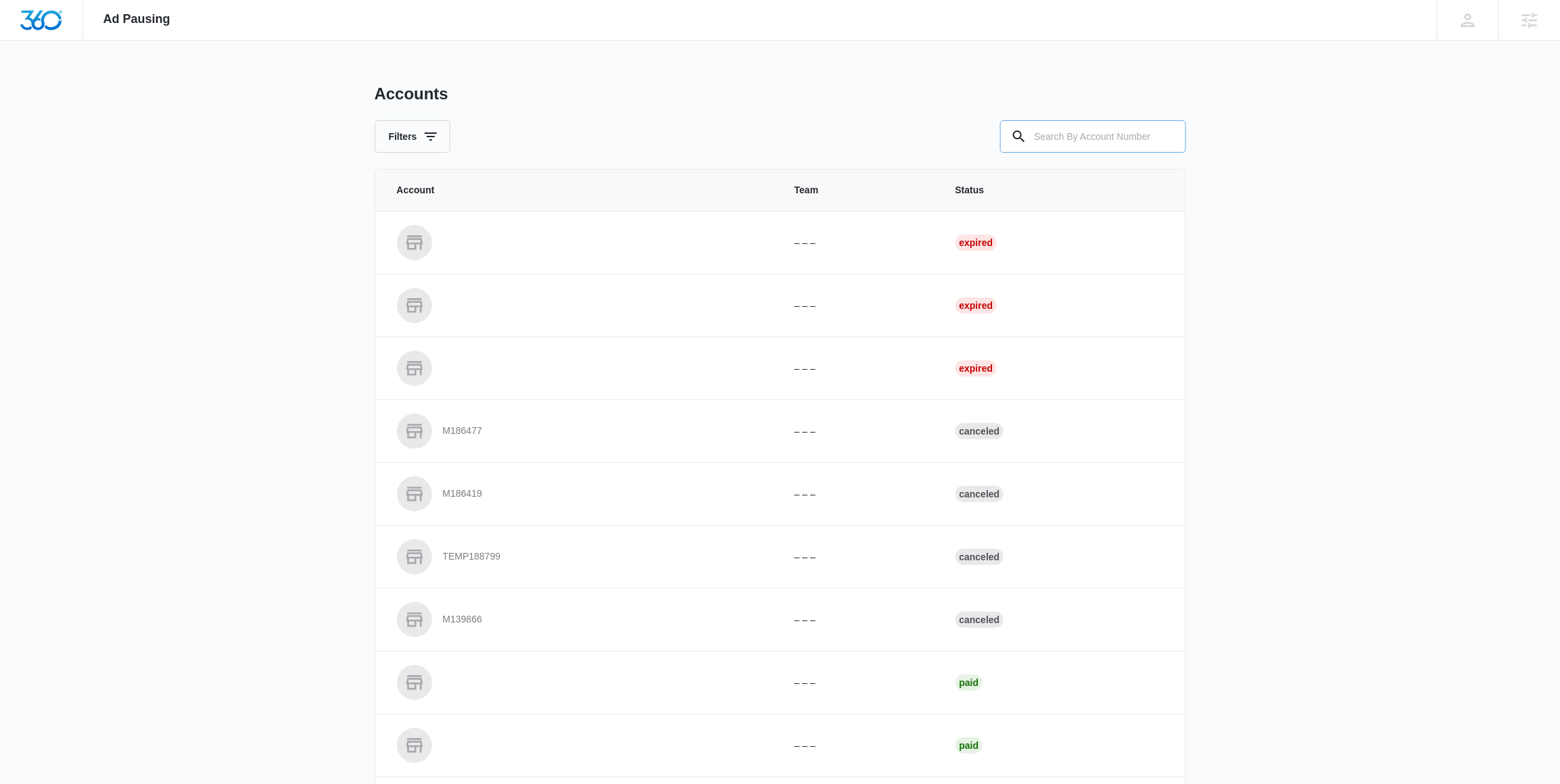
click at [1058, 144] on input "text" at bounding box center [1093, 136] width 186 height 32
paste input "M328124"
type input "M328124"
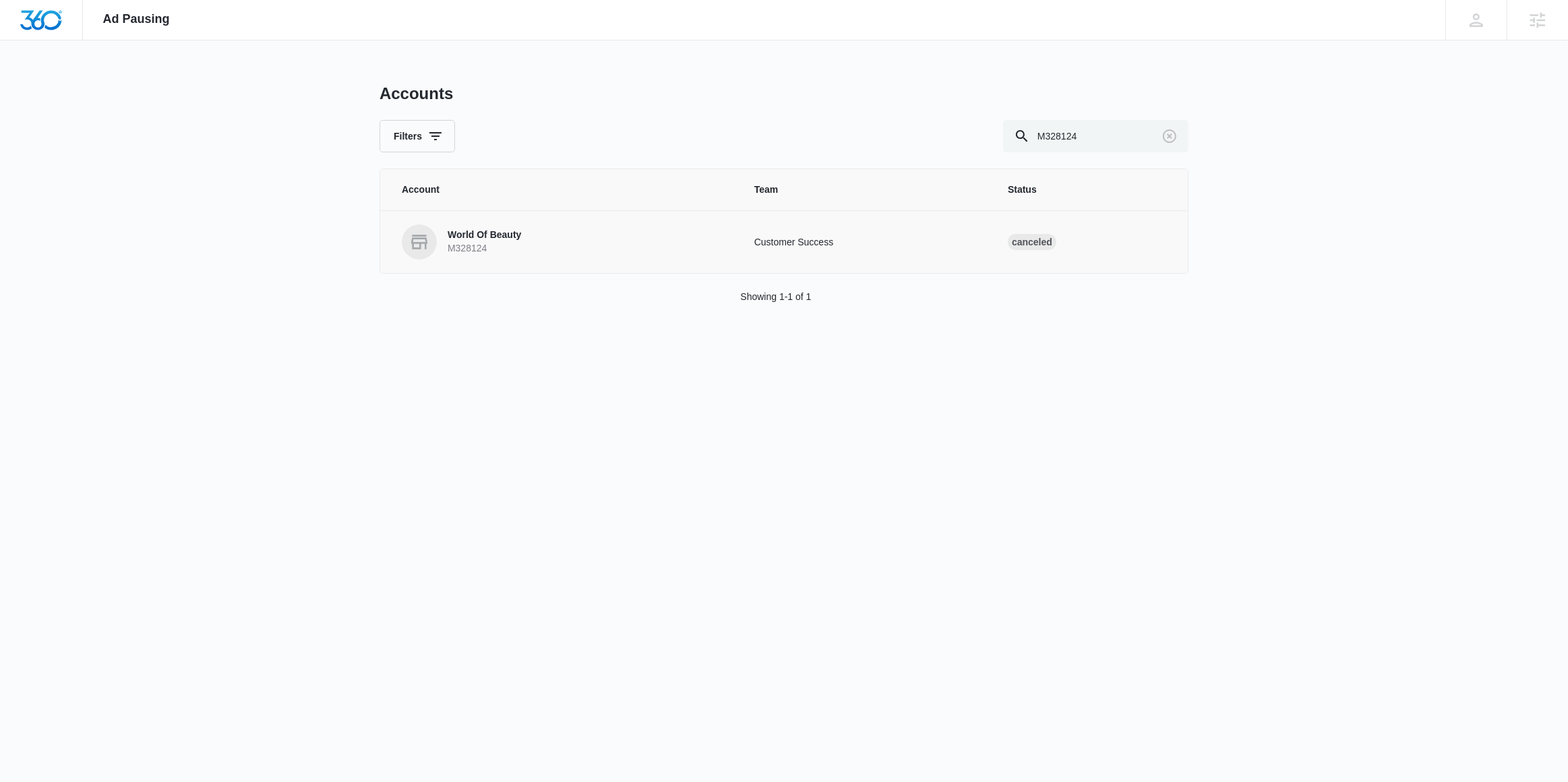
click at [531, 229] on link "World Of Beauty M328124" at bounding box center [562, 242] width 321 height 35
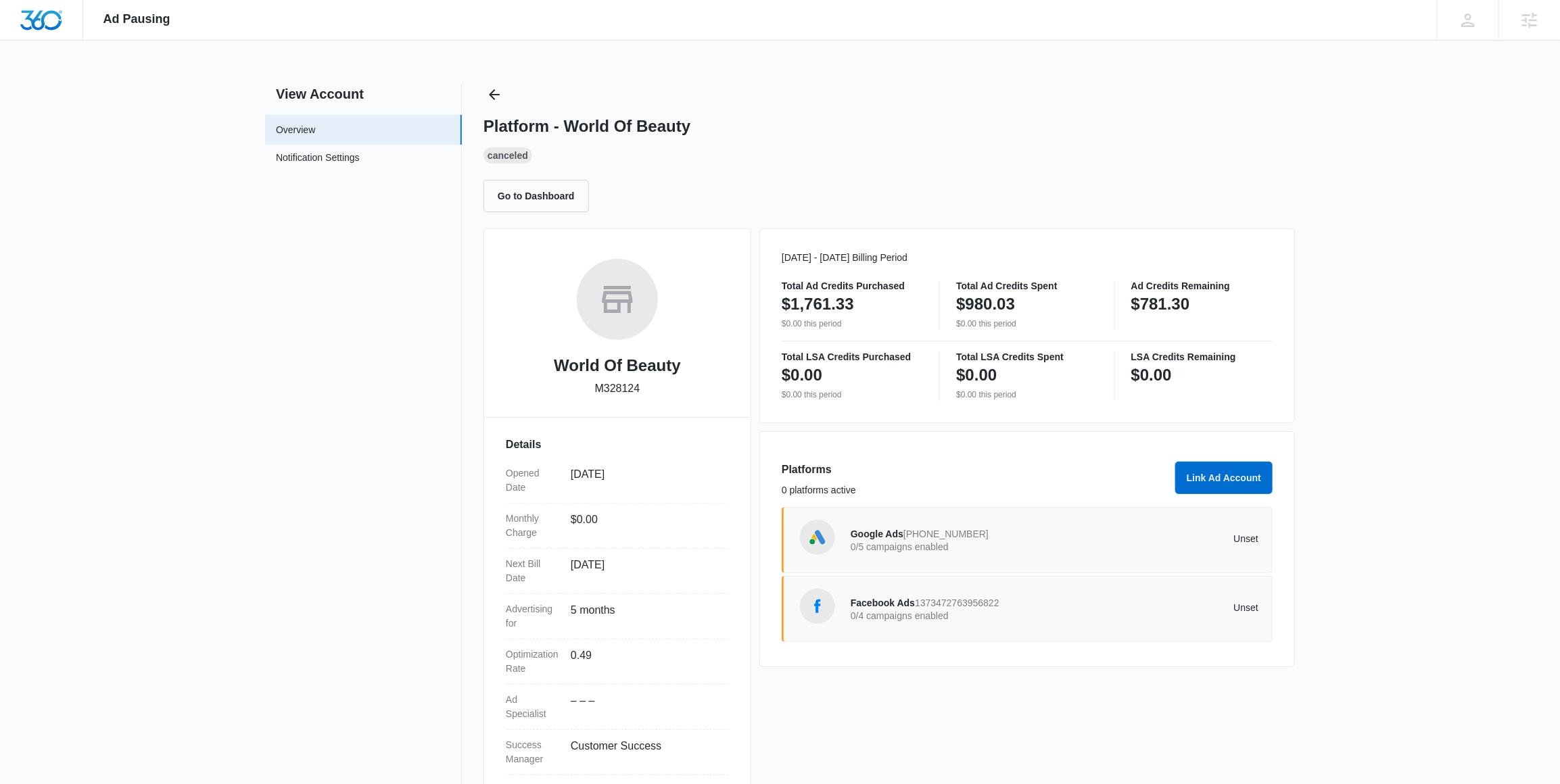
click at [961, 543] on p "0/5 campaigns enabled" at bounding box center [953, 546] width 204 height 9
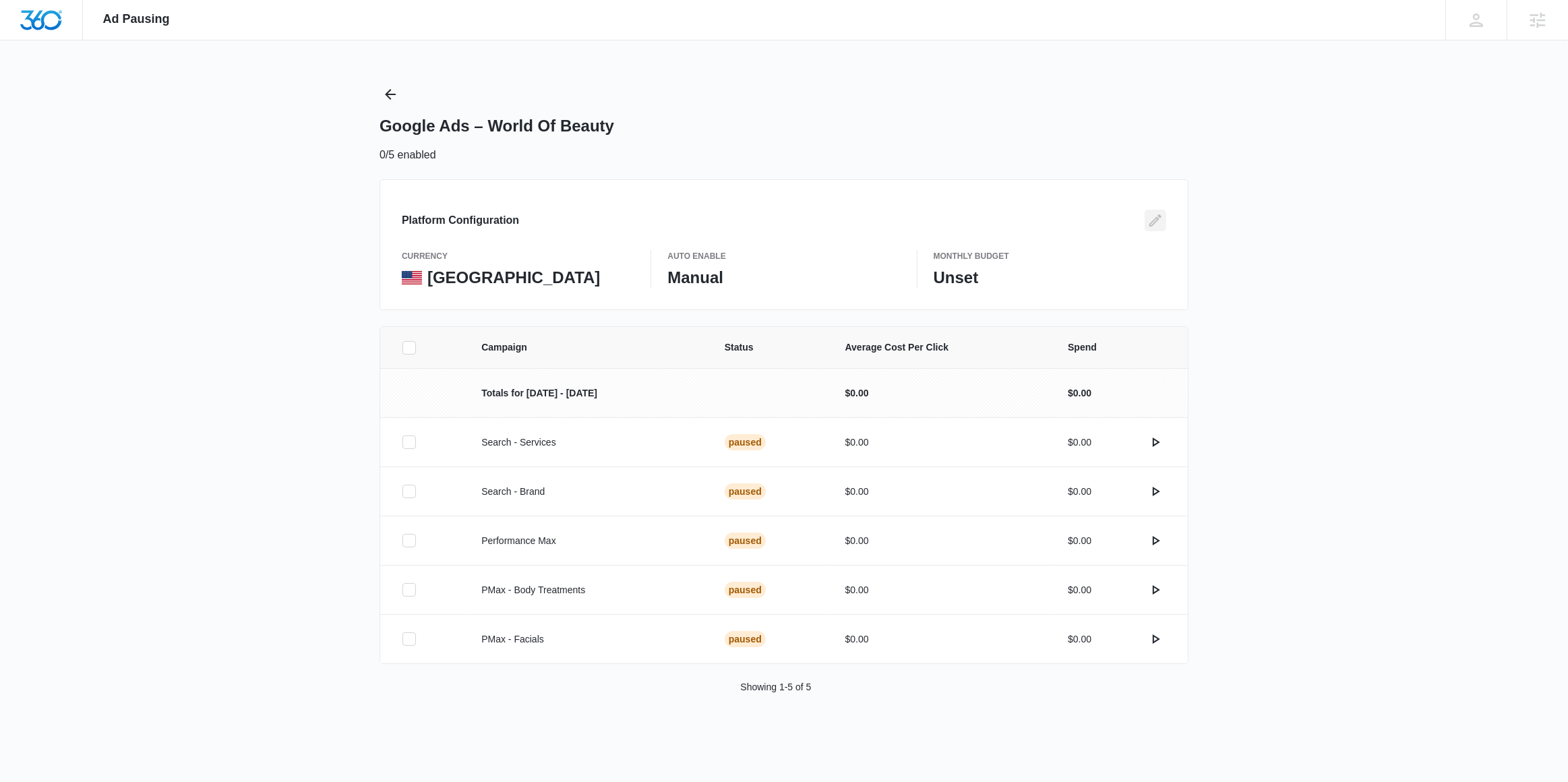
click at [1155, 223] on icon "Edit" at bounding box center [1155, 220] width 17 height 17
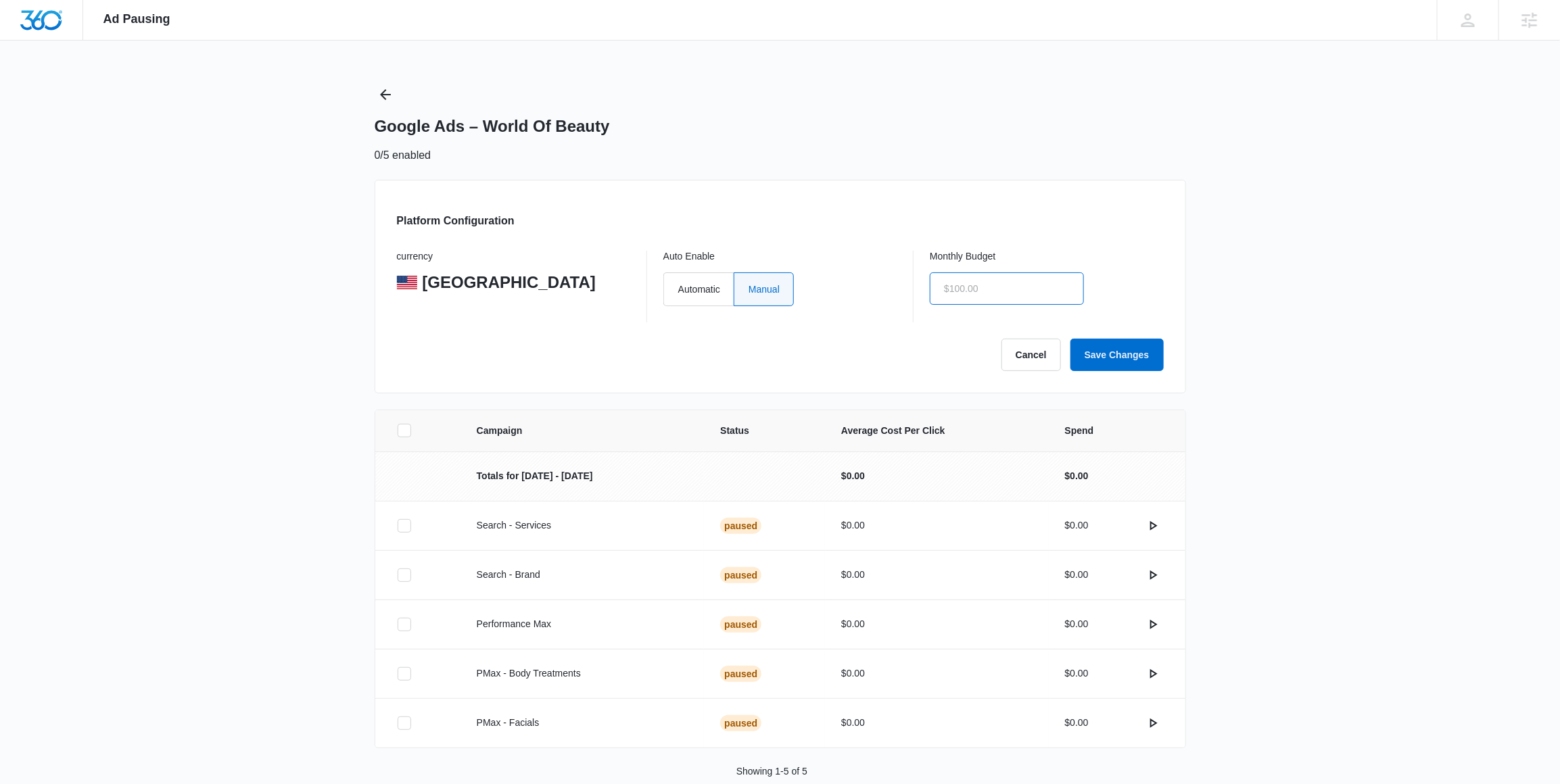
click at [965, 296] on input "text" at bounding box center [1007, 288] width 155 height 32
type input "$0.01"
click at [1131, 353] on button "Save Changes" at bounding box center [1117, 355] width 93 height 32
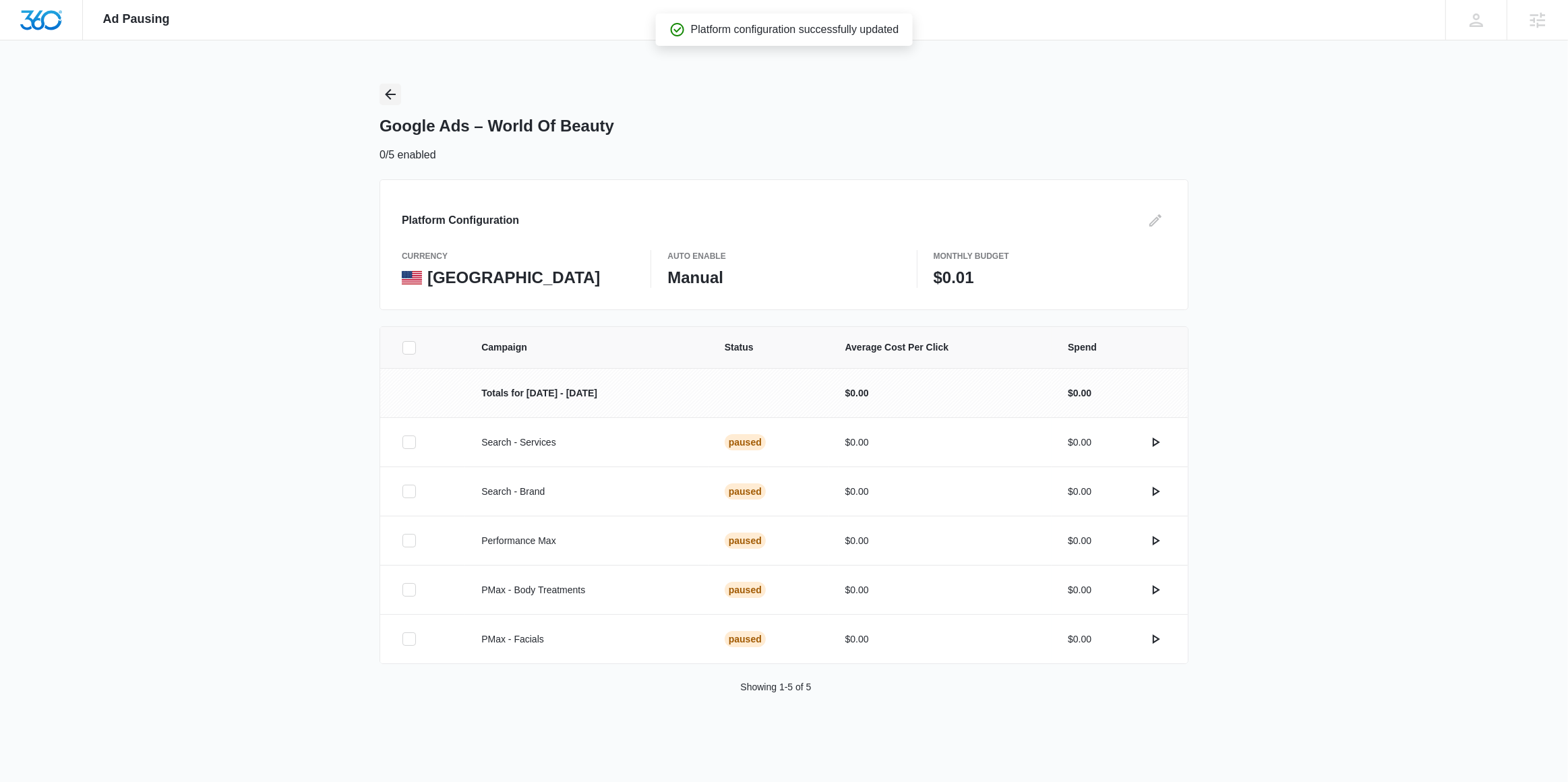
click at [394, 86] on icon "Back" at bounding box center [391, 94] width 17 height 17
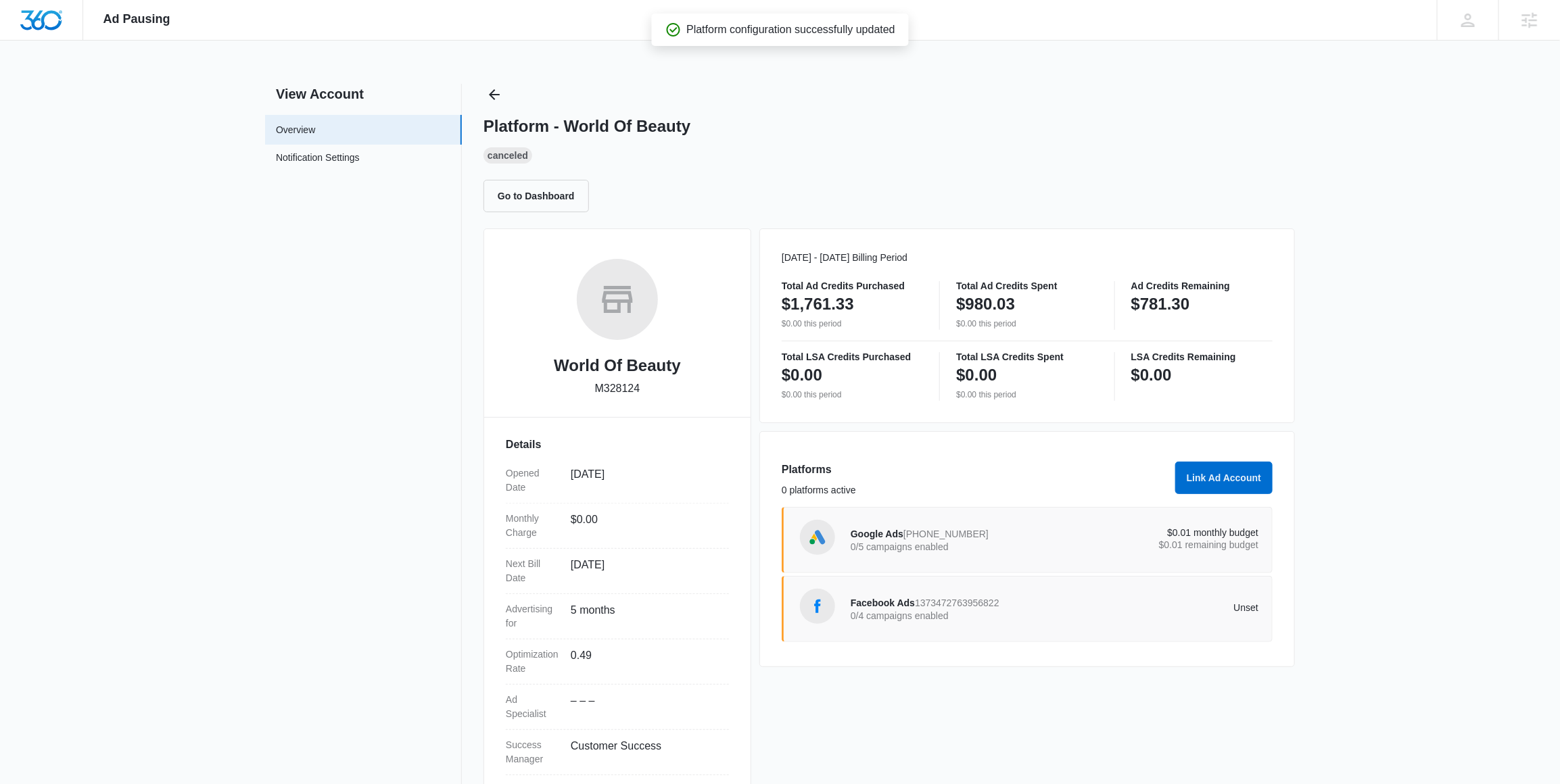
click at [1018, 615] on p "0/4 campaigns enabled" at bounding box center [953, 615] width 204 height 9
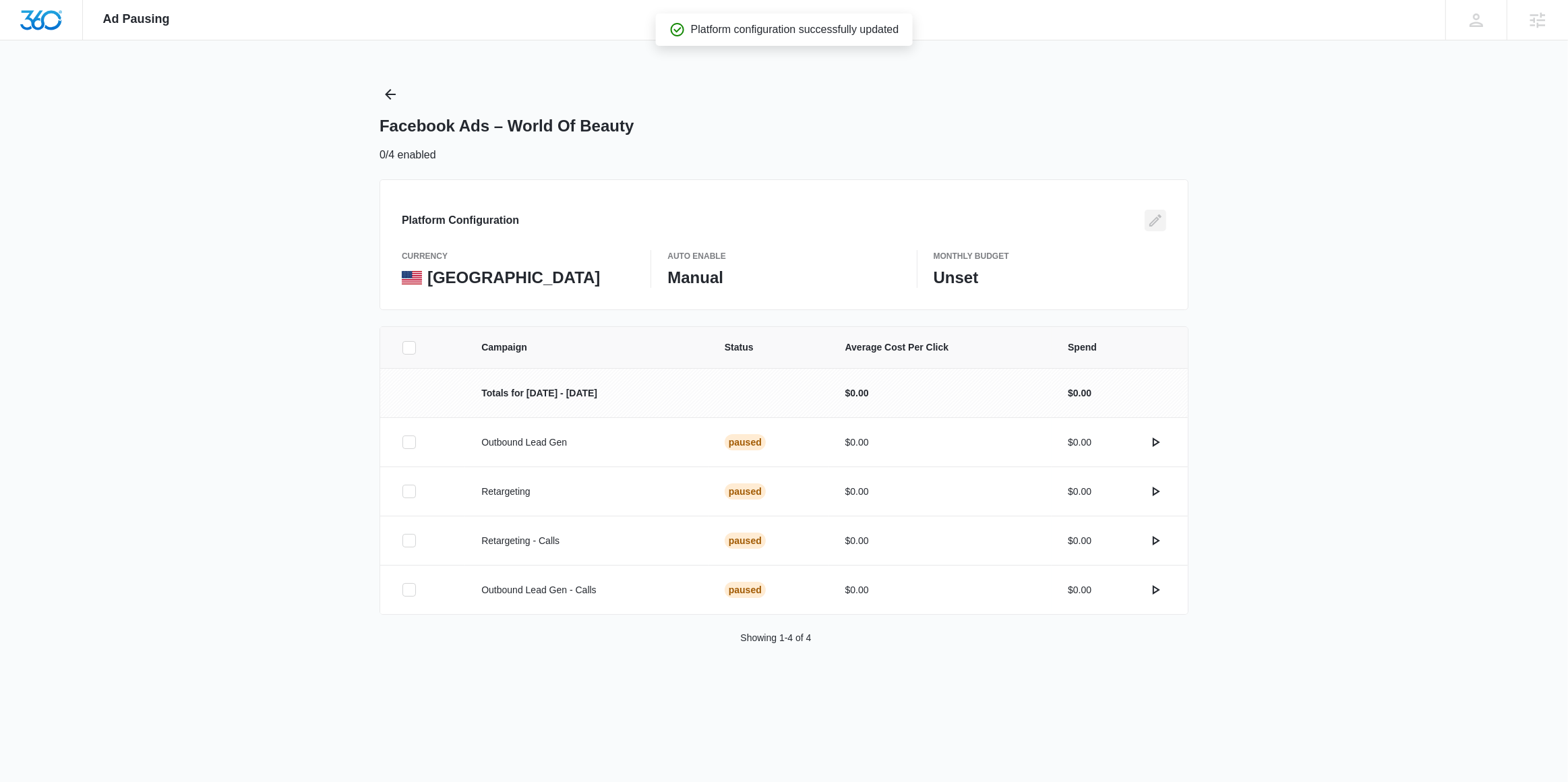
click at [1161, 221] on icon "Edit" at bounding box center [1155, 220] width 17 height 17
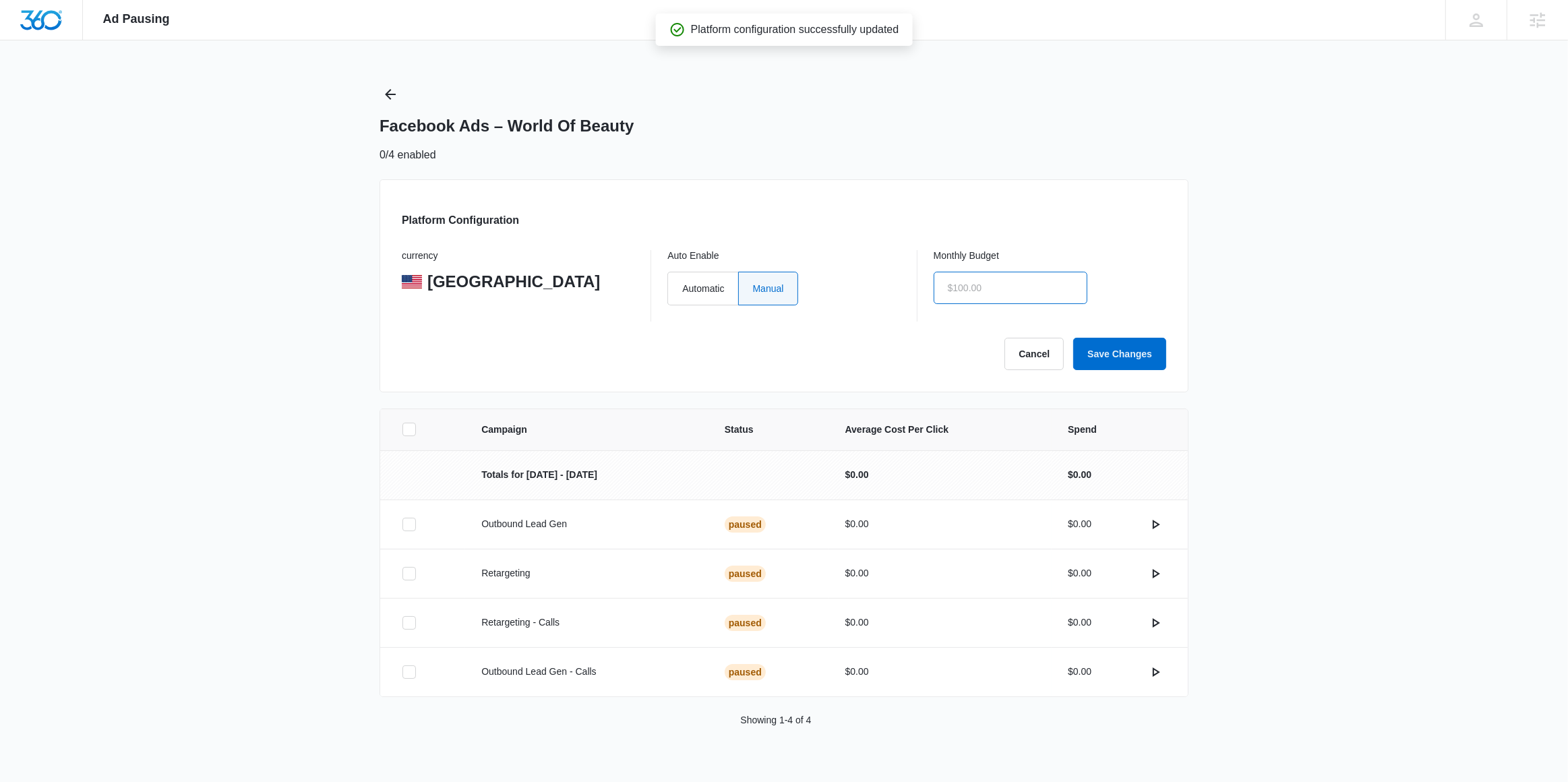
click at [1014, 292] on input "text" at bounding box center [1011, 287] width 154 height 32
type input "$0.01"
click button "Save Changes" at bounding box center [1120, 354] width 93 height 32
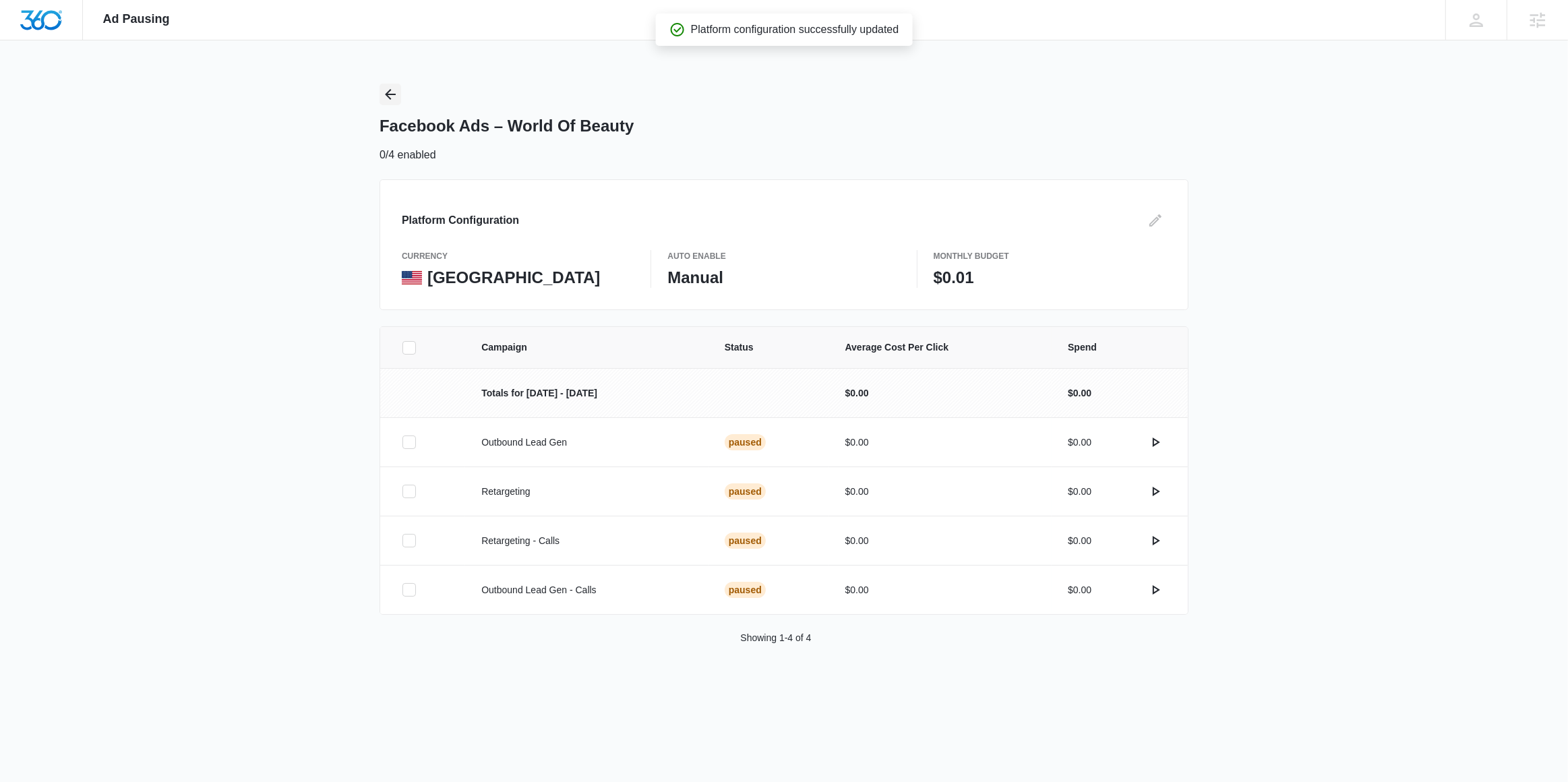
click at [388, 94] on icon "Back" at bounding box center [390, 94] width 11 height 11
